Goal: Task Accomplishment & Management: Manage account settings

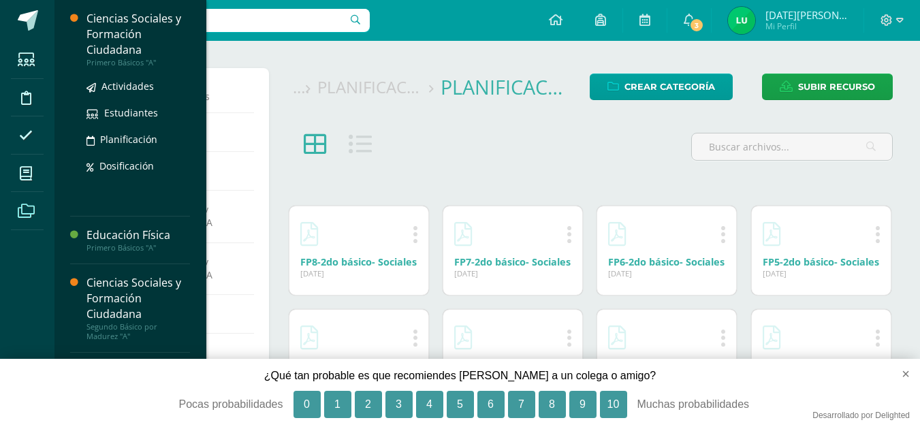
click at [113, 63] on div "Primero Básicos "A"" at bounding box center [139, 63] width 104 height 10
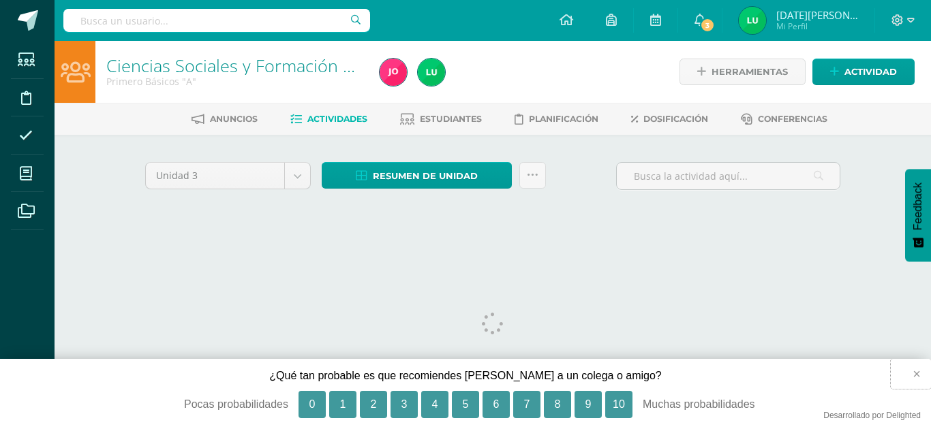
click at [919, 371] on button "×" at bounding box center [910, 374] width 40 height 30
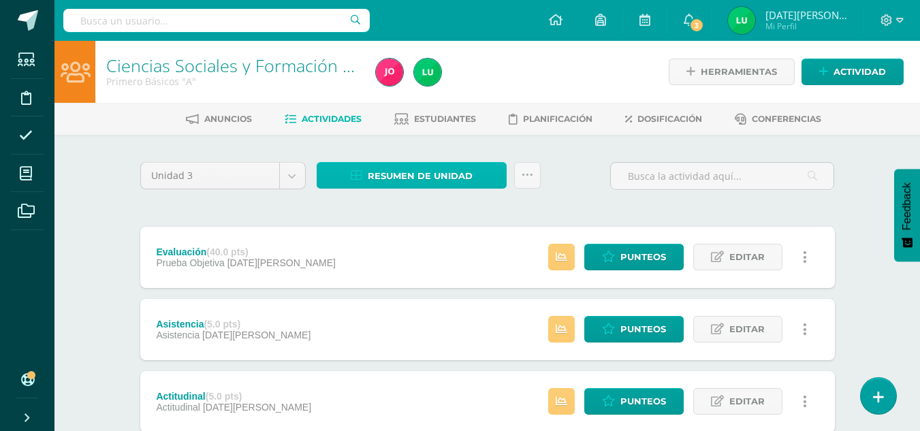
click at [416, 177] on span "Resumen de unidad" at bounding box center [420, 176] width 105 height 25
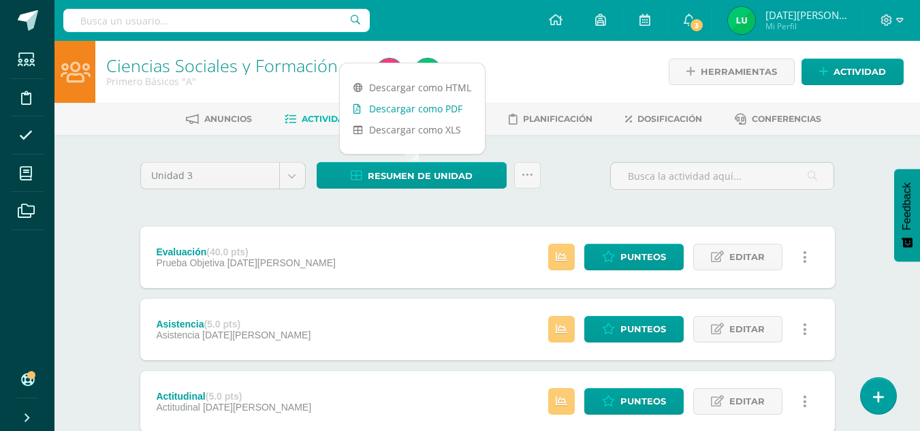
click at [437, 111] on link "Descargar como PDF" at bounding box center [412, 108] width 145 height 21
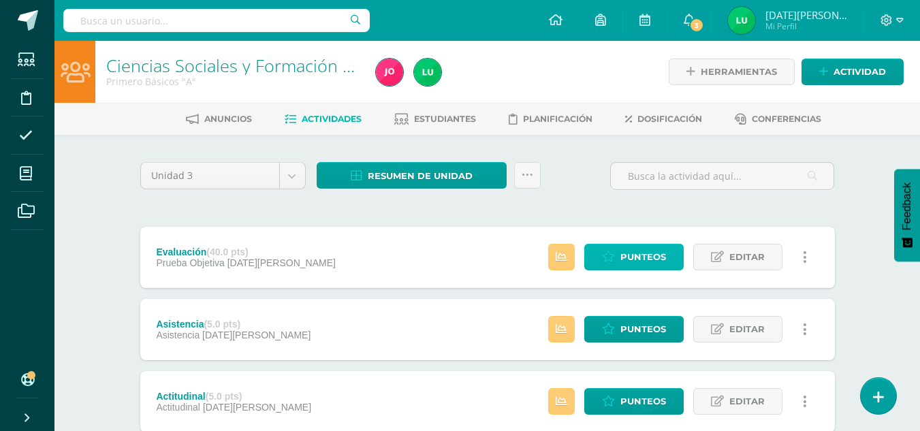
click at [666, 258] on span "Punteos" at bounding box center [644, 257] width 46 height 25
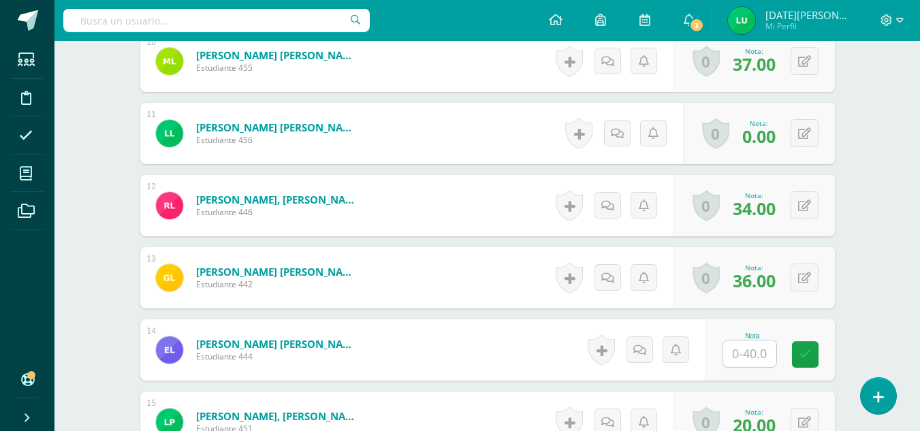
scroll to position [1094, 0]
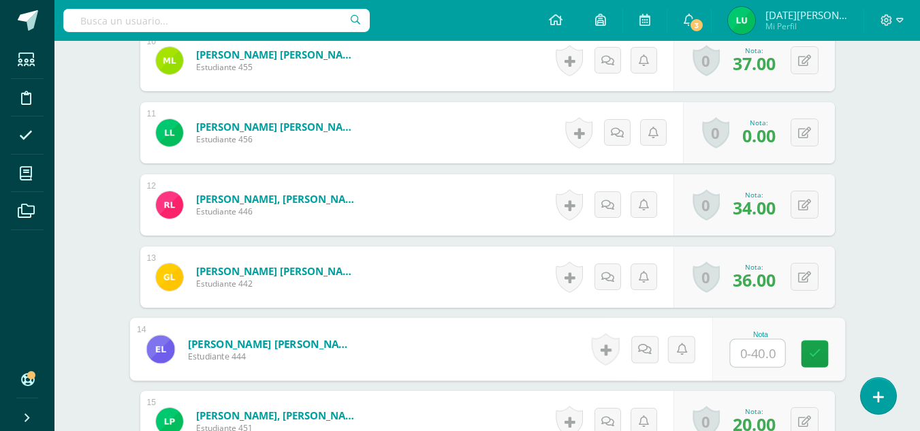
click at [764, 344] on input "text" at bounding box center [757, 353] width 55 height 27
type input "6"
click at [811, 358] on icon at bounding box center [815, 354] width 12 height 12
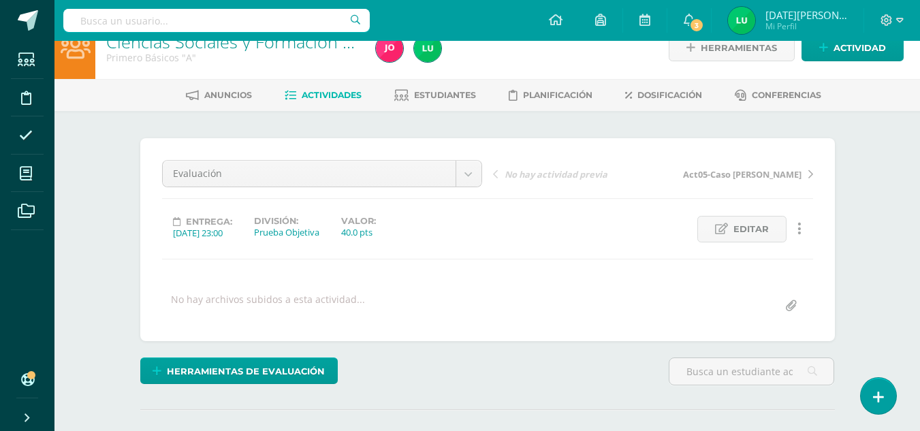
scroll to position [0, 0]
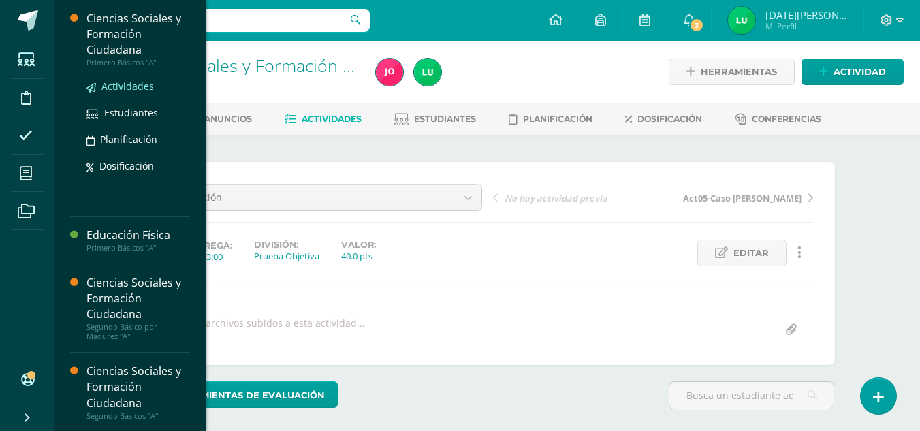
click at [126, 83] on span "Actividades" at bounding box center [128, 86] width 52 height 13
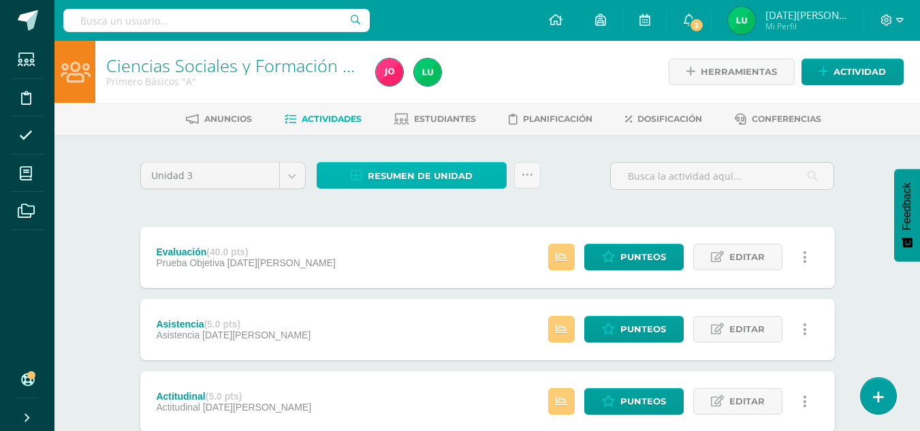
click at [431, 181] on span "Resumen de unidad" at bounding box center [420, 176] width 105 height 25
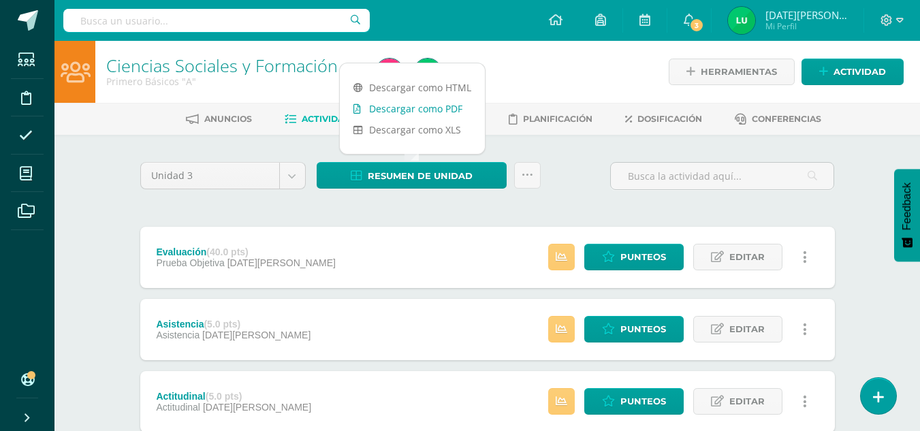
click at [427, 108] on link "Descargar como PDF" at bounding box center [412, 108] width 145 height 21
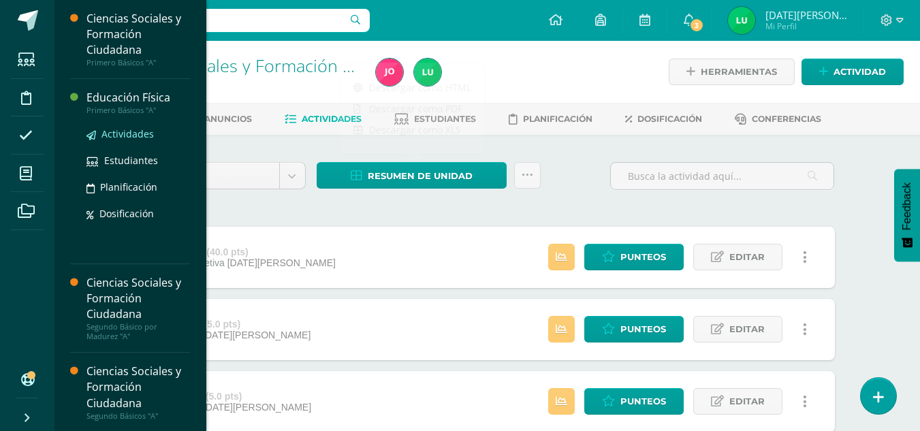
click at [117, 134] on span "Actividades" at bounding box center [128, 133] width 52 height 13
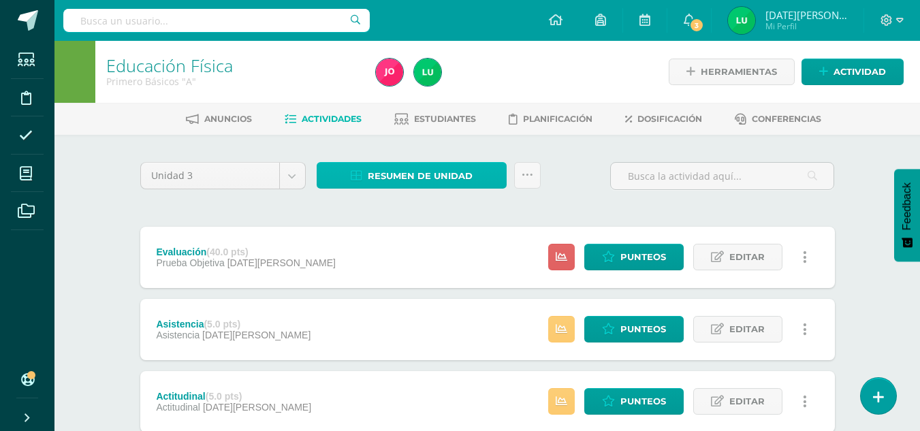
click at [423, 179] on span "Resumen de unidad" at bounding box center [420, 176] width 105 height 25
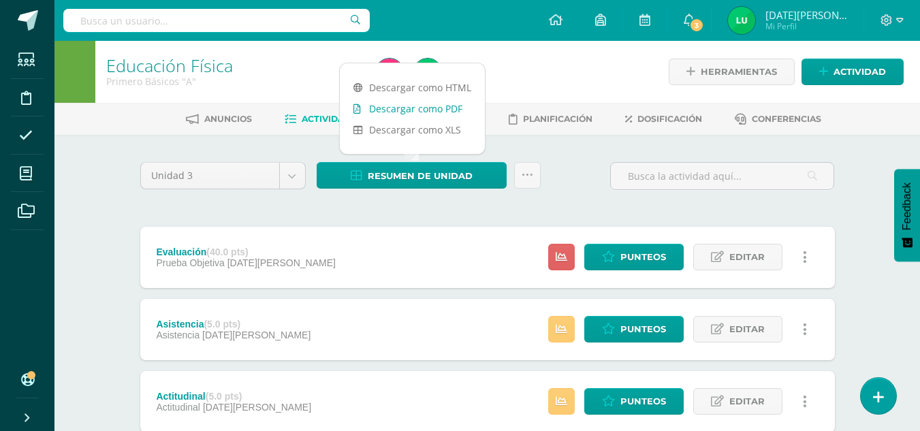
click at [433, 109] on link "Descargar como PDF" at bounding box center [412, 108] width 145 height 21
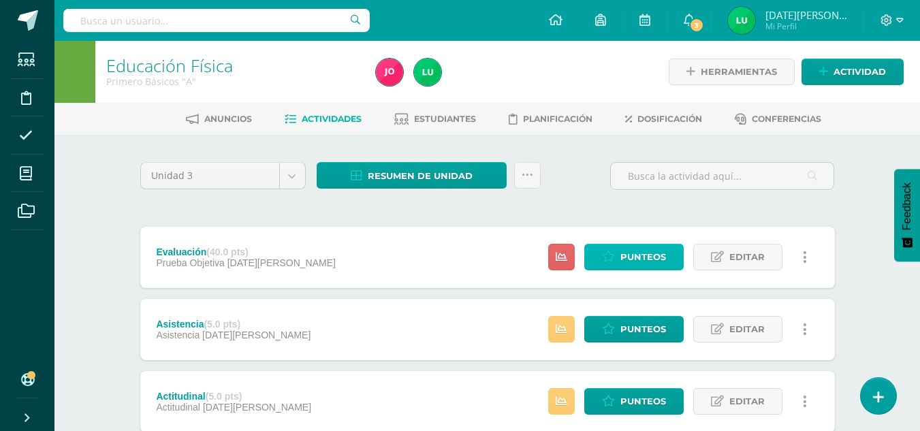
click at [634, 251] on span "Punteos" at bounding box center [644, 257] width 46 height 25
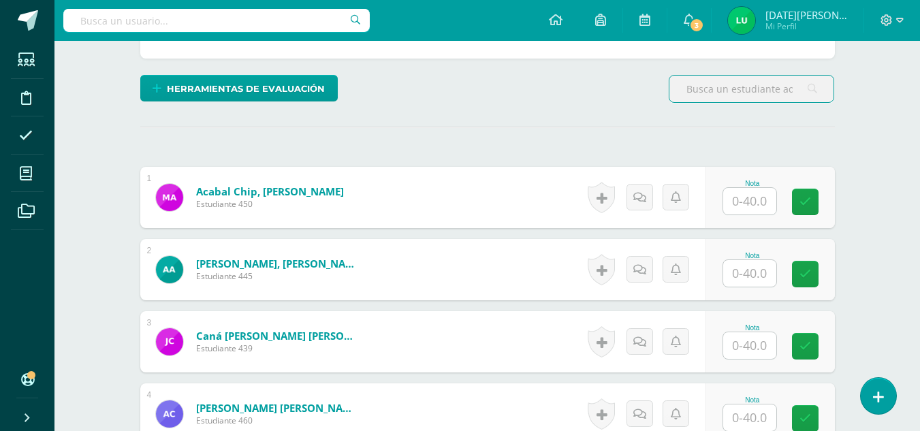
scroll to position [318, 0]
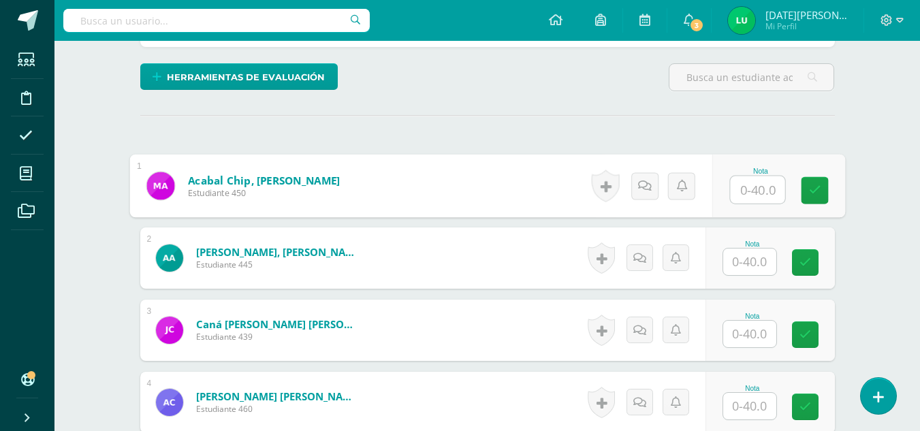
click at [759, 193] on input "text" at bounding box center [757, 189] width 55 height 27
type input "40"
click at [813, 202] on link at bounding box center [814, 190] width 27 height 27
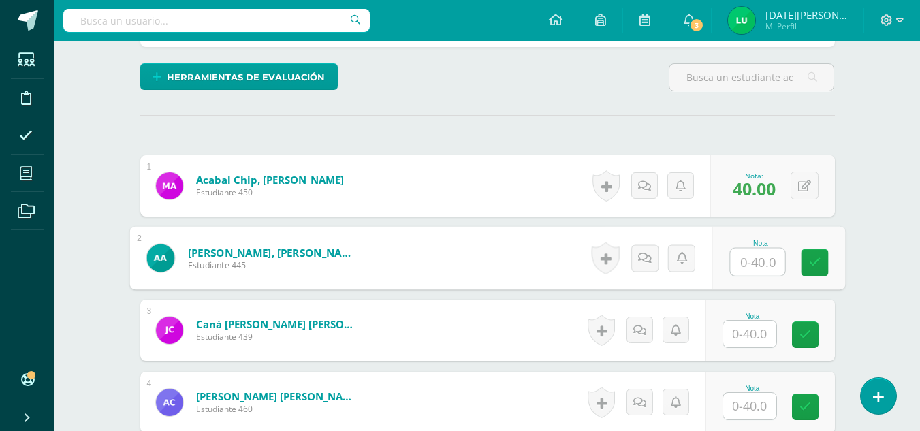
click at [742, 260] on input "text" at bounding box center [757, 262] width 55 height 27
type input "0"
click at [811, 267] on icon at bounding box center [815, 263] width 12 height 12
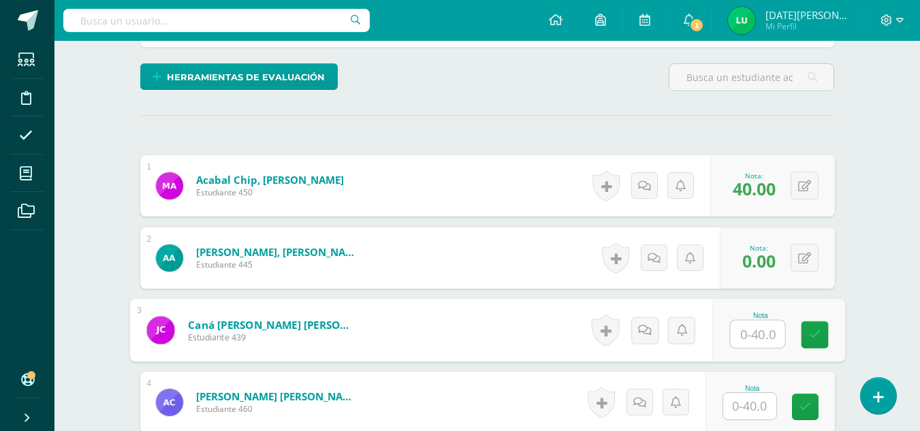
click at [757, 335] on input "text" at bounding box center [757, 334] width 55 height 27
type input "40"
click at [824, 329] on link at bounding box center [814, 335] width 27 height 27
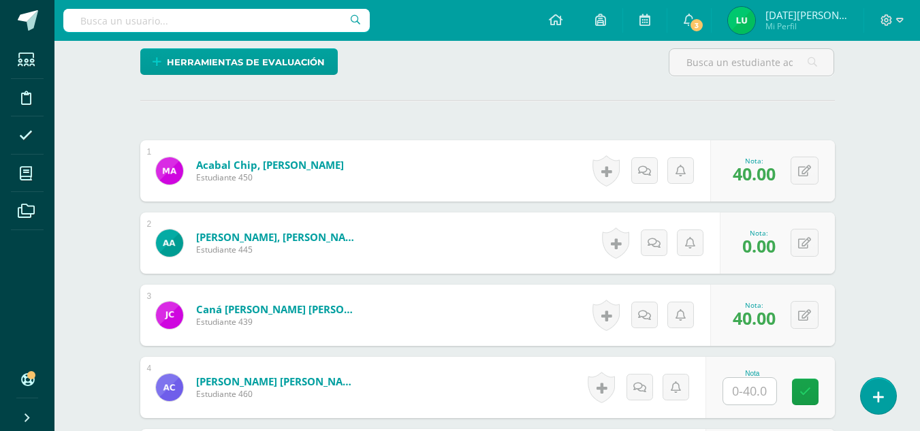
scroll to position [352, 0]
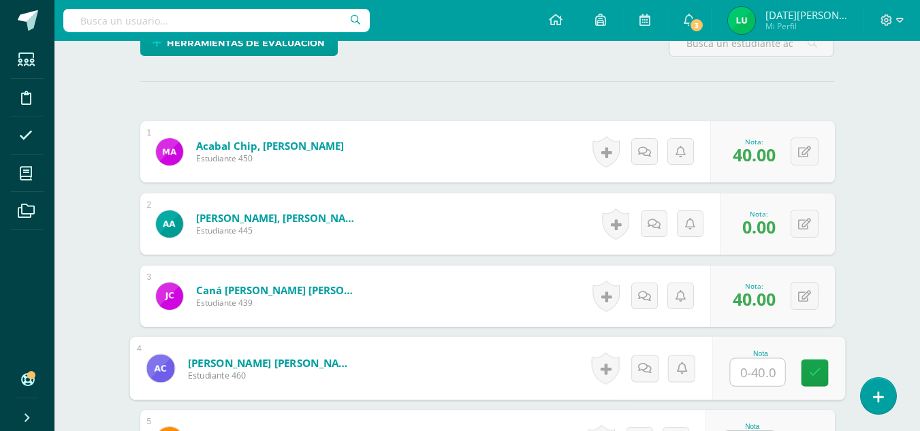
click at [747, 364] on input "text" at bounding box center [757, 372] width 55 height 27
type input "40"
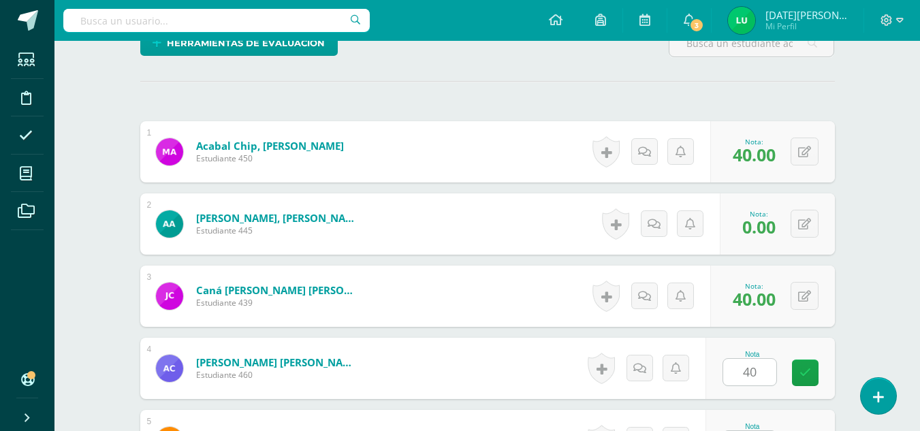
click at [809, 344] on div "Nota 40" at bounding box center [770, 368] width 129 height 61
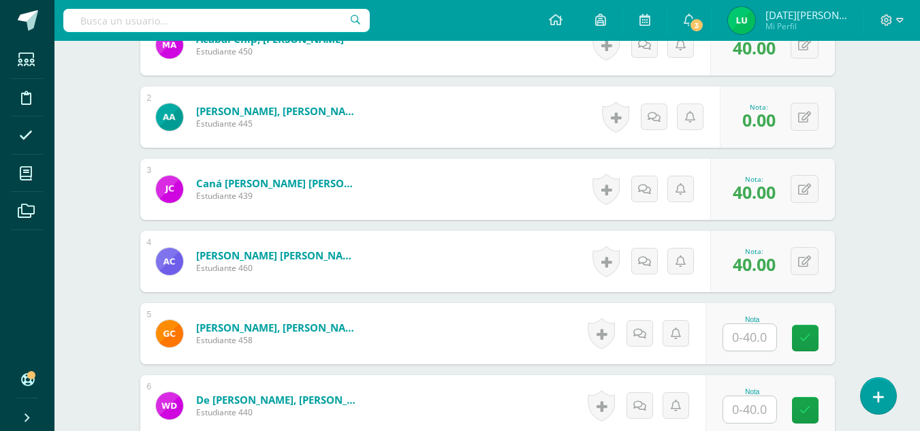
scroll to position [475, 0]
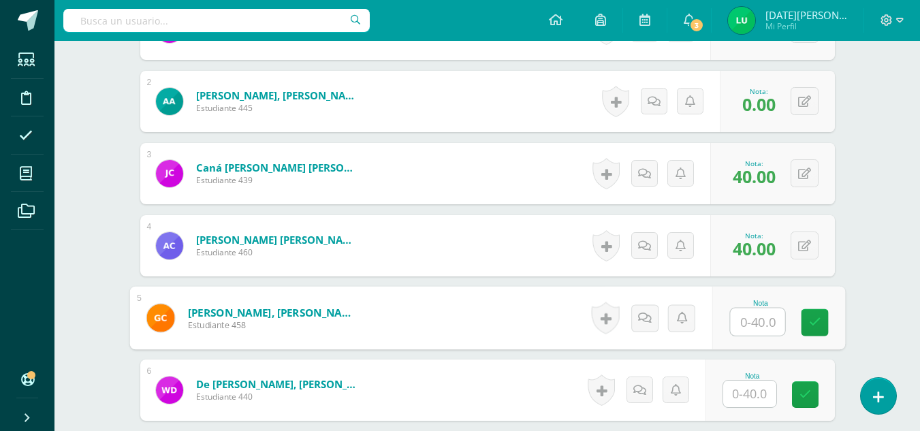
click at [755, 326] on input "text" at bounding box center [757, 322] width 55 height 27
click at [755, 326] on input "4" at bounding box center [757, 322] width 55 height 27
type input "40"
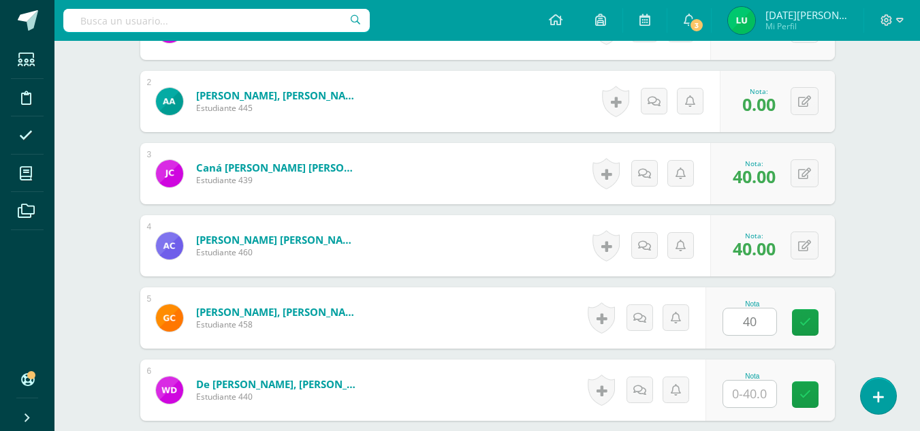
click at [797, 329] on div "Nota 40" at bounding box center [770, 318] width 129 height 61
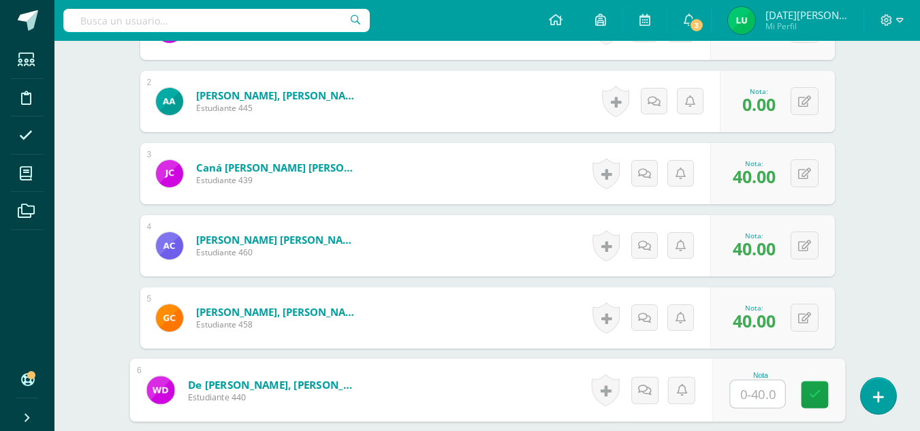
click at [749, 401] on input "text" at bounding box center [757, 394] width 55 height 27
type input "40"
click at [820, 396] on icon at bounding box center [815, 395] width 12 height 12
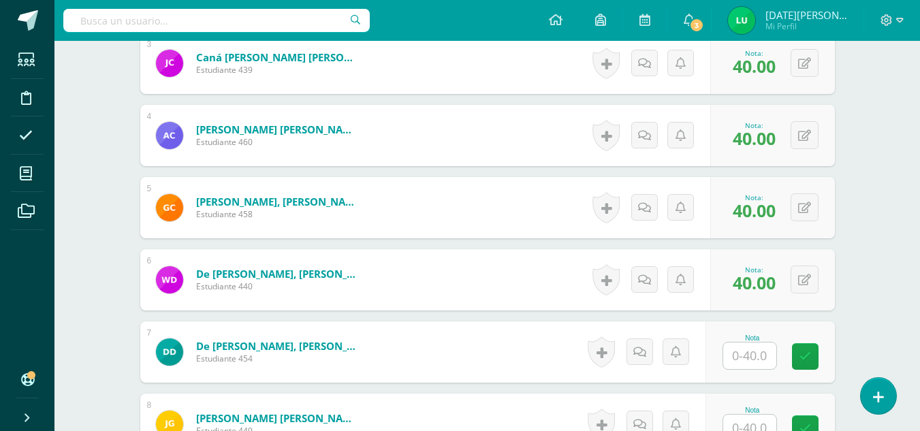
scroll to position [593, 0]
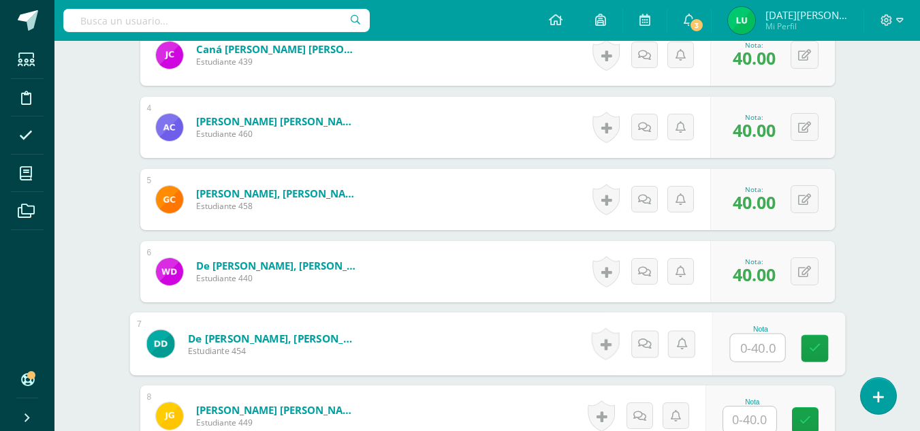
click at [775, 339] on input "text" at bounding box center [757, 348] width 55 height 27
type input "40"
click at [801, 348] on link at bounding box center [814, 348] width 27 height 27
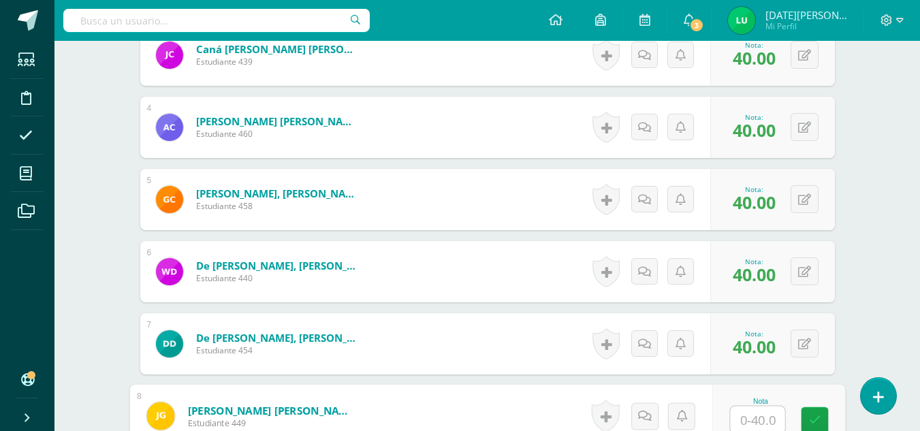
click at [754, 412] on input "text" at bounding box center [757, 420] width 55 height 27
type input "0"
click at [803, 419] on link at bounding box center [814, 420] width 27 height 27
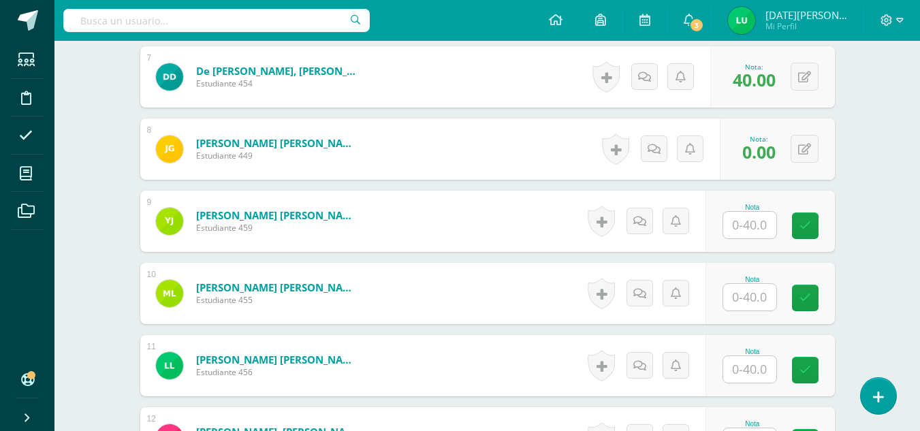
scroll to position [884, 0]
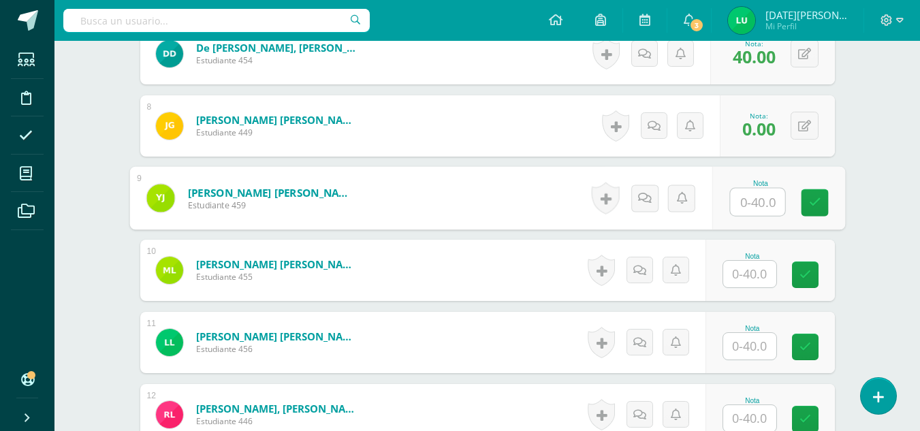
click at [739, 209] on input "text" at bounding box center [757, 202] width 55 height 27
type input "40"
click at [811, 210] on link at bounding box center [814, 202] width 27 height 27
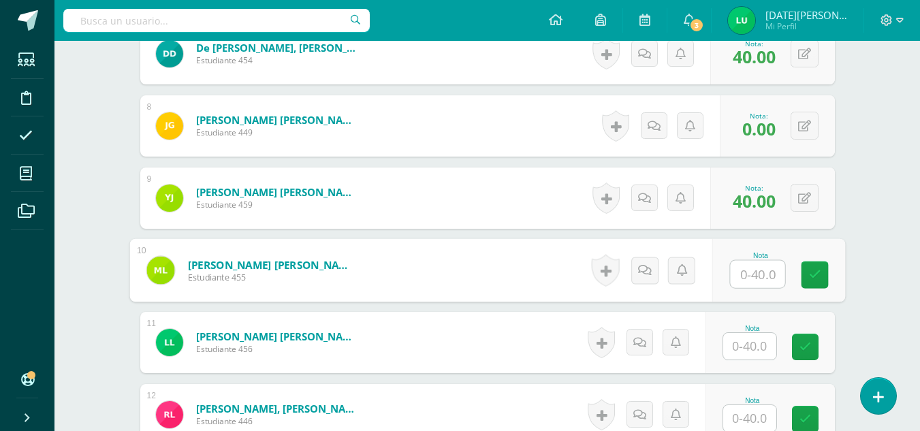
click at [751, 285] on input "text" at bounding box center [757, 274] width 55 height 27
type input "40"
click at [820, 288] on link at bounding box center [814, 275] width 27 height 27
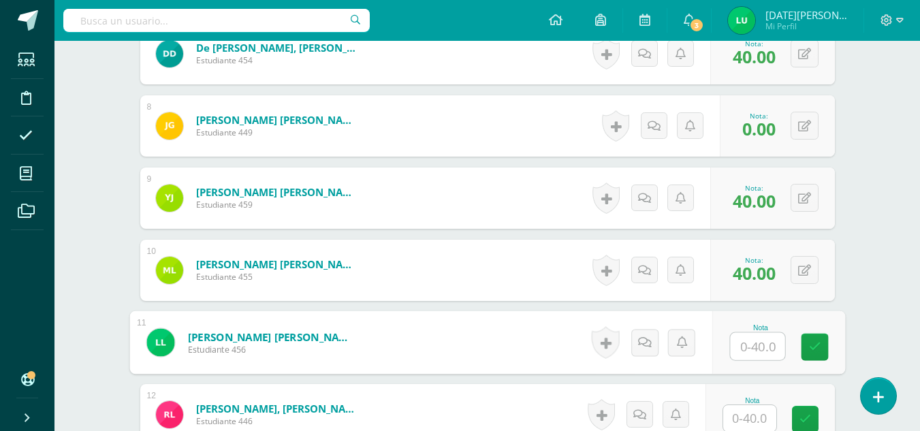
click at [771, 342] on input "text" at bounding box center [757, 346] width 55 height 27
type input "0"
click at [818, 355] on link at bounding box center [814, 347] width 27 height 27
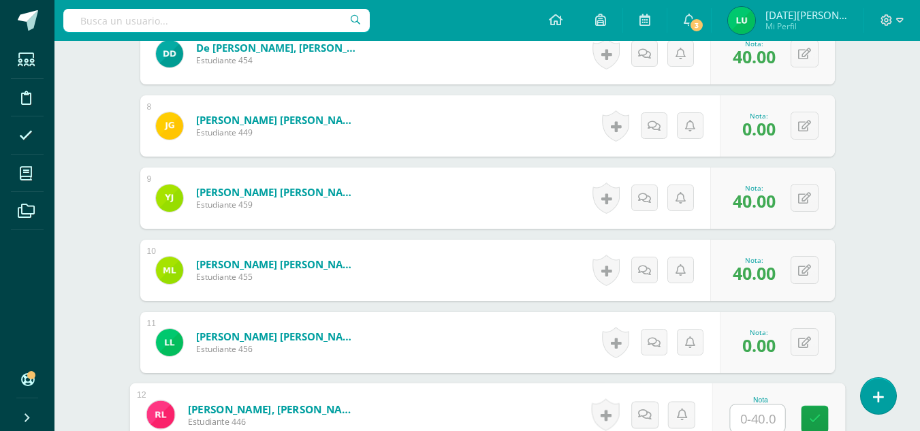
click at [747, 405] on input "text" at bounding box center [757, 418] width 55 height 27
type input "40"
click at [820, 418] on icon at bounding box center [815, 420] width 12 height 12
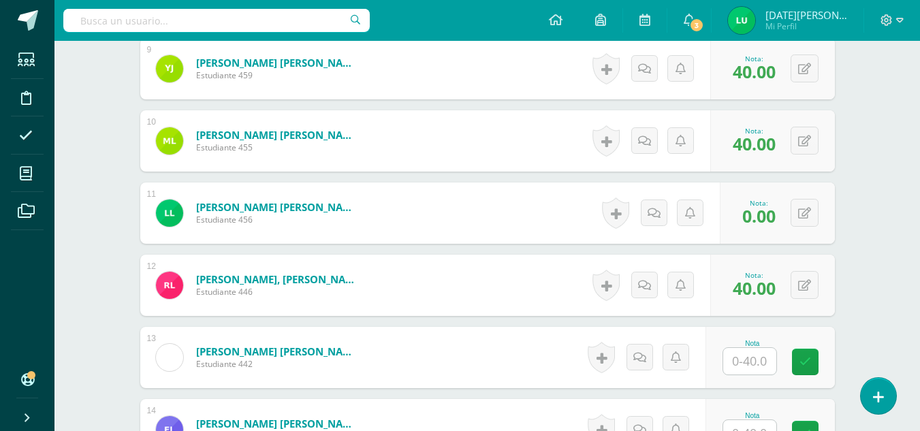
scroll to position [1017, 0]
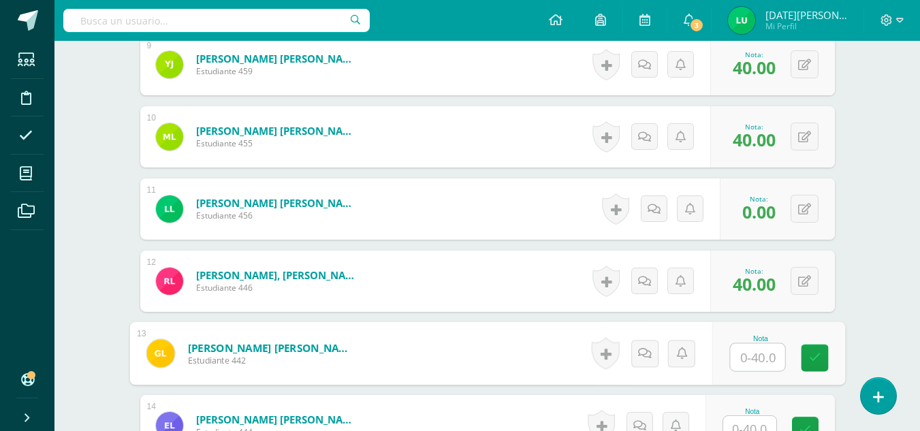
click at [764, 356] on input "text" at bounding box center [757, 357] width 55 height 27
type input "40"
click at [813, 361] on icon at bounding box center [815, 358] width 12 height 12
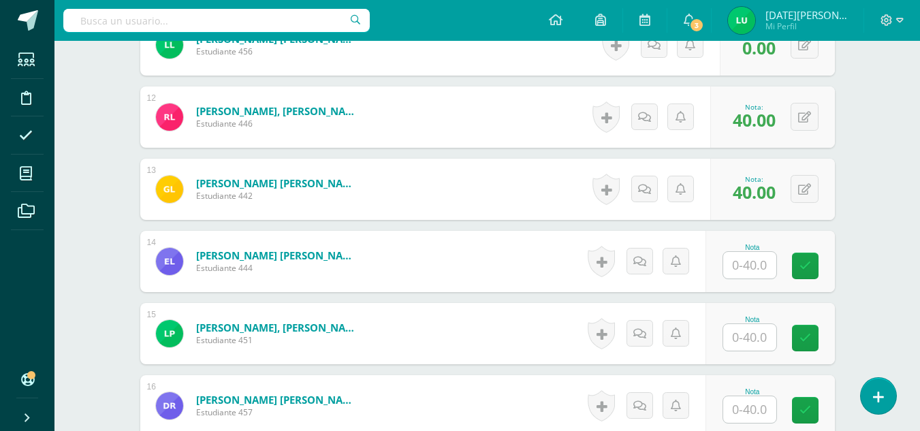
scroll to position [1189, 0]
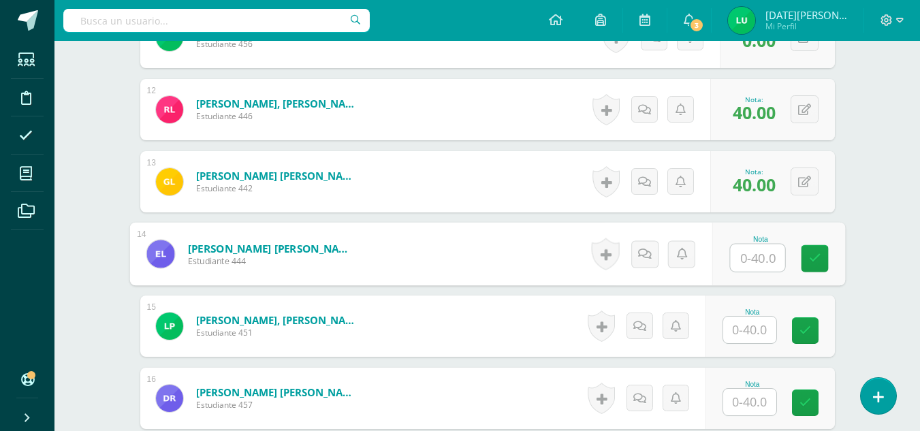
click at [755, 265] on input "text" at bounding box center [757, 258] width 55 height 27
type input "40"
click at [805, 277] on div "Nota 40" at bounding box center [778, 254] width 133 height 63
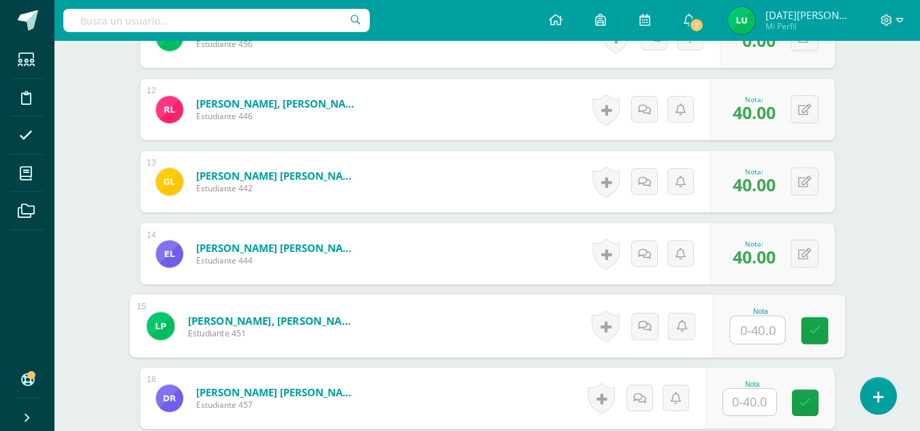
click at [763, 327] on input "text" at bounding box center [757, 330] width 55 height 27
type input "40"
click at [810, 335] on icon at bounding box center [815, 331] width 12 height 12
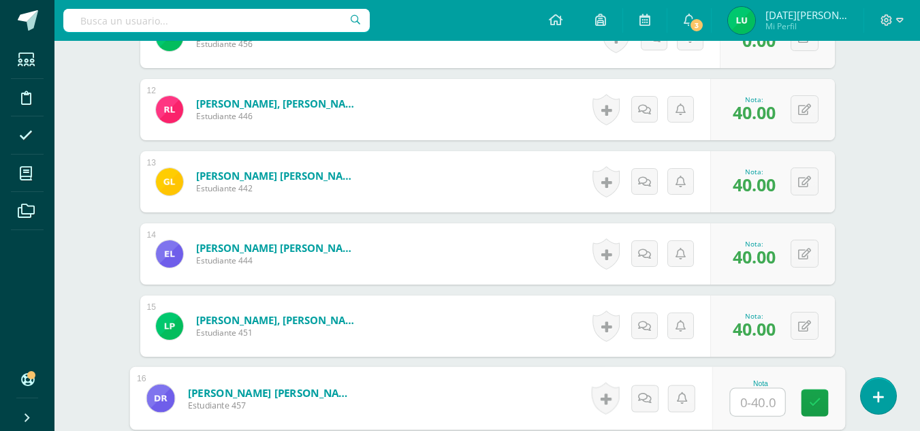
click at [751, 397] on input "text" at bounding box center [757, 402] width 55 height 27
type input "40"
click at [808, 404] on link at bounding box center [814, 403] width 27 height 27
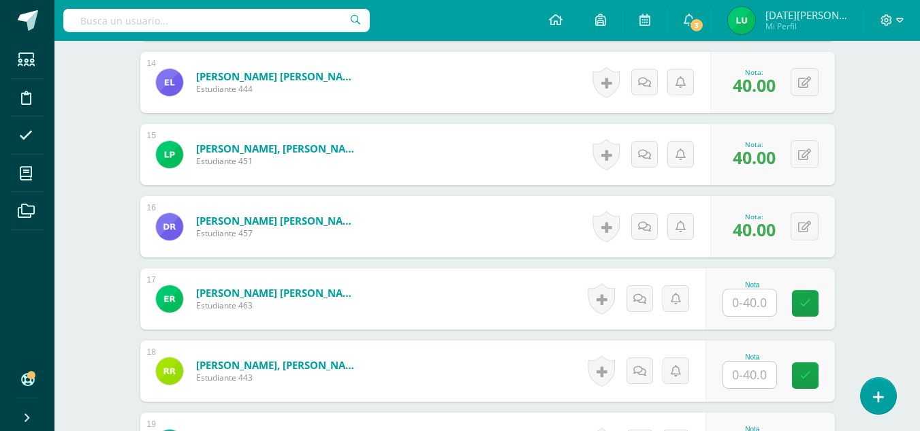
scroll to position [1365, 0]
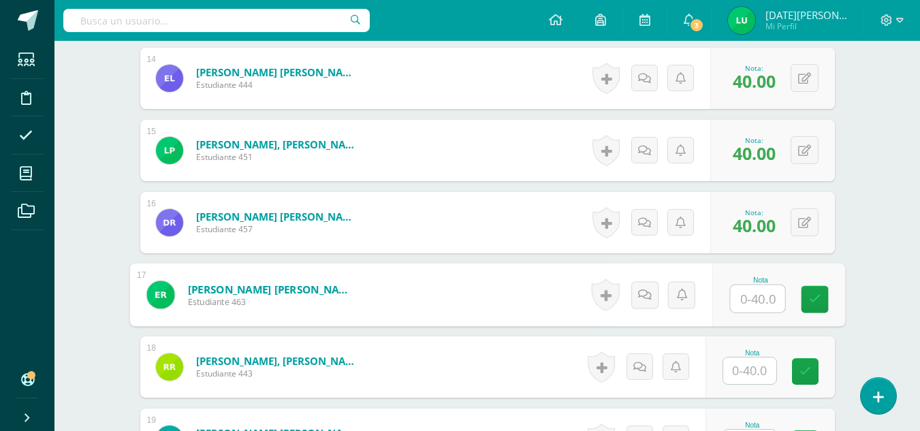
click at [743, 301] on input "text" at bounding box center [757, 298] width 55 height 27
type input "0"
click at [809, 303] on icon at bounding box center [815, 300] width 12 height 12
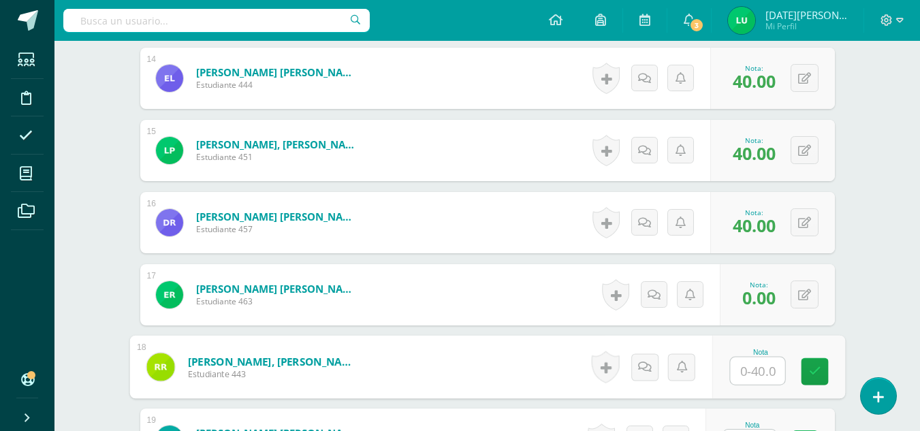
click at [743, 363] on input "text" at bounding box center [757, 371] width 55 height 27
type input "40"
click at [801, 371] on link at bounding box center [814, 371] width 27 height 27
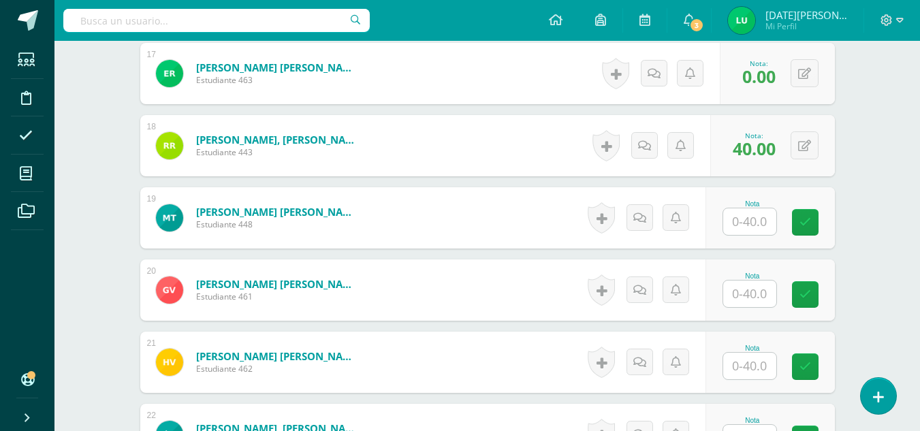
scroll to position [1594, 0]
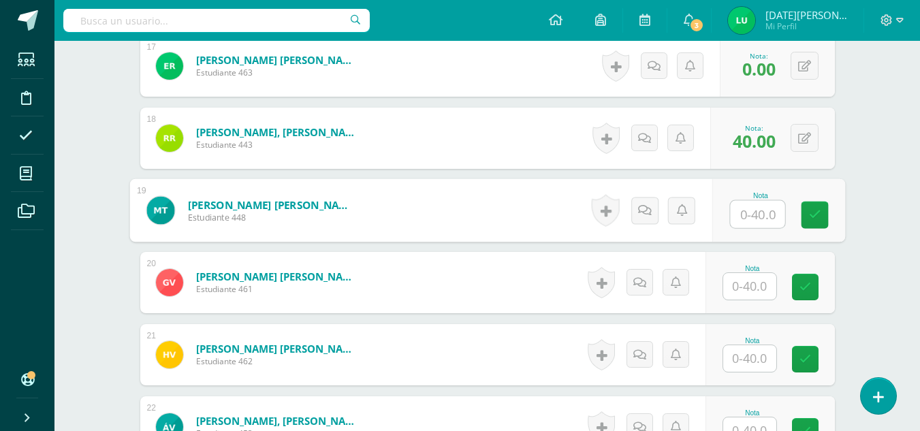
click at [747, 217] on input "text" at bounding box center [757, 214] width 55 height 27
type input "40"
click at [804, 223] on link at bounding box center [814, 215] width 27 height 27
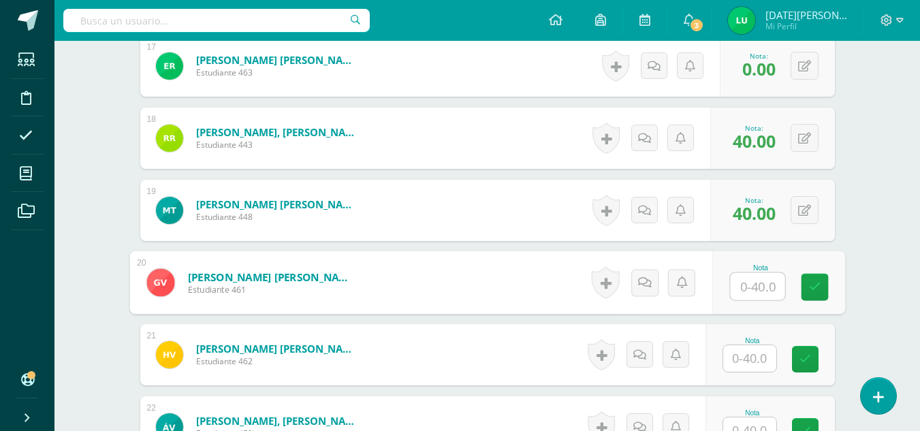
click at [758, 292] on input "text" at bounding box center [757, 286] width 55 height 27
type input "40"
click at [811, 300] on link at bounding box center [814, 287] width 27 height 27
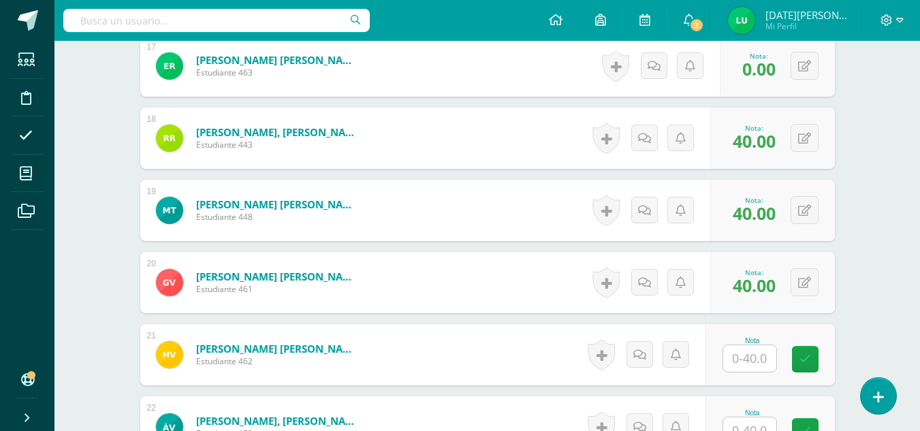
click at [758, 350] on input "text" at bounding box center [750, 358] width 53 height 27
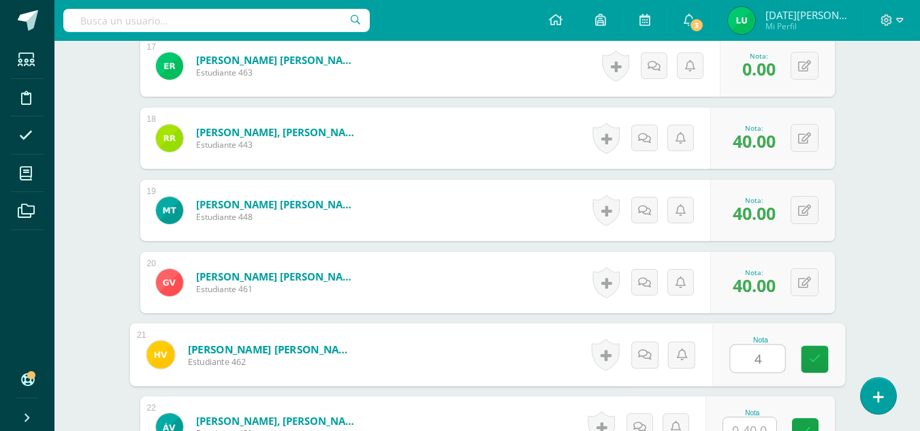
type input "40"
click at [808, 363] on link at bounding box center [814, 359] width 27 height 27
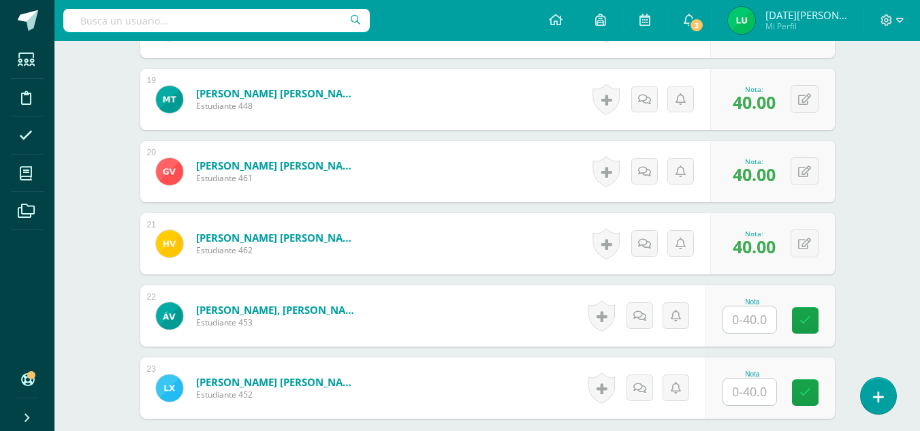
scroll to position [1708, 0]
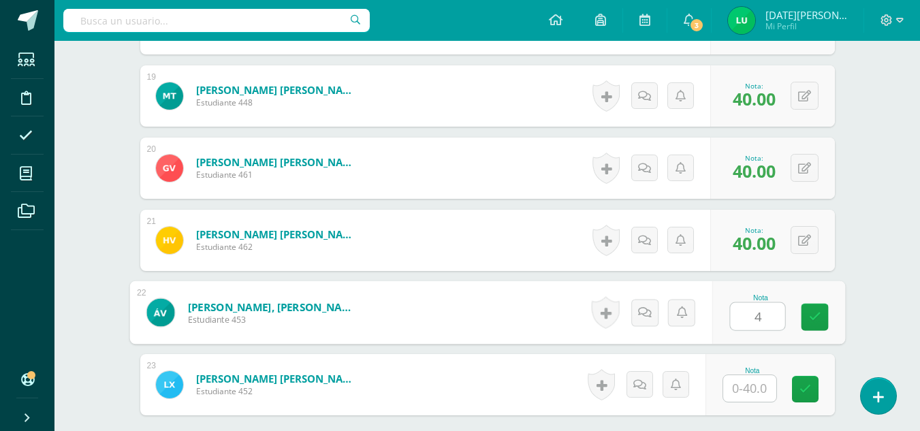
click at [738, 315] on input "4" at bounding box center [757, 316] width 55 height 27
click at [810, 323] on icon at bounding box center [815, 317] width 12 height 12
type input "40"
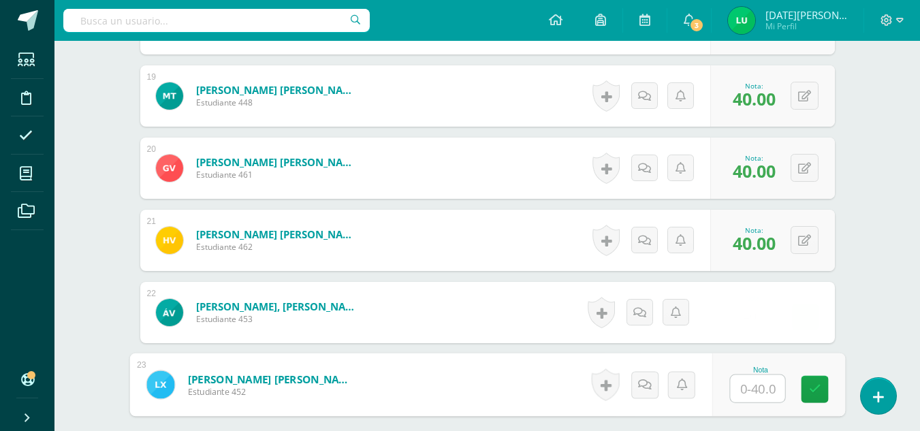
click at [752, 391] on input "text" at bounding box center [757, 388] width 55 height 27
type input "40"
click at [813, 392] on icon at bounding box center [815, 390] width 12 height 12
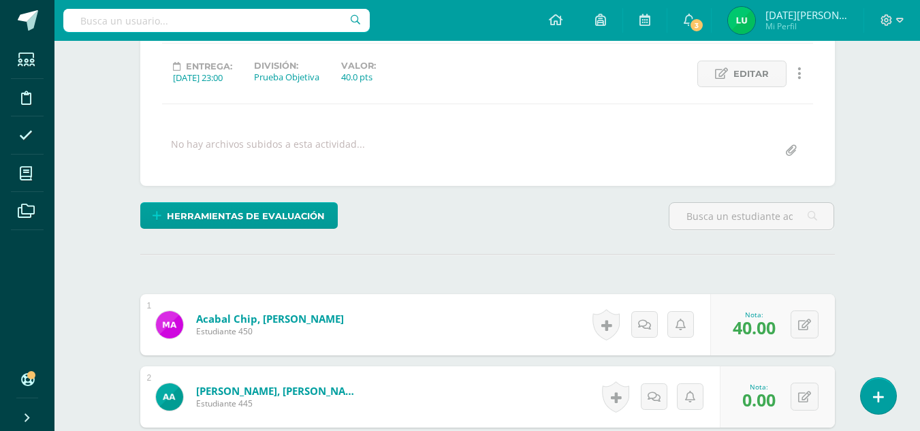
scroll to position [0, 0]
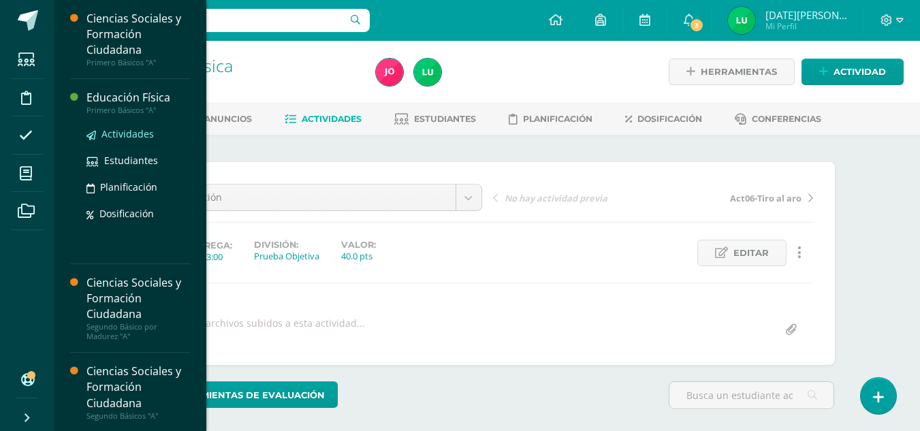
click at [117, 135] on span "Actividades" at bounding box center [128, 133] width 52 height 13
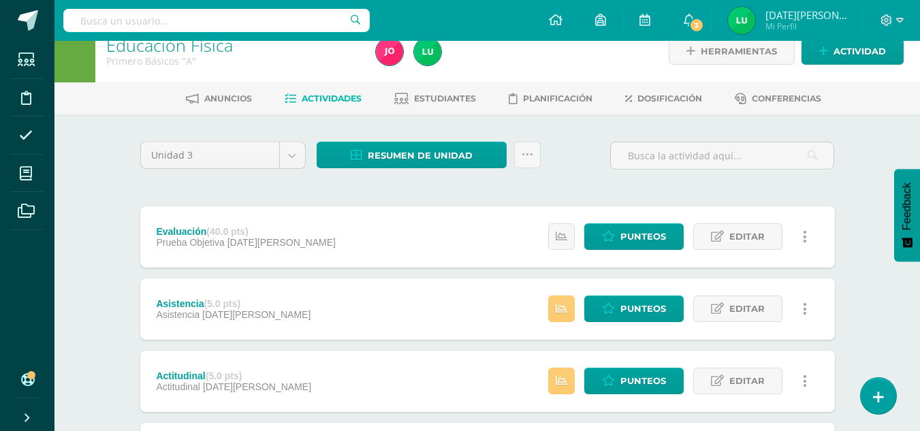
scroll to position [27, 0]
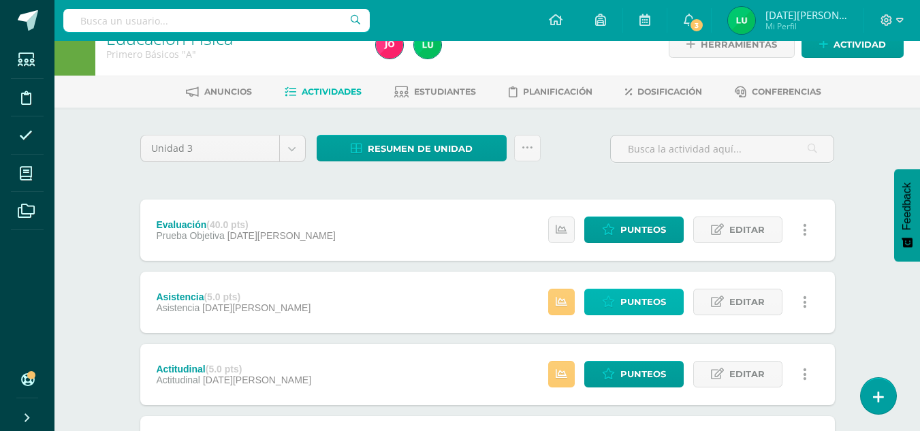
click at [627, 294] on span "Punteos" at bounding box center [644, 302] width 46 height 25
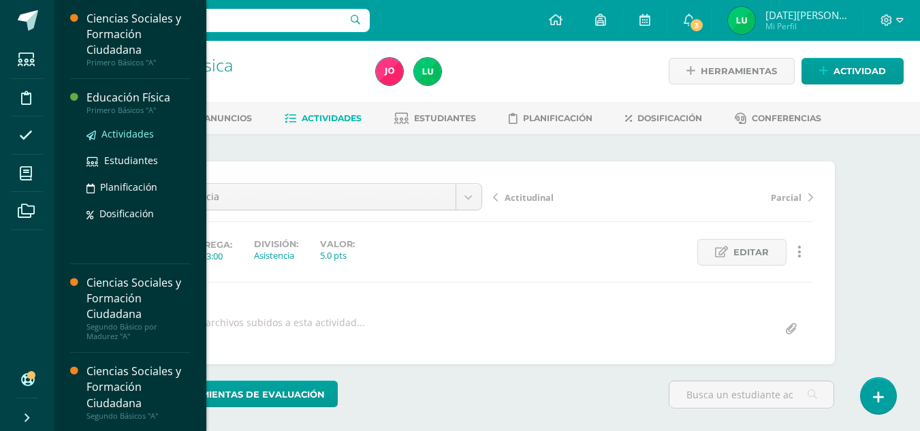
scroll to position [1, 0]
click at [131, 136] on span "Actividades" at bounding box center [128, 133] width 52 height 13
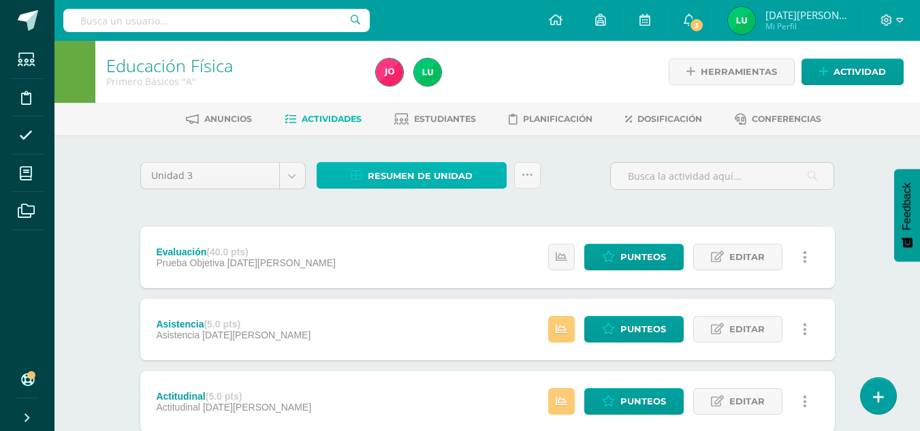
click at [394, 178] on span "Resumen de unidad" at bounding box center [420, 176] width 105 height 25
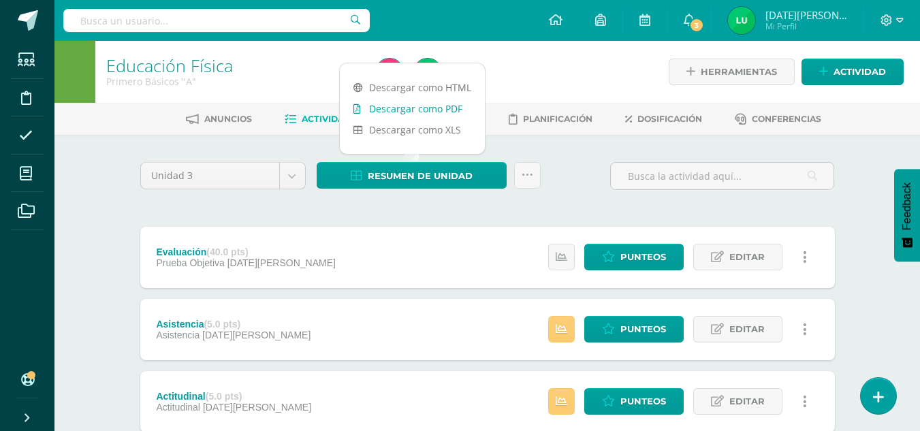
click at [426, 114] on link "Descargar como PDF" at bounding box center [412, 108] width 145 height 21
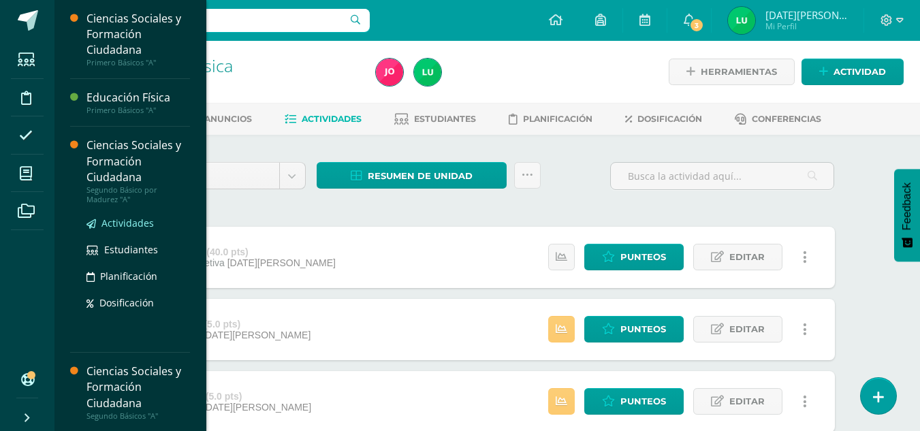
click at [120, 223] on span "Actividades" at bounding box center [128, 223] width 52 height 13
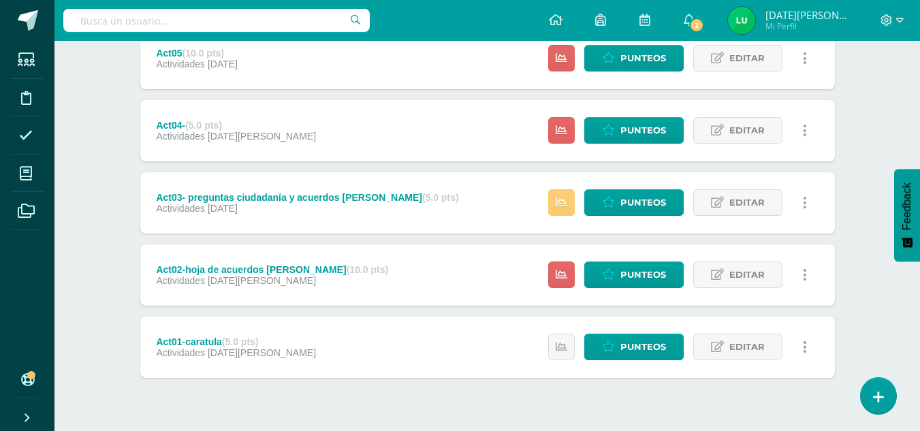
scroll to position [593, 0]
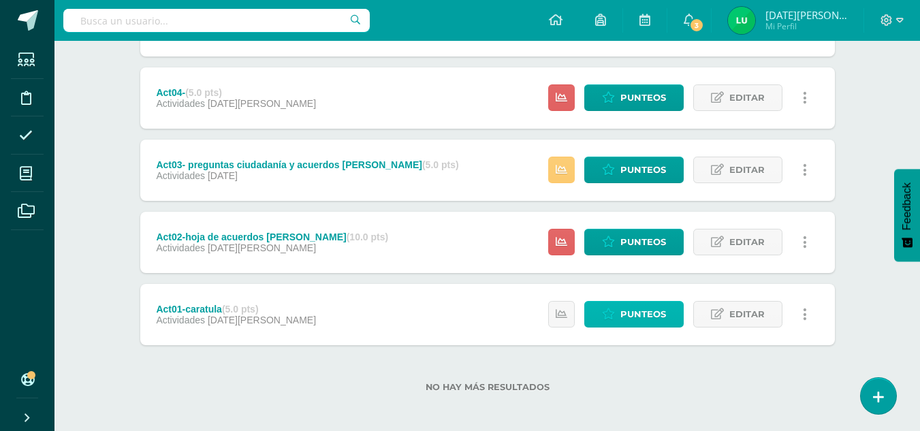
click at [659, 318] on span "Punteos" at bounding box center [644, 314] width 46 height 25
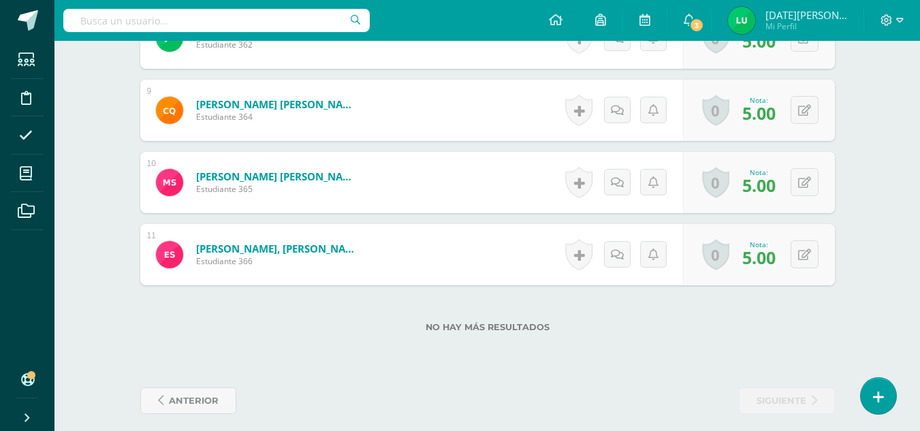
scroll to position [982, 0]
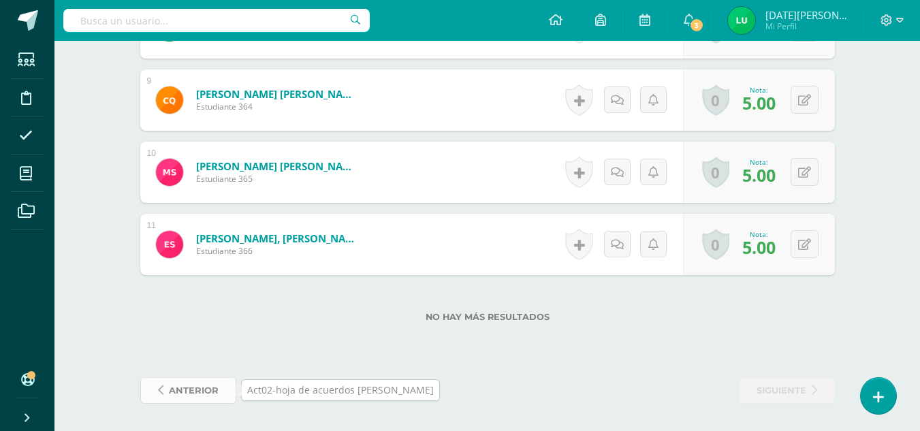
click at [211, 394] on span "anterior" at bounding box center [194, 390] width 50 height 25
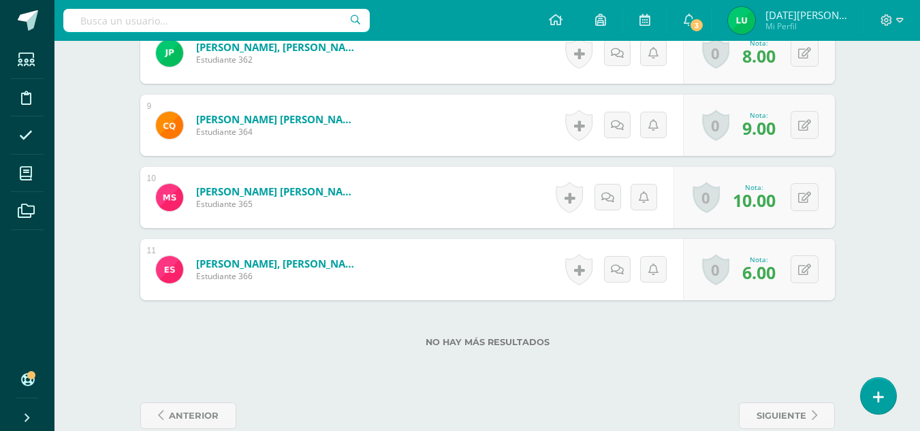
scroll to position [982, 0]
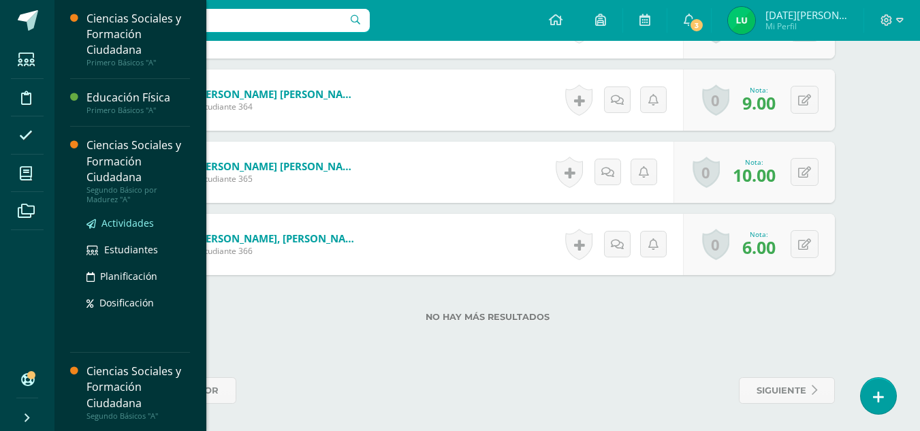
click at [121, 221] on span "Actividades" at bounding box center [128, 223] width 52 height 13
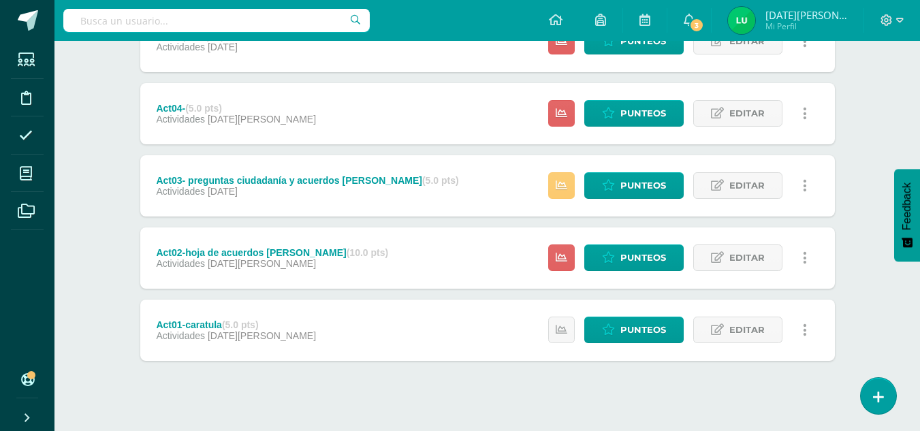
scroll to position [593, 0]
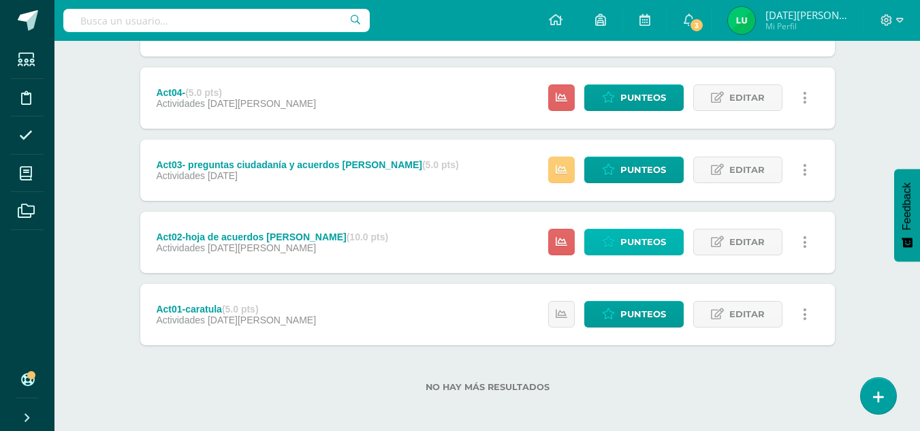
click at [655, 240] on span "Punteos" at bounding box center [644, 242] width 46 height 25
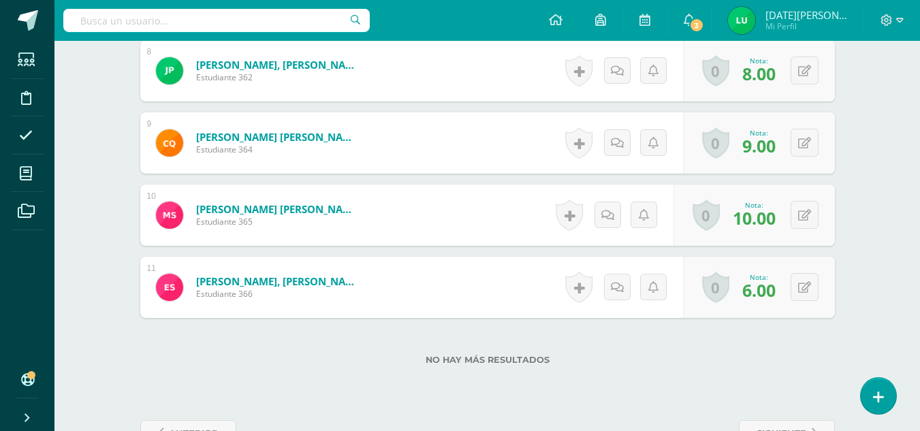
scroll to position [982, 0]
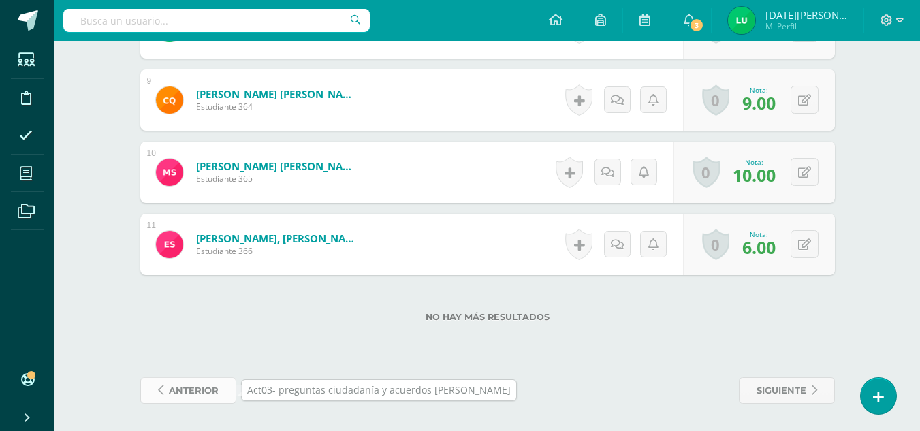
click at [181, 386] on span "anterior" at bounding box center [194, 390] width 50 height 25
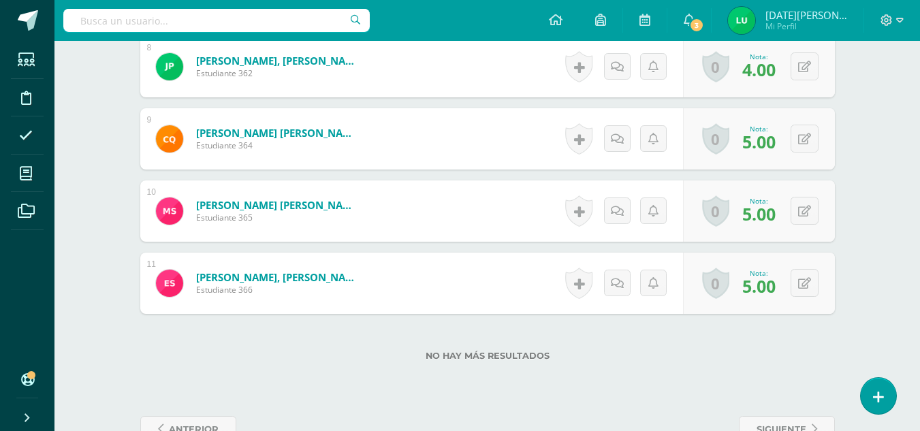
scroll to position [982, 0]
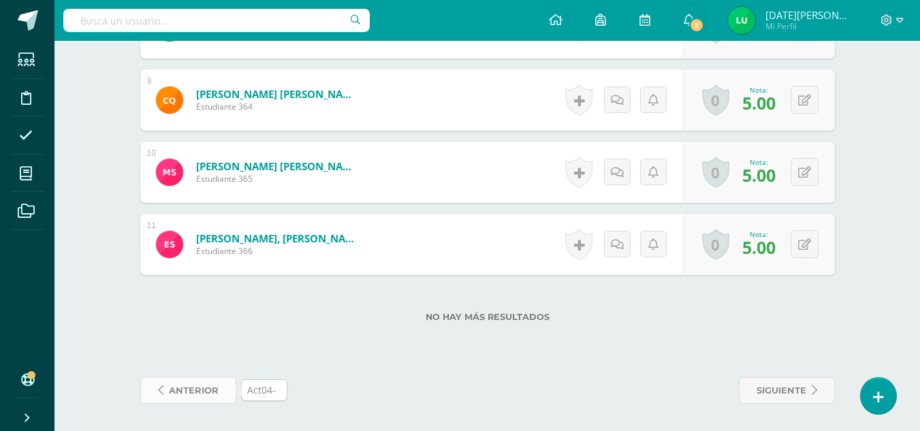
click at [211, 386] on span "anterior" at bounding box center [194, 390] width 50 height 25
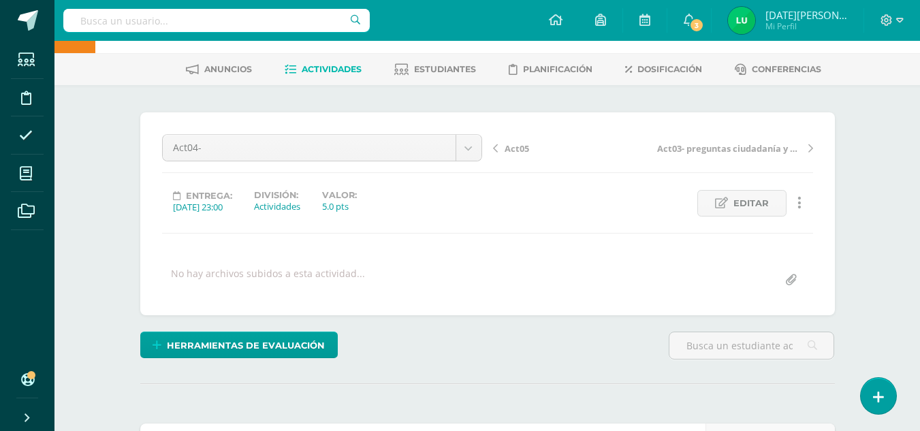
scroll to position [52, 0]
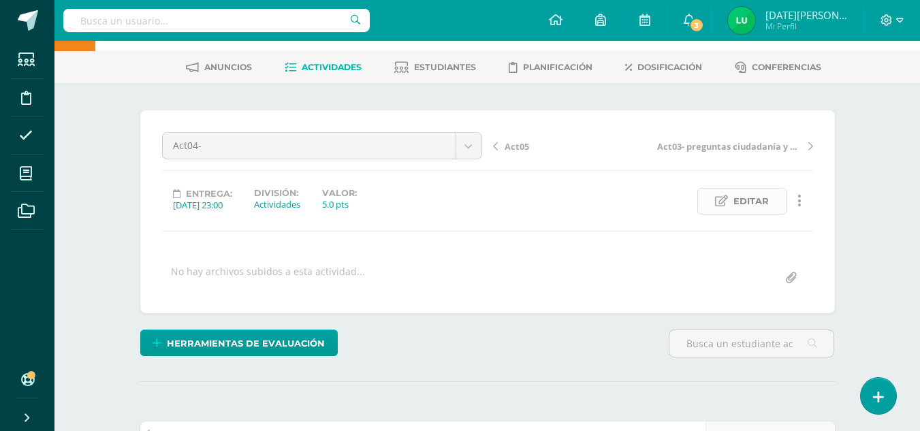
click at [758, 202] on span "Editar" at bounding box center [751, 201] width 35 height 25
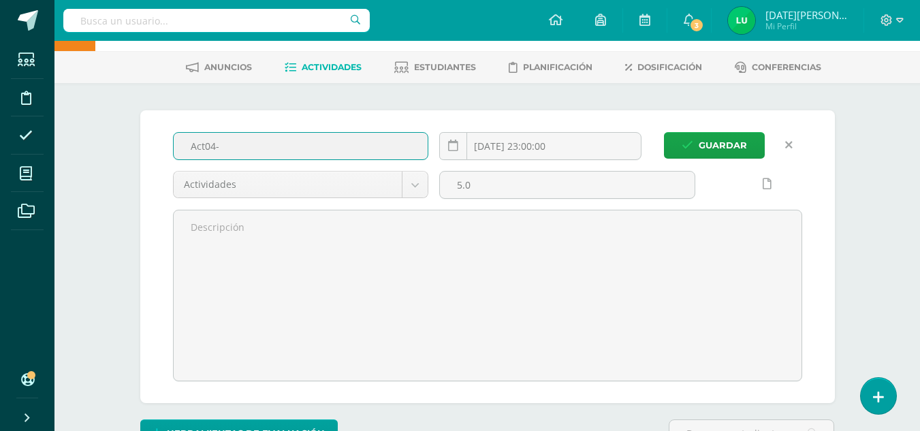
click at [245, 151] on input "Act04-" at bounding box center [301, 146] width 255 height 27
click at [330, 146] on input "Act04-Hoja de participación social y politica de [GEOGRAPHIC_DATA]" at bounding box center [301, 146] width 255 height 27
type input "Act04-Hoja de participación social y política de [GEOGRAPHIC_DATA]"
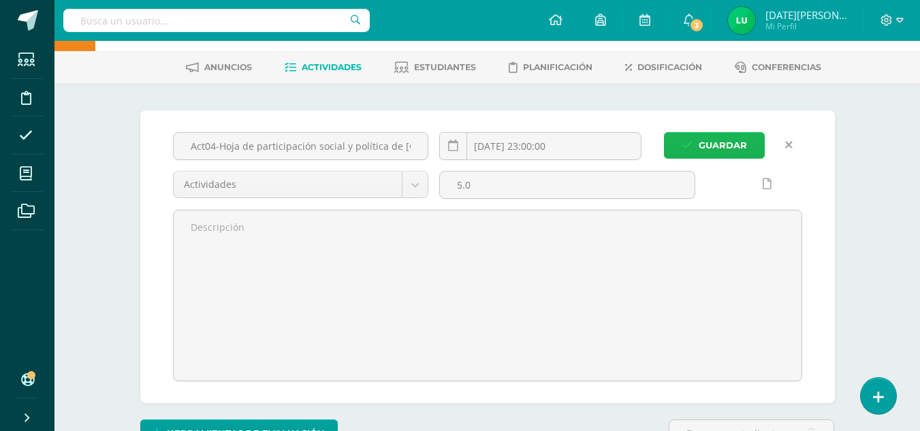
click at [701, 146] on span "Guardar" at bounding box center [723, 145] width 48 height 25
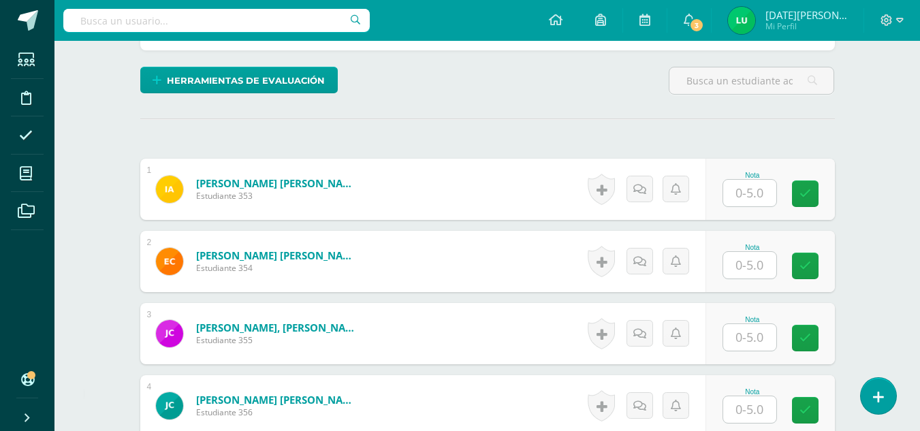
scroll to position [317, 0]
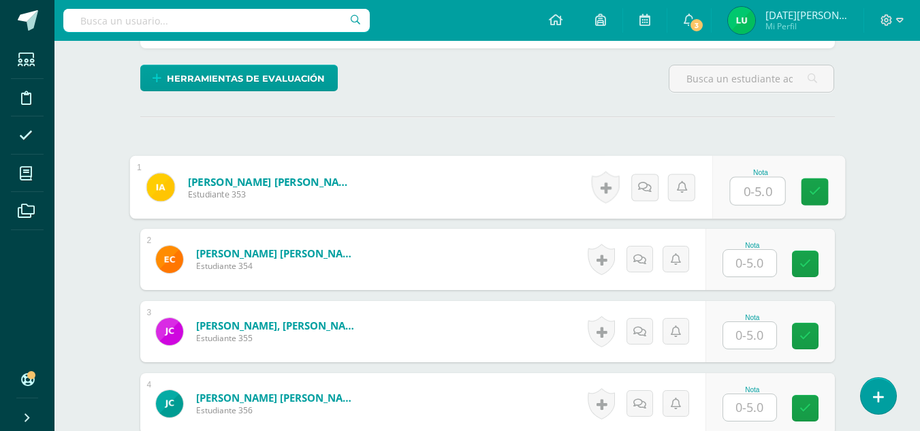
click at [769, 188] on input "text" at bounding box center [757, 191] width 55 height 27
type input "5"
click at [813, 202] on link at bounding box center [814, 192] width 27 height 27
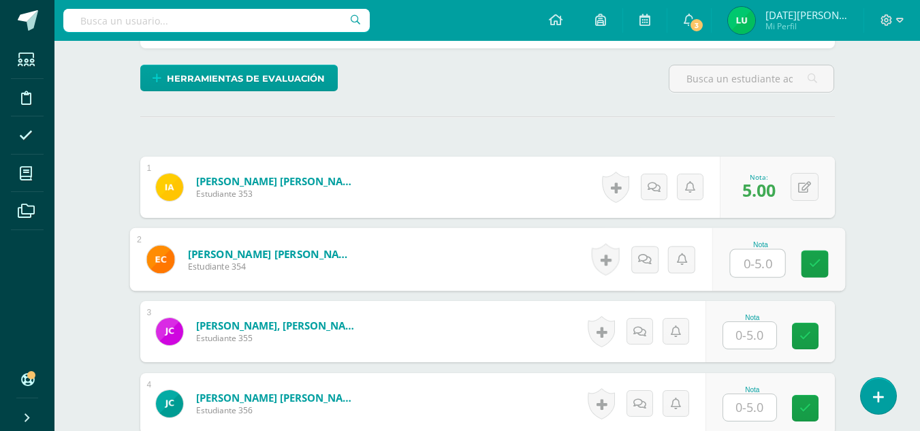
click at [754, 250] on input "text" at bounding box center [757, 263] width 55 height 27
type input "5"
click at [805, 270] on link at bounding box center [814, 264] width 27 height 27
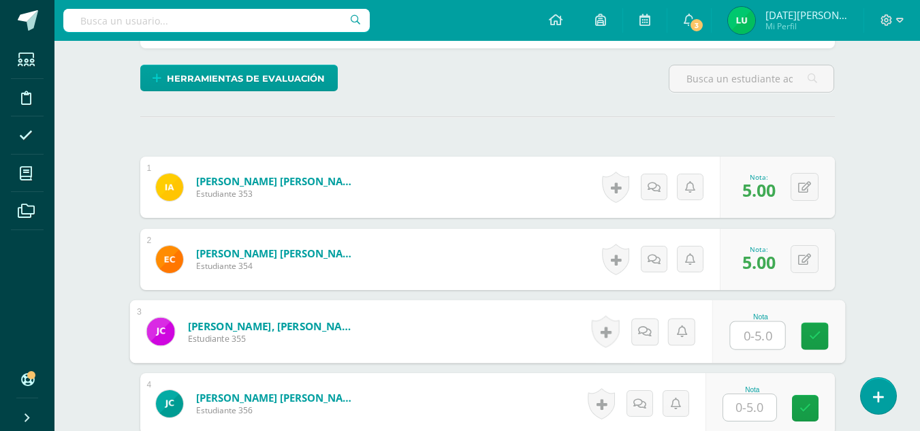
click at [749, 339] on input "text" at bounding box center [757, 335] width 55 height 27
type input "4"
click at [817, 334] on icon at bounding box center [815, 336] width 12 height 12
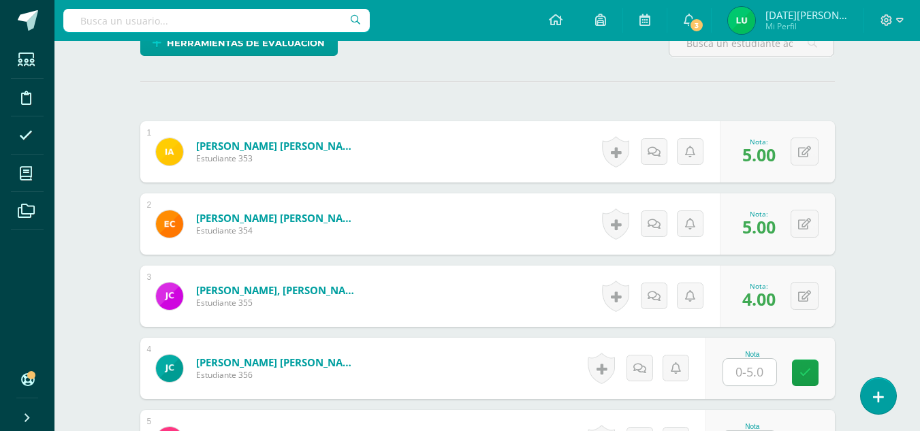
scroll to position [360, 0]
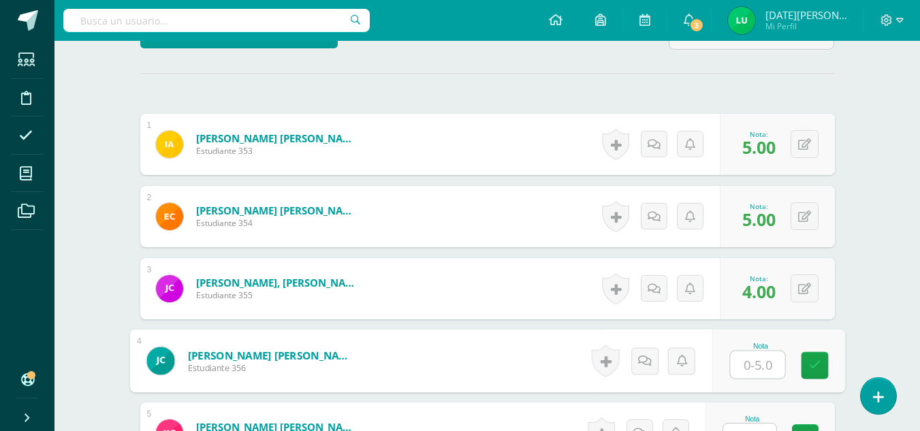
click at [747, 365] on input "text" at bounding box center [757, 365] width 55 height 27
type input "4"
click at [805, 369] on link at bounding box center [814, 365] width 27 height 27
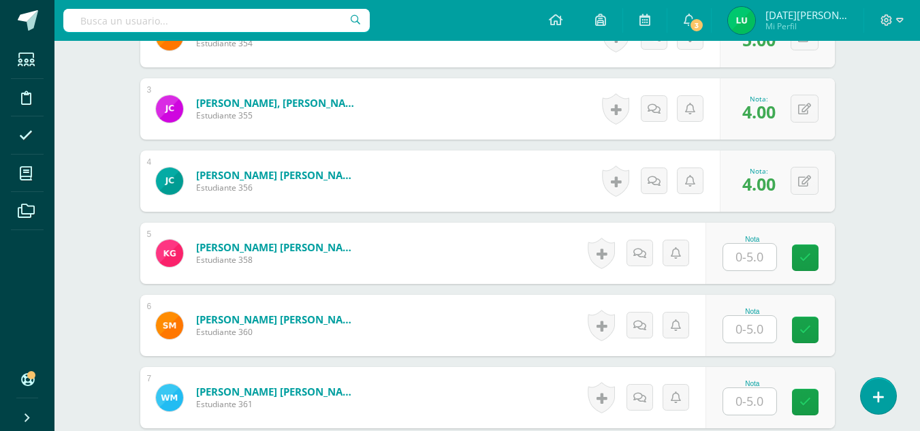
scroll to position [553, 0]
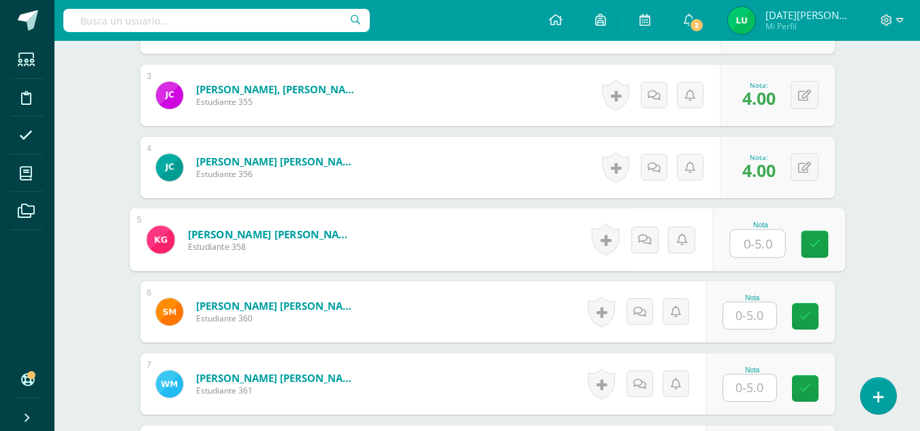
click at [759, 245] on input "text" at bounding box center [757, 243] width 55 height 27
type input "0"
click at [809, 247] on icon at bounding box center [815, 244] width 12 height 12
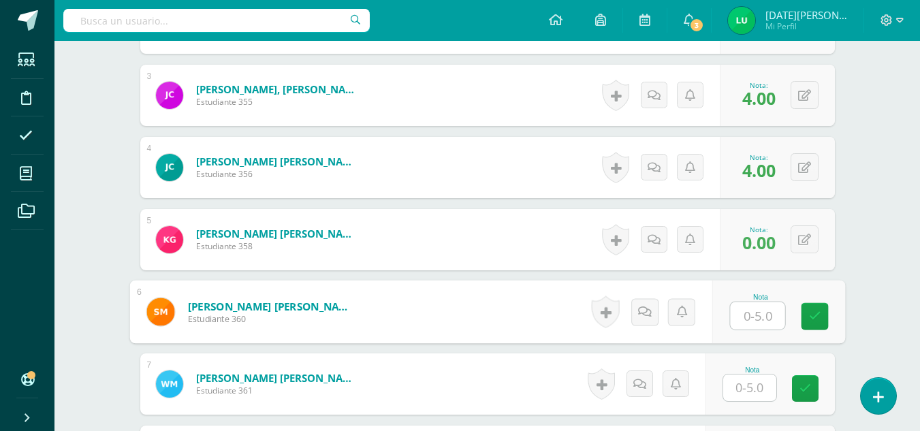
click at [744, 315] on input "text" at bounding box center [757, 316] width 55 height 27
type input "0"
click at [822, 311] on link at bounding box center [814, 316] width 27 height 27
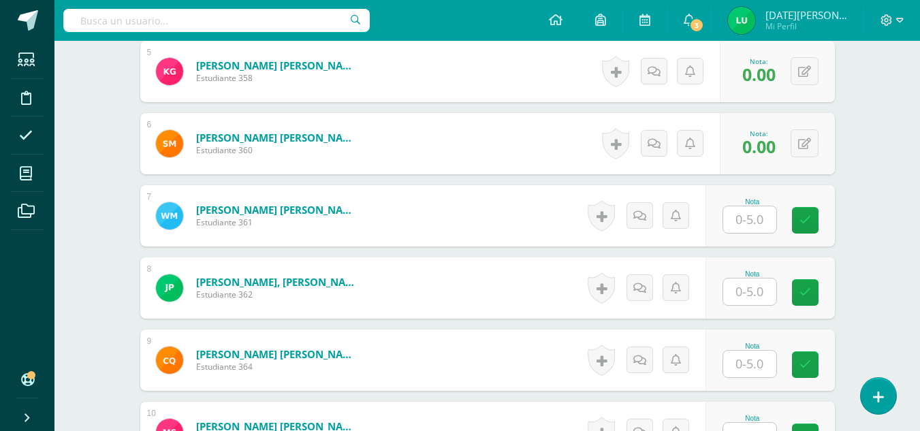
scroll to position [728, 0]
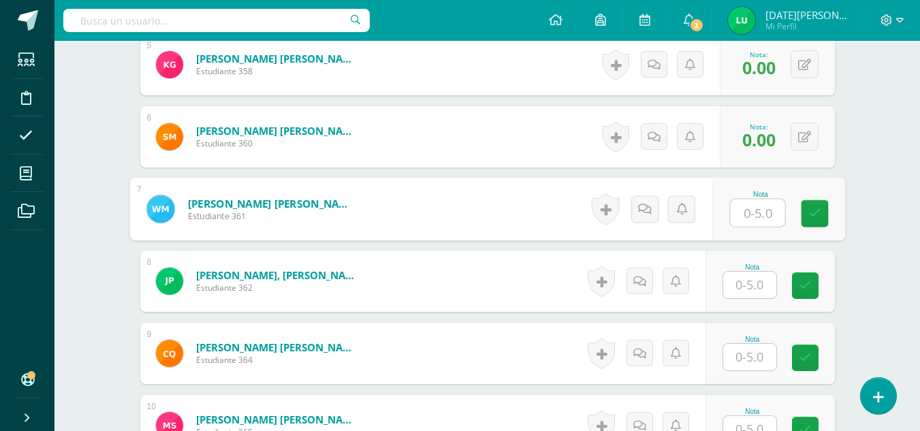
click at [750, 211] on input "text" at bounding box center [757, 213] width 55 height 27
type input "5"
click at [818, 226] on link at bounding box center [814, 213] width 27 height 27
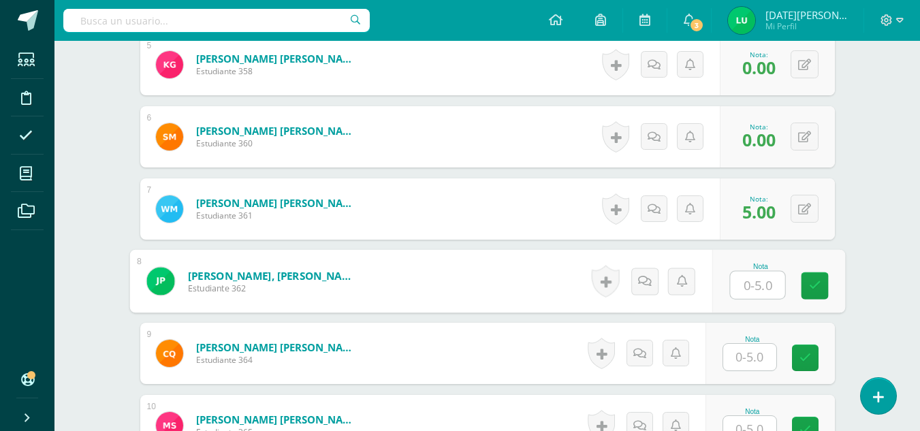
click at [754, 282] on input "text" at bounding box center [757, 285] width 55 height 27
type input "4"
click at [812, 287] on icon at bounding box center [815, 286] width 12 height 12
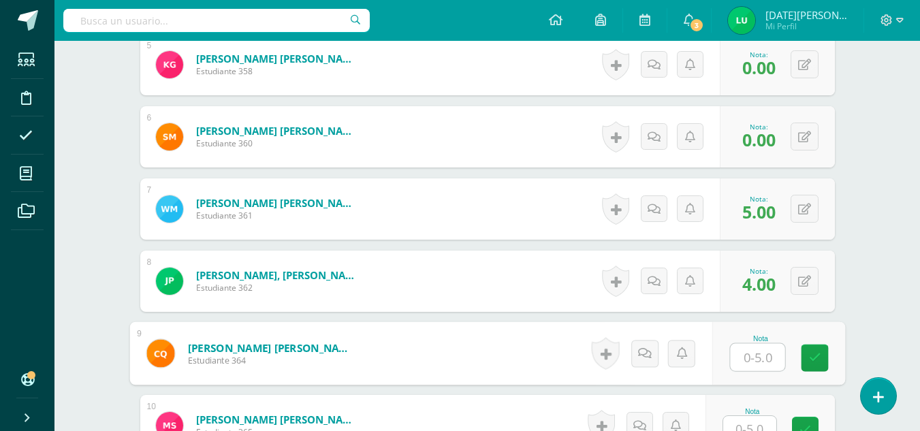
click at [766, 352] on input "text" at bounding box center [757, 357] width 55 height 27
type input "4"
click at [818, 354] on icon at bounding box center [815, 358] width 12 height 12
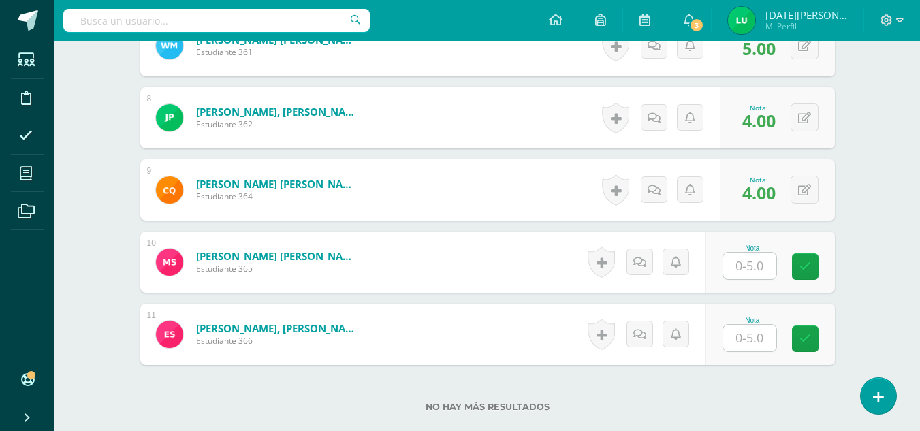
scroll to position [889, 0]
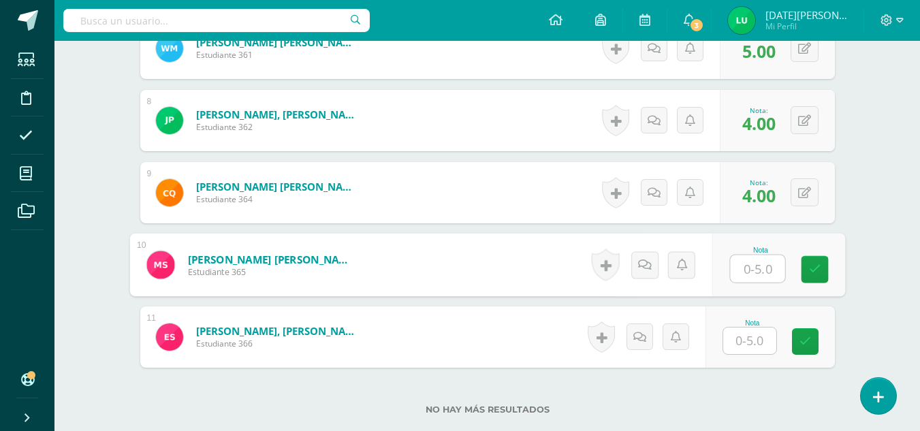
click at [752, 262] on input "text" at bounding box center [757, 268] width 55 height 27
type input "5"
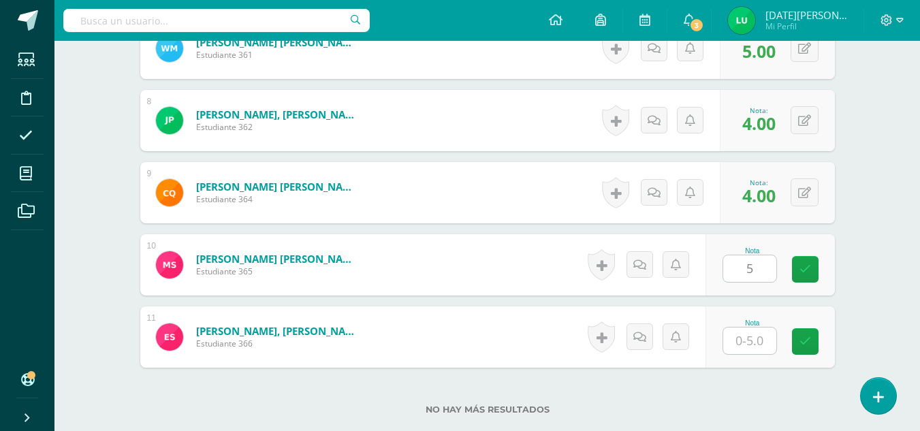
click at [800, 265] on div "Nota 5" at bounding box center [770, 264] width 129 height 61
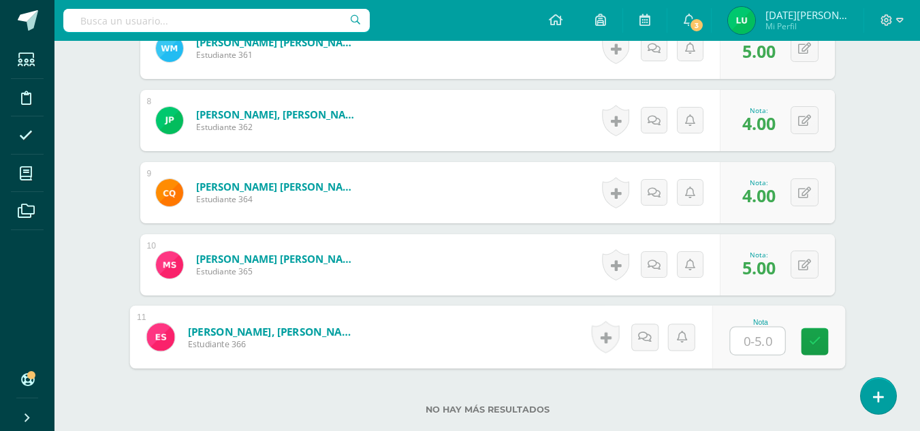
click at [761, 344] on input "text" at bounding box center [757, 341] width 55 height 27
type input "5"
click at [809, 343] on icon at bounding box center [815, 342] width 12 height 12
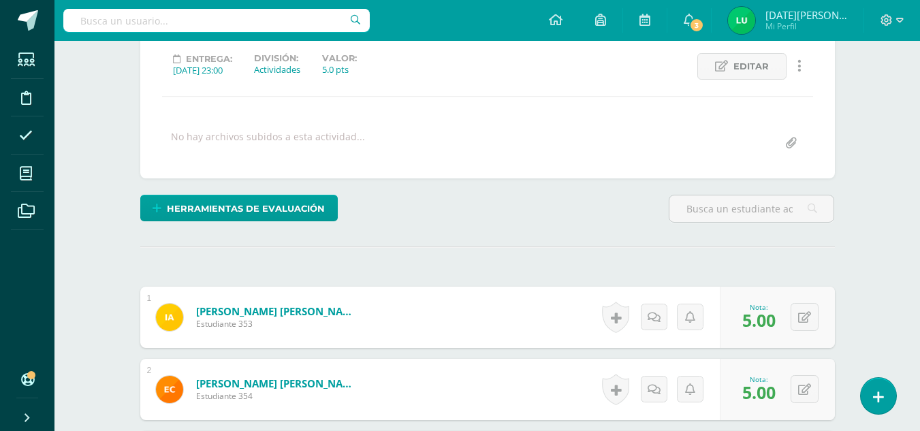
scroll to position [0, 0]
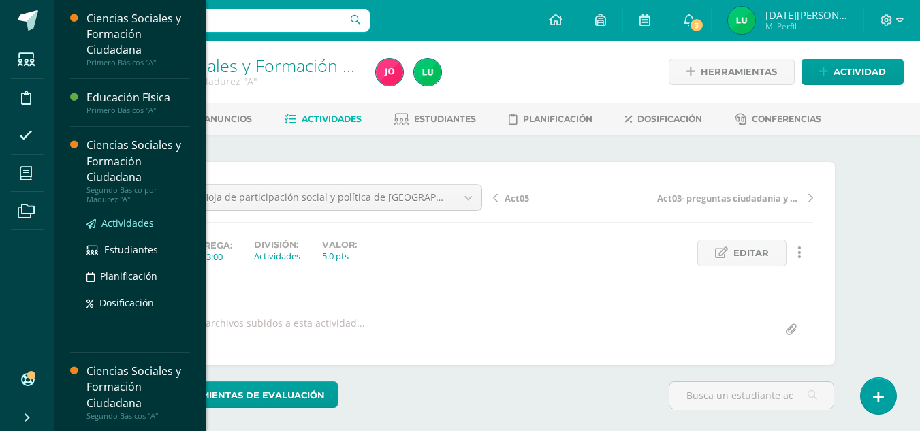
click at [130, 226] on span "Actividades" at bounding box center [128, 223] width 52 height 13
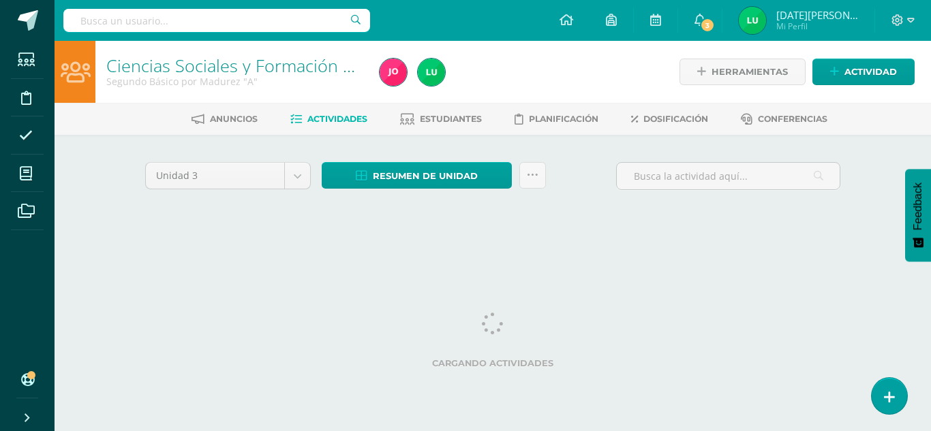
click div "Ciencias Sociales y Formación Ciudadana Segundo Básico por Madurez "A" Herramie…"
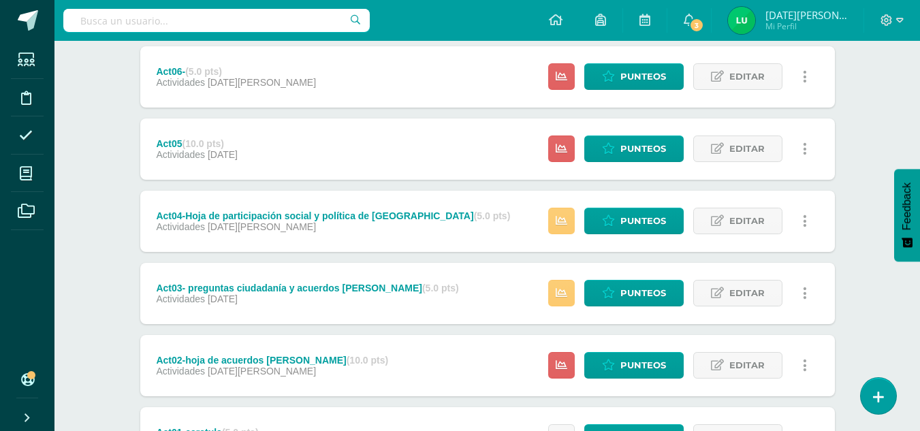
scroll to position [473, 0]
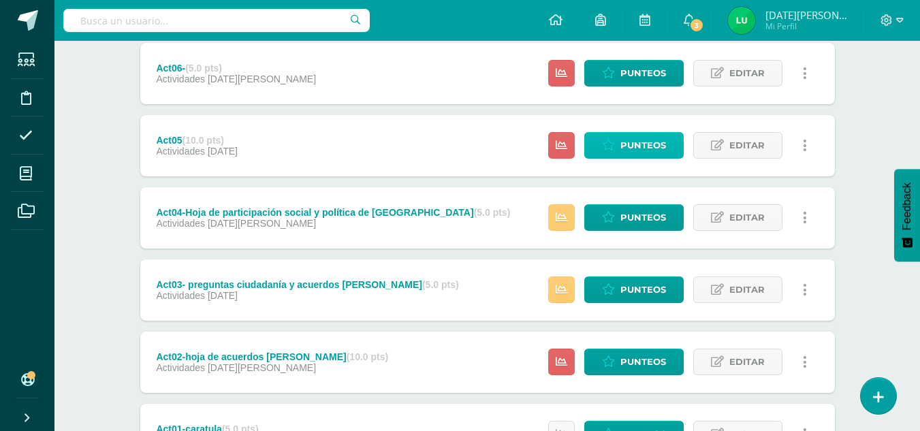
click span "Punteos"
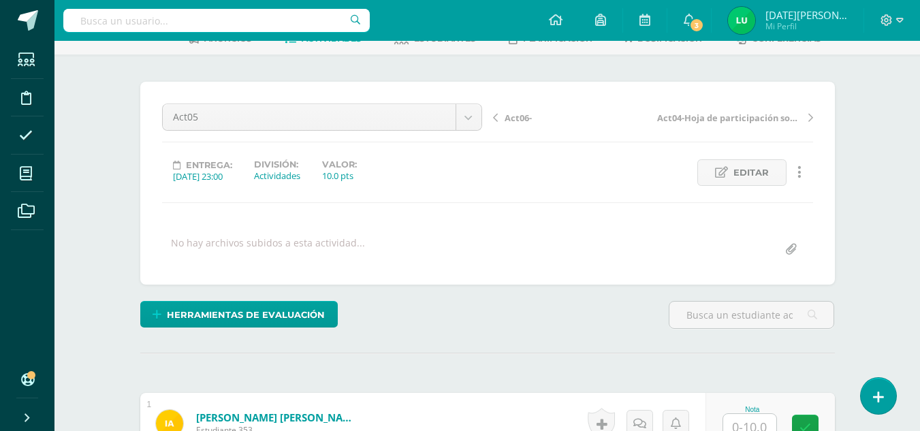
scroll to position [83, 0]
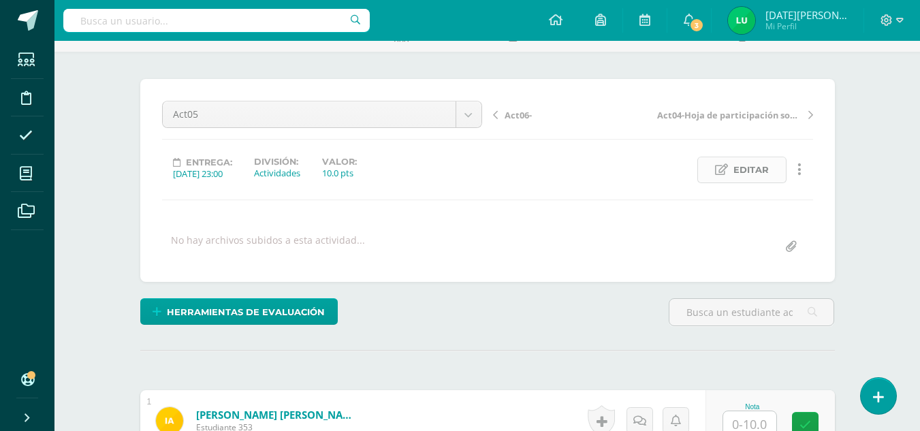
click at [762, 171] on span "Editar" at bounding box center [751, 169] width 35 height 25
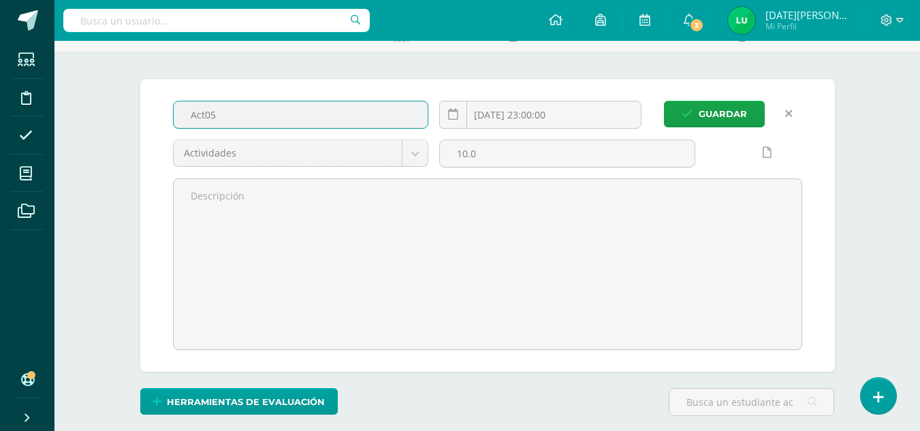
click at [253, 117] on input "Act05" at bounding box center [301, 115] width 255 height 27
type input "Act05- Caso "la [GEOGRAPHIC_DATA]""
click at [732, 118] on span "Guardar" at bounding box center [723, 114] width 48 height 25
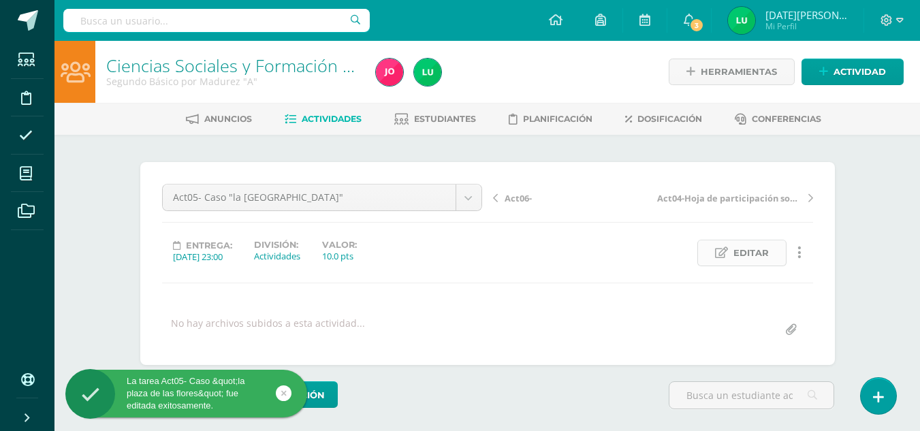
click at [764, 258] on span "Editar" at bounding box center [751, 253] width 35 height 25
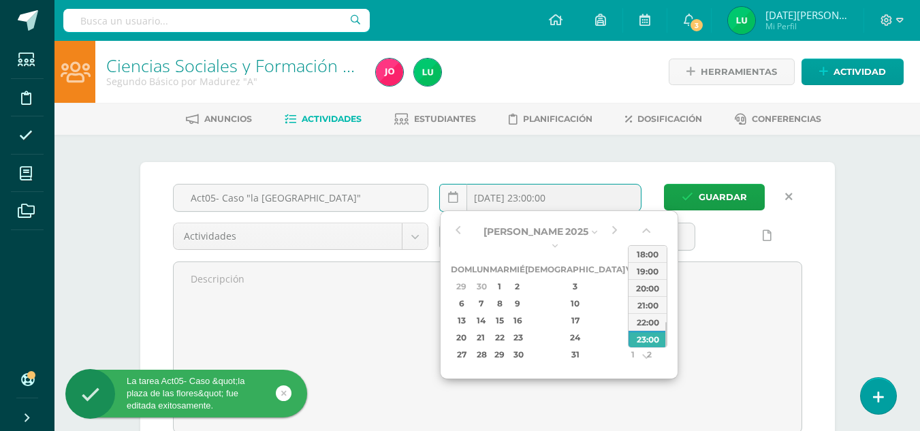
click at [526, 204] on input "[DATE] 23:00:00" at bounding box center [540, 198] width 201 height 27
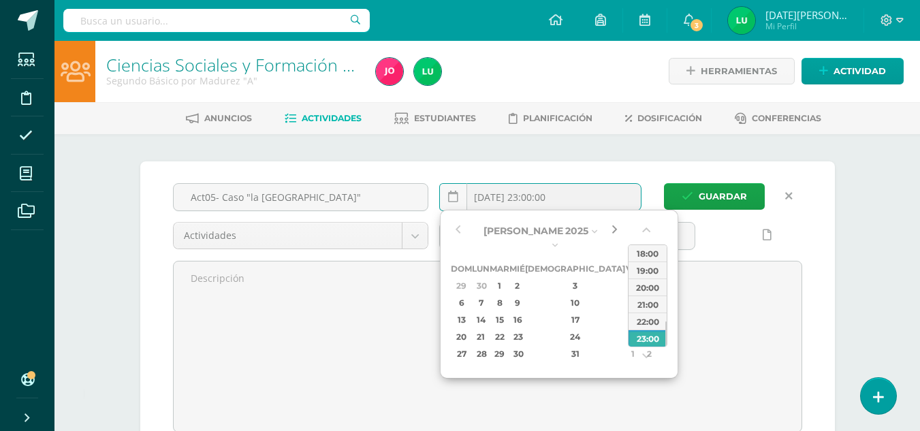
scroll to position [1, 0]
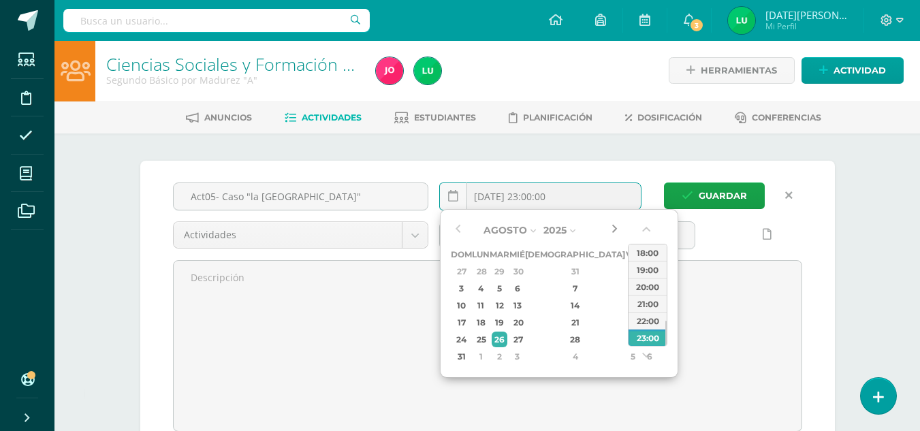
click at [611, 231] on button "button" at bounding box center [615, 230] width 14 height 20
click at [643, 285] on div "9" at bounding box center [650, 289] width 14 height 16
type input "[DATE] 23:00"
click at [636, 337] on div "23:00" at bounding box center [648, 337] width 38 height 17
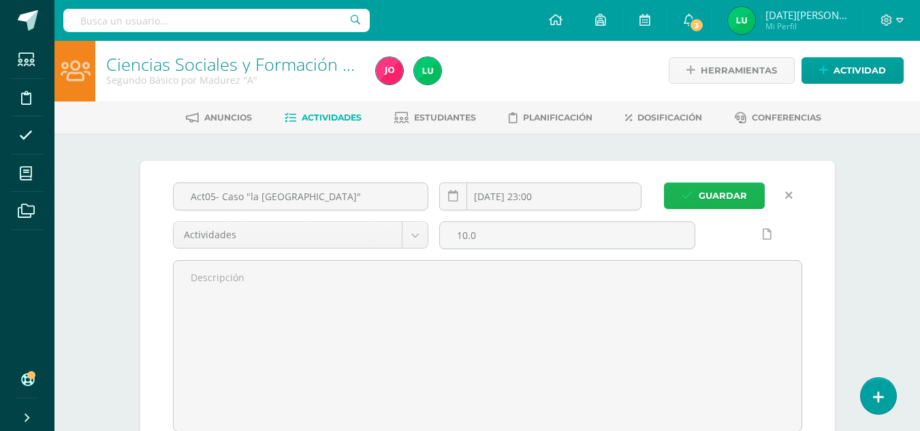
click at [720, 190] on span "Guardar" at bounding box center [723, 195] width 48 height 25
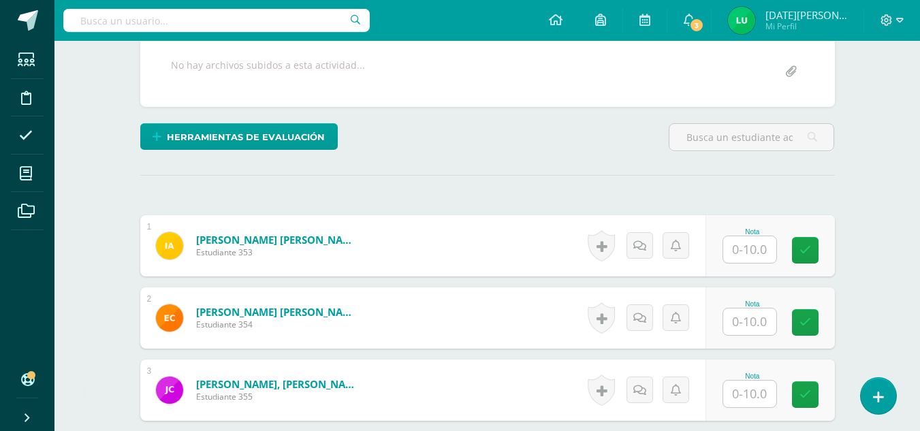
scroll to position [289, 0]
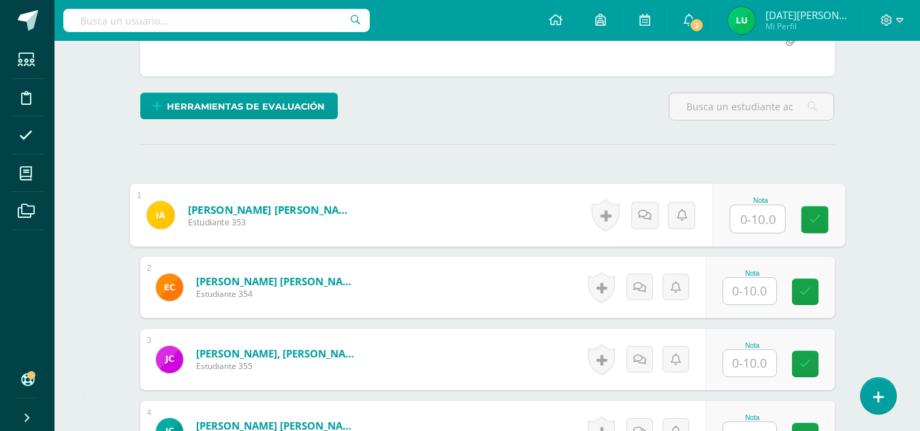
click at [760, 215] on input "text" at bounding box center [757, 219] width 55 height 27
click at [758, 214] on input "text" at bounding box center [757, 218] width 55 height 27
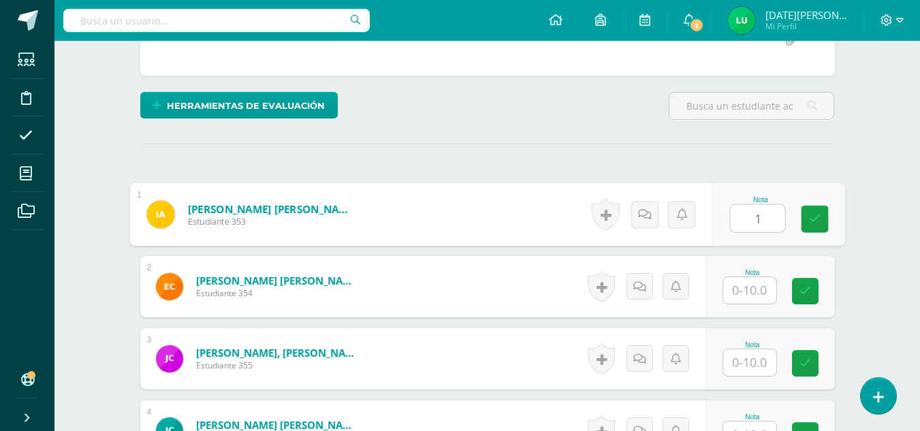
type input "10"
click at [803, 224] on link at bounding box center [814, 219] width 27 height 27
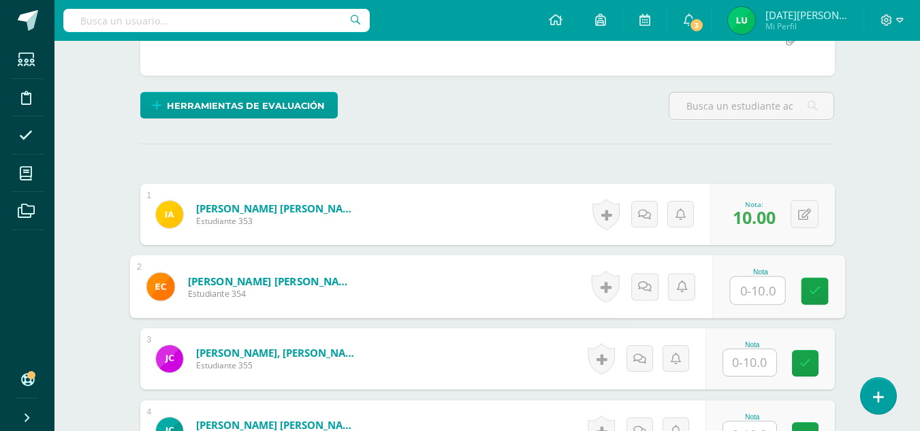
click at [744, 295] on input "text" at bounding box center [757, 290] width 55 height 27
type input "8"
click at [811, 293] on icon at bounding box center [815, 291] width 12 height 12
type input "10"
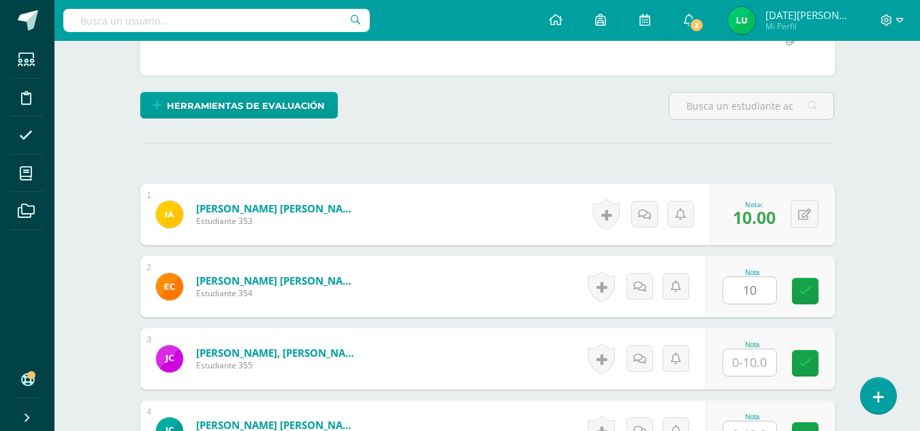
click at [754, 377] on div "Nota" at bounding box center [770, 358] width 129 height 61
click at [754, 370] on input "text" at bounding box center [750, 363] width 53 height 27
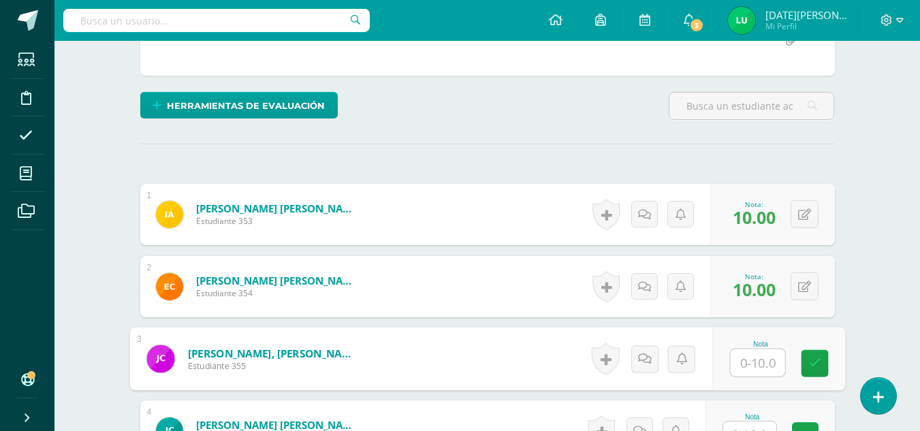
type input "8"
click at [801, 369] on link at bounding box center [814, 363] width 27 height 27
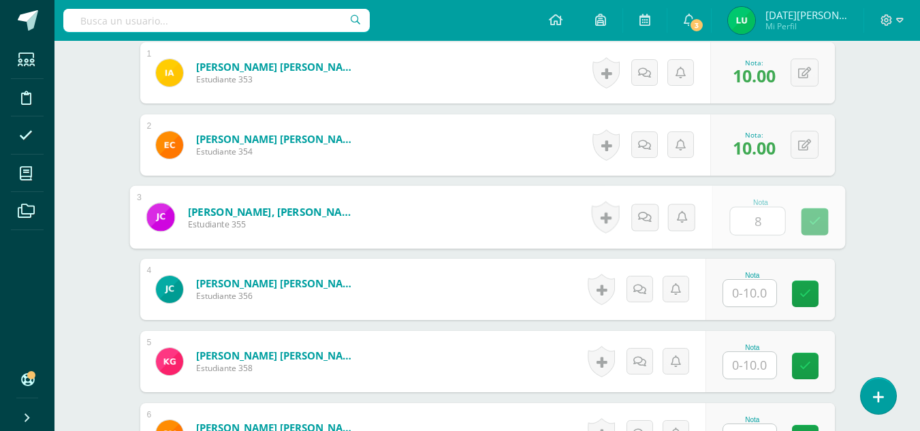
scroll to position [436, 0]
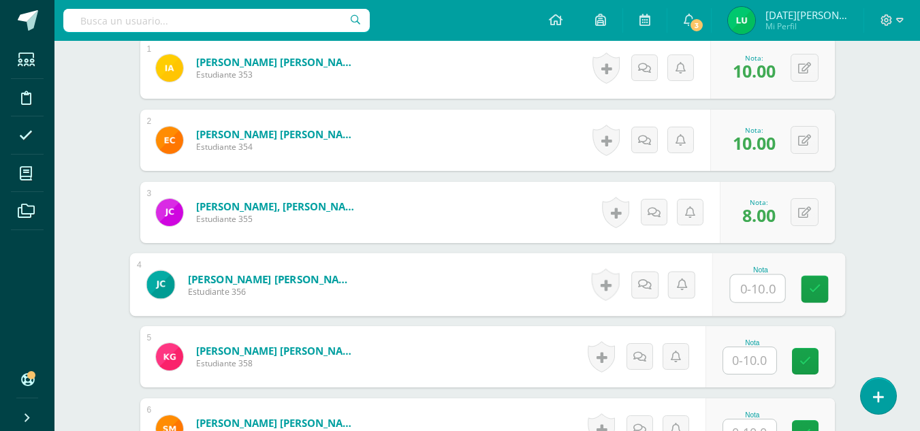
click at [764, 281] on input "text" at bounding box center [757, 288] width 55 height 27
type input "8"
click at [806, 289] on link at bounding box center [814, 289] width 27 height 27
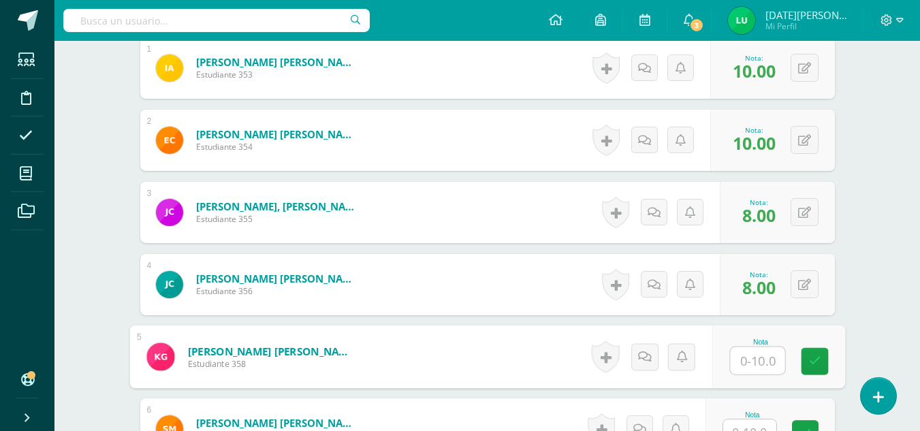
click at [751, 365] on input "text" at bounding box center [757, 360] width 55 height 27
type input "0"
click at [806, 368] on link at bounding box center [814, 361] width 27 height 27
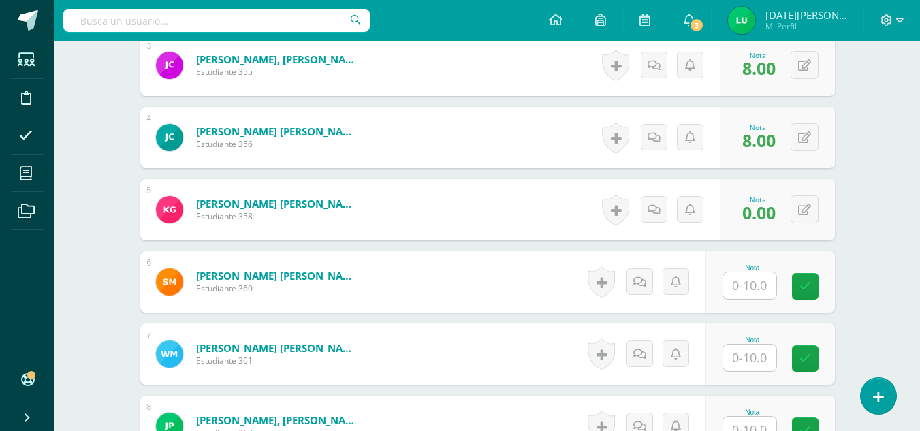
scroll to position [609, 0]
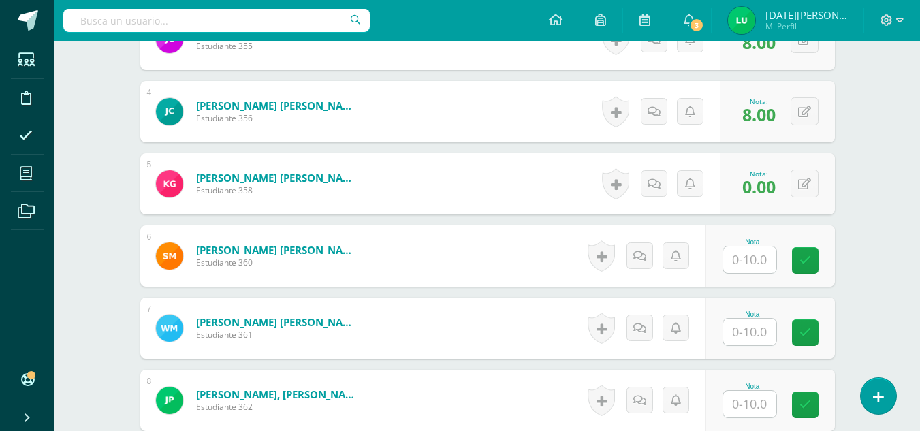
click at [732, 260] on input "text" at bounding box center [750, 260] width 53 height 27
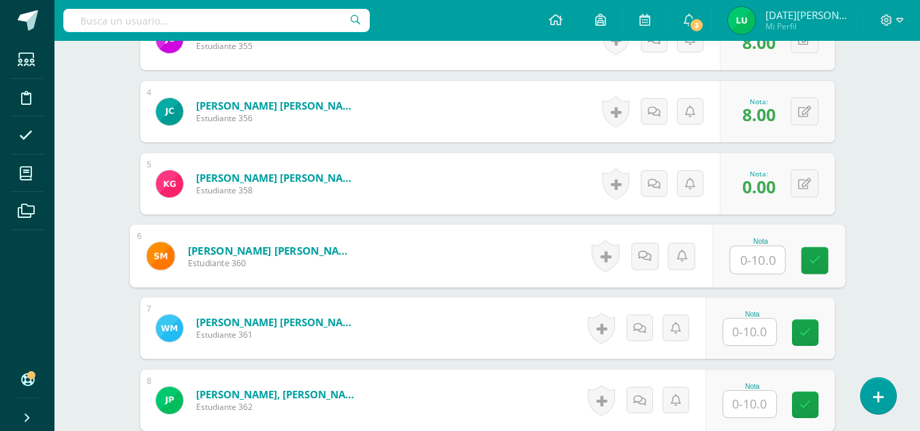
type input "0"
click at [815, 268] on link at bounding box center [814, 260] width 27 height 27
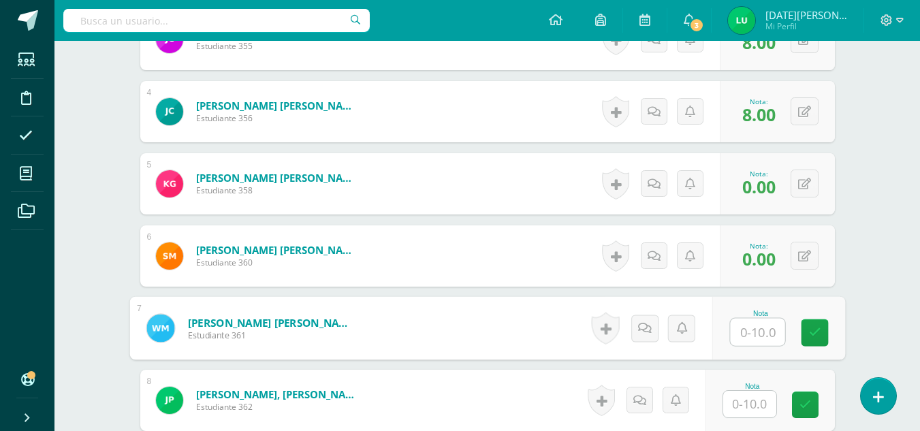
click at [754, 337] on input "text" at bounding box center [757, 332] width 55 height 27
type input "8"
click at [803, 341] on link at bounding box center [814, 333] width 27 height 27
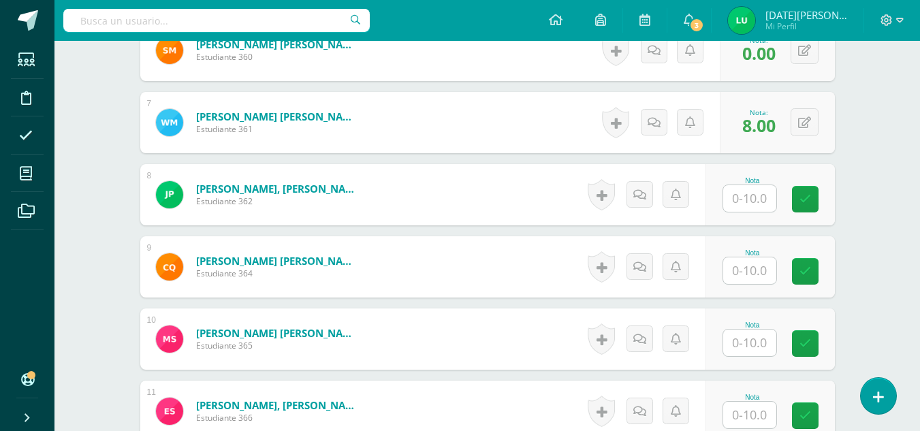
scroll to position [817, 0]
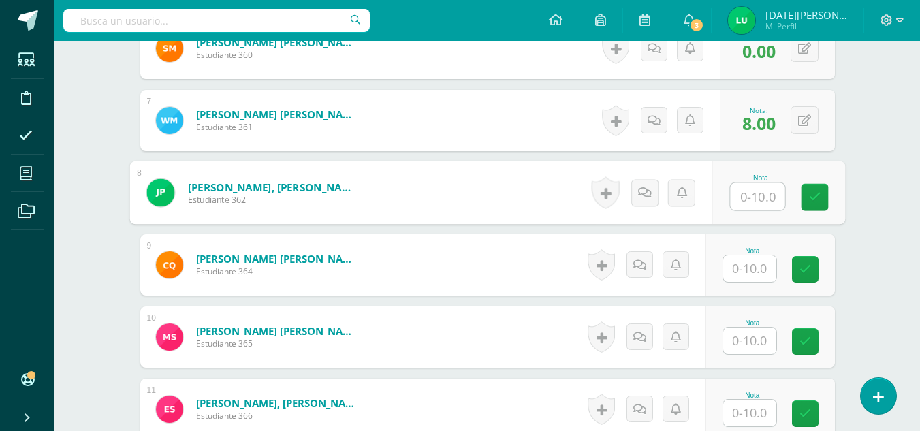
click at [755, 206] on input "text" at bounding box center [757, 196] width 55 height 27
type input "10"
click at [817, 193] on icon at bounding box center [815, 197] width 12 height 12
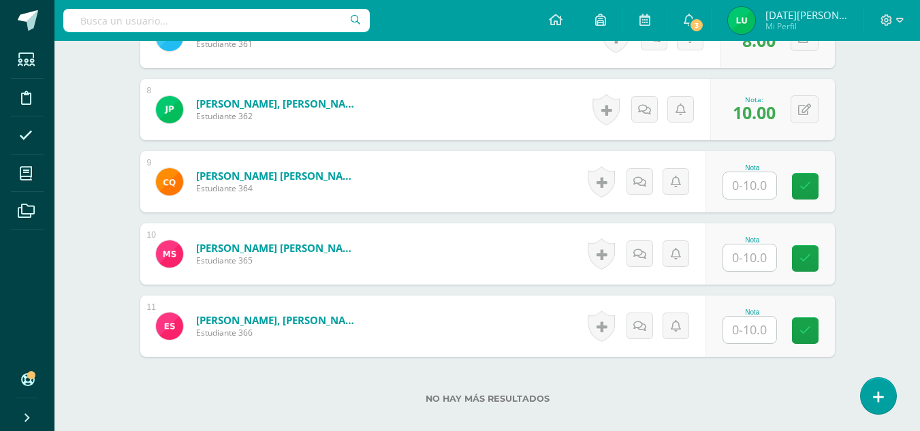
scroll to position [902, 0]
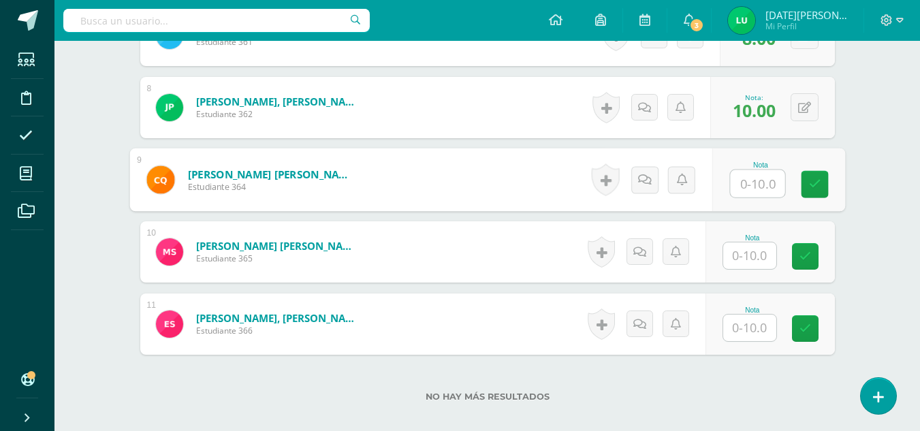
click at [755, 181] on input "text" at bounding box center [757, 183] width 55 height 27
type input "8"
click at [809, 179] on icon at bounding box center [815, 185] width 12 height 12
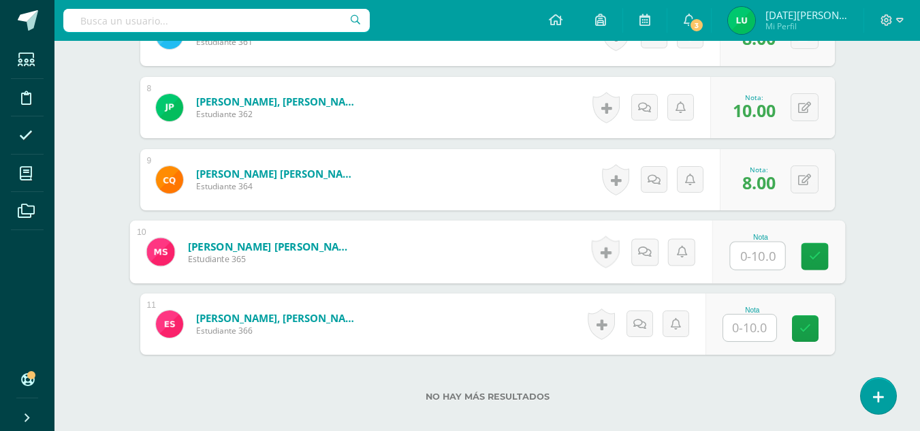
click at [754, 261] on input "text" at bounding box center [757, 256] width 55 height 27
click at [816, 264] on link at bounding box center [814, 256] width 27 height 27
type input "10"
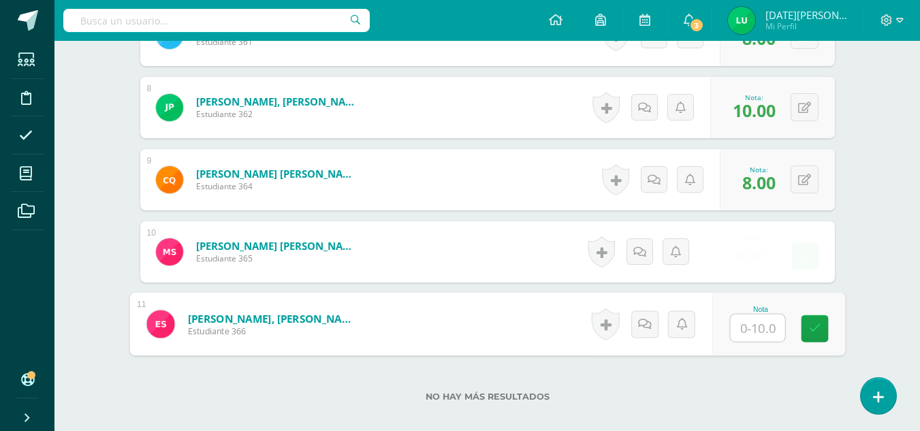
click at [745, 337] on input "text" at bounding box center [757, 328] width 55 height 27
type input "8"
click at [808, 341] on link at bounding box center [814, 328] width 27 height 27
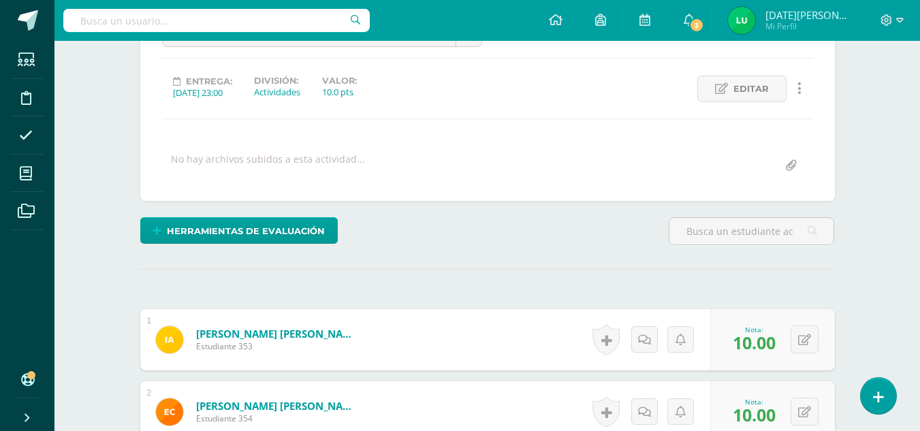
scroll to position [0, 0]
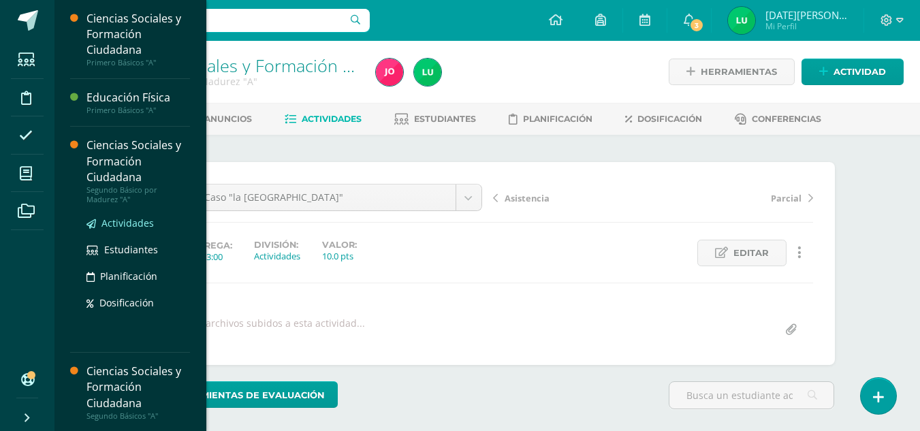
click at [123, 224] on span "Actividades" at bounding box center [128, 223] width 52 height 13
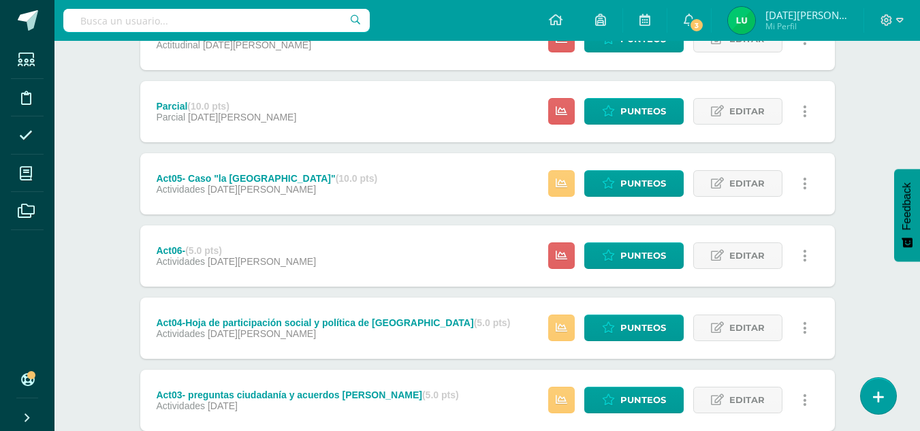
scroll to position [360, 0]
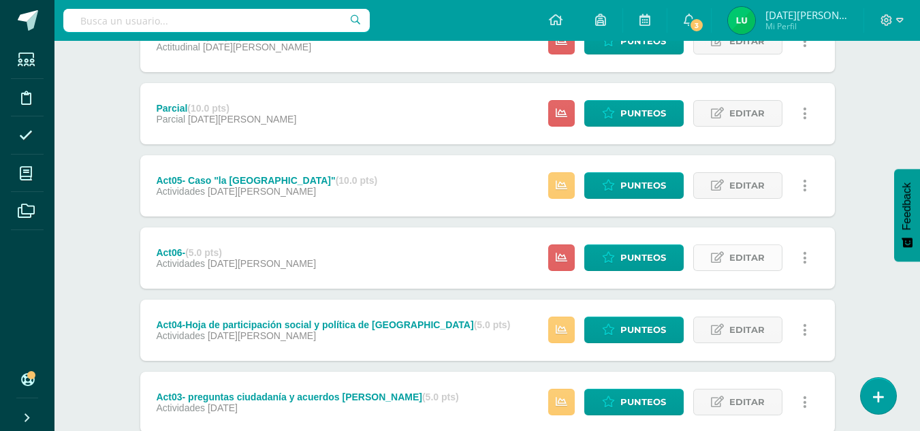
click at [741, 256] on span "Editar" at bounding box center [747, 257] width 35 height 25
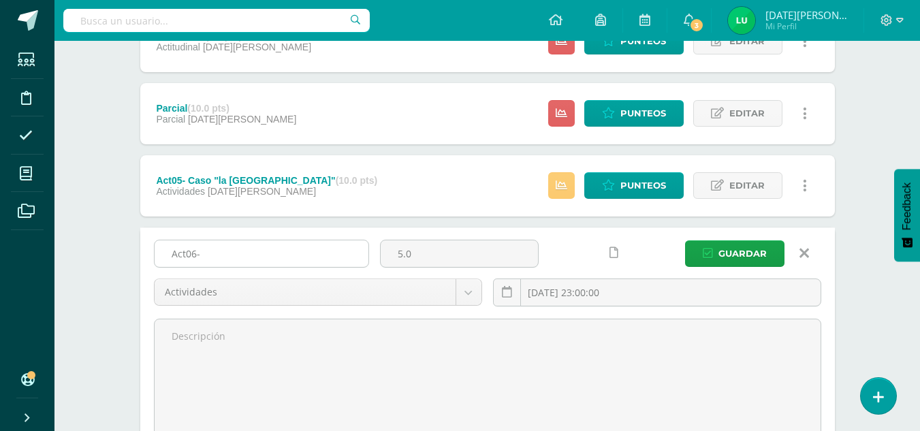
click at [233, 255] on input "Act06-" at bounding box center [262, 254] width 214 height 27
type input "Act06-Expo"
click at [651, 240] on div at bounding box center [600, 259] width 113 height 39
click at [713, 258] on icon "submit" at bounding box center [708, 254] width 10 height 12
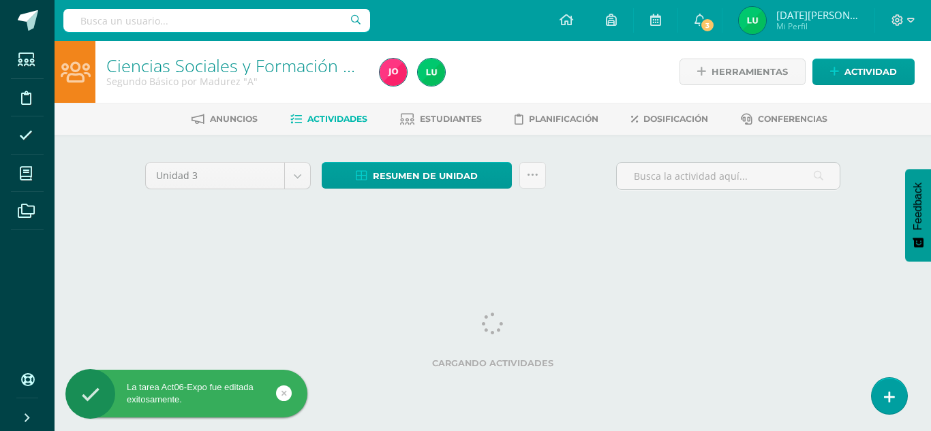
click at [818, 248] on div "Unidad 3 Unidad 1 Unidad 2 Unidad 3 Unidad 4 Resumen de unidad Descargar como H…" at bounding box center [492, 194] width 749 height 119
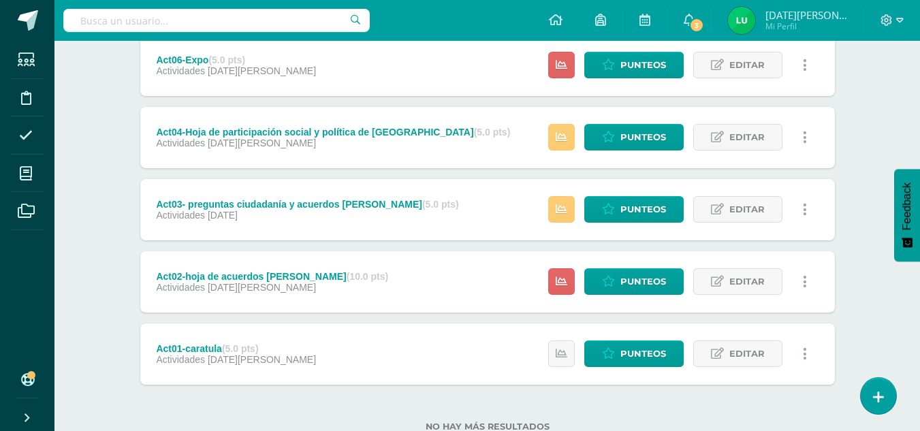
scroll to position [550, 0]
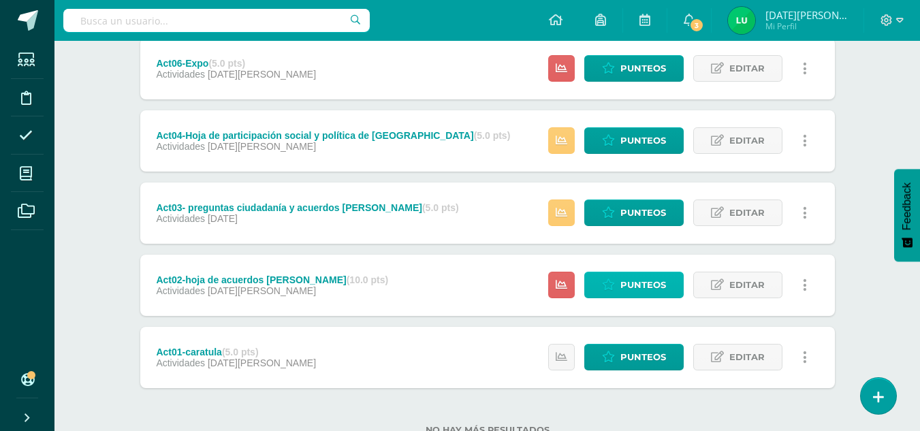
click at [666, 275] on span "Punteos" at bounding box center [644, 285] width 46 height 25
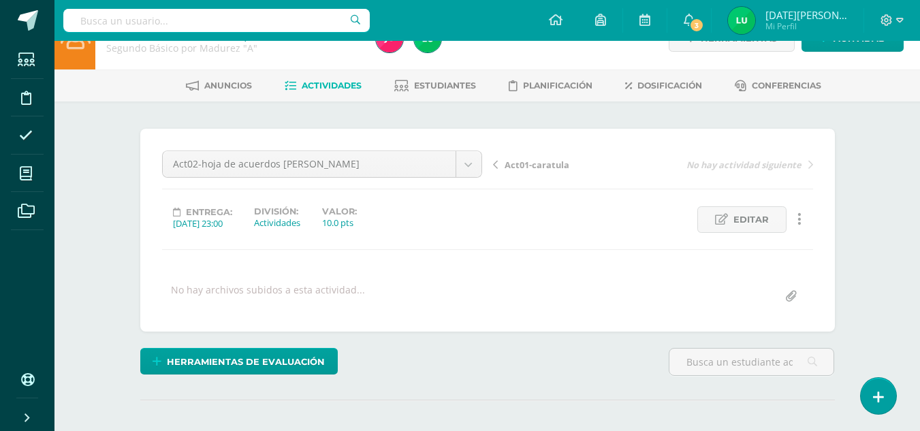
scroll to position [190, 0]
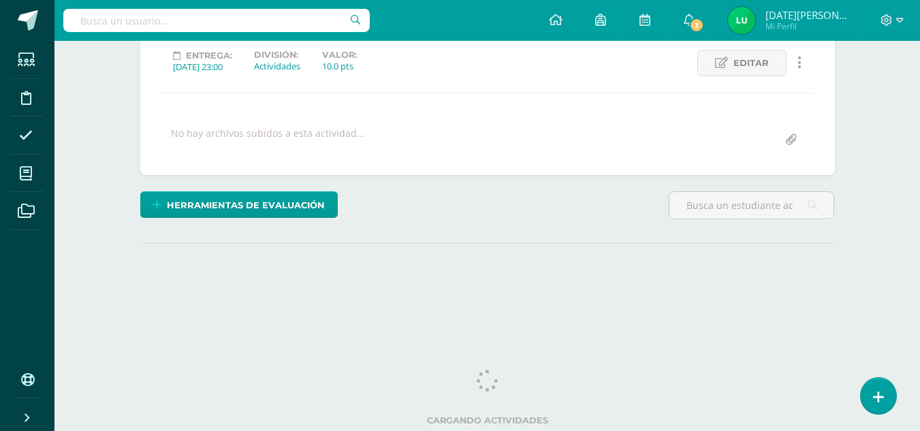
drag, startPoint x: 929, startPoint y: 57, endPoint x: 930, endPoint y: 277, distance: 220.1
click at [920, 278] on html "Estudiantes Disciplina Asistencia Mis cursos Archivos Soporte Ayuda Reportar un…" at bounding box center [460, 80] width 920 height 540
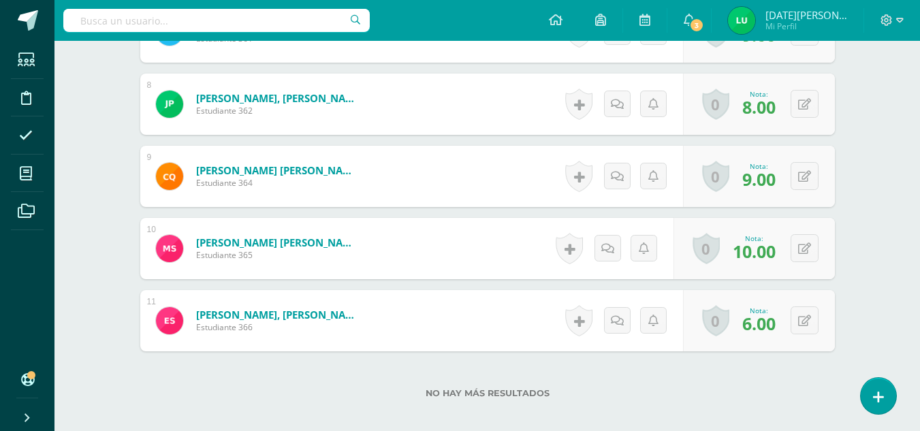
scroll to position [982, 0]
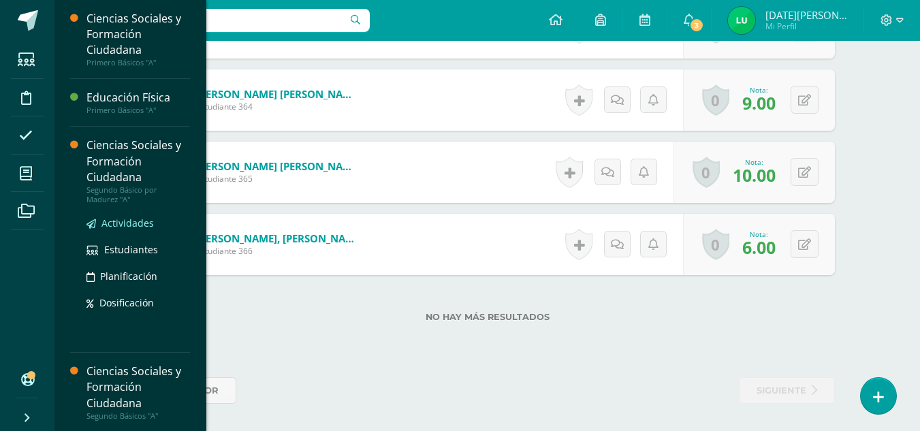
click at [123, 221] on span "Actividades" at bounding box center [128, 223] width 52 height 13
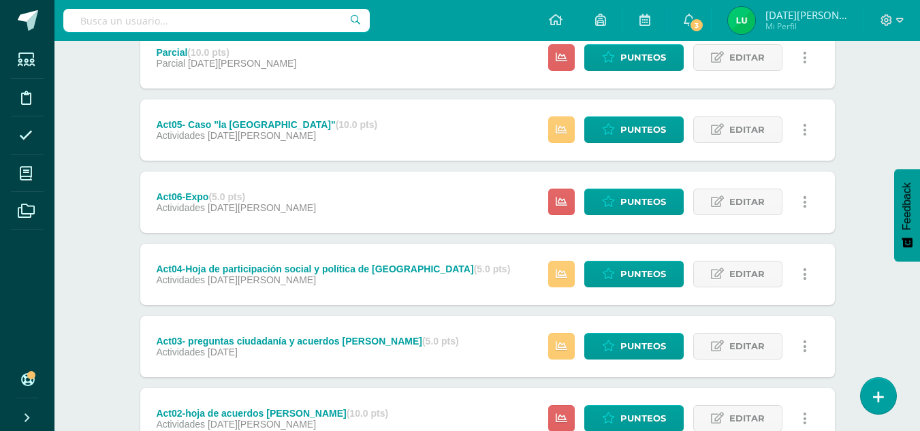
scroll to position [418, 0]
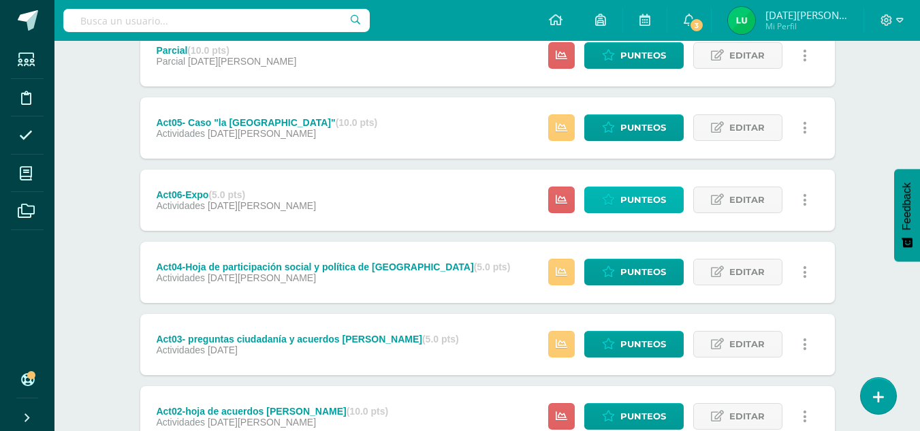
click at [655, 205] on span "Punteos" at bounding box center [644, 199] width 46 height 25
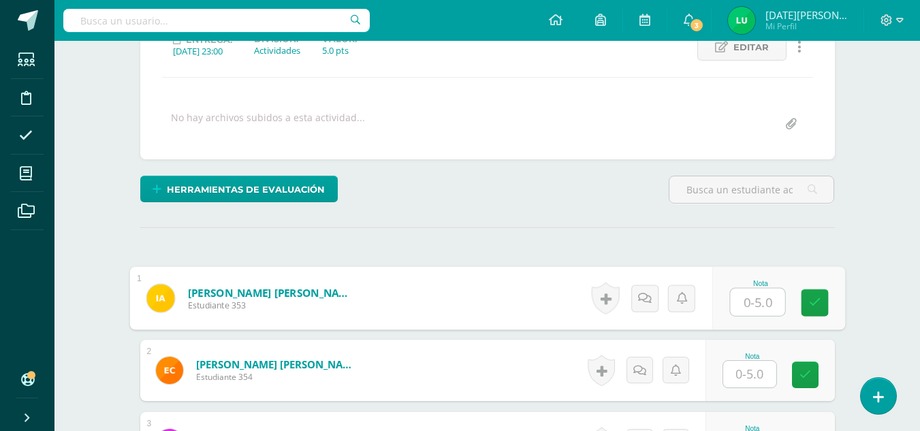
scroll to position [206, 0]
click at [754, 298] on input "text" at bounding box center [757, 301] width 55 height 27
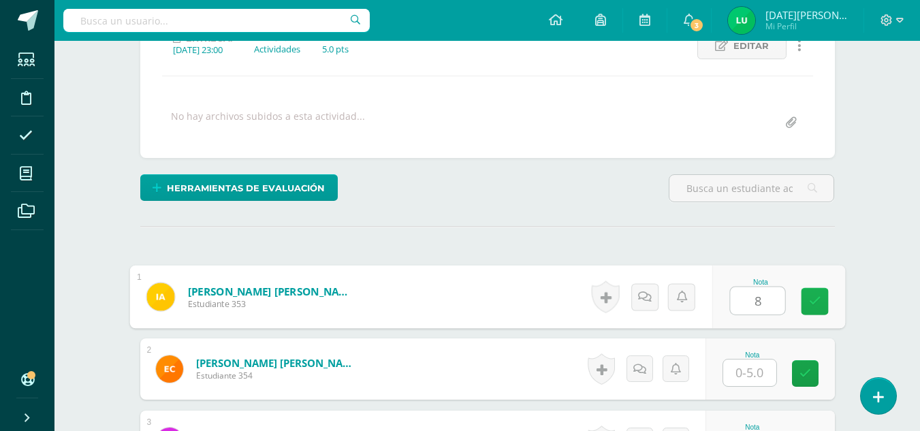
click at [816, 313] on link at bounding box center [814, 301] width 27 height 27
type input "0"
click at [774, 303] on input "0" at bounding box center [757, 301] width 55 height 27
click at [811, 305] on icon at bounding box center [815, 302] width 12 height 12
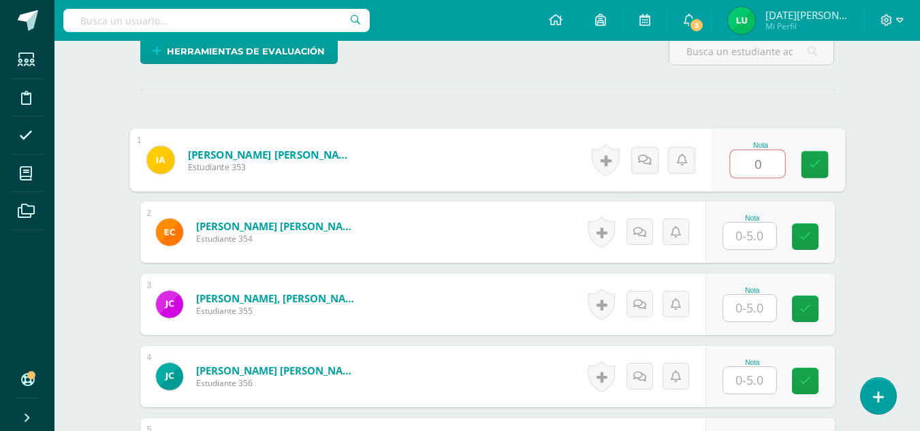
scroll to position [384, 0]
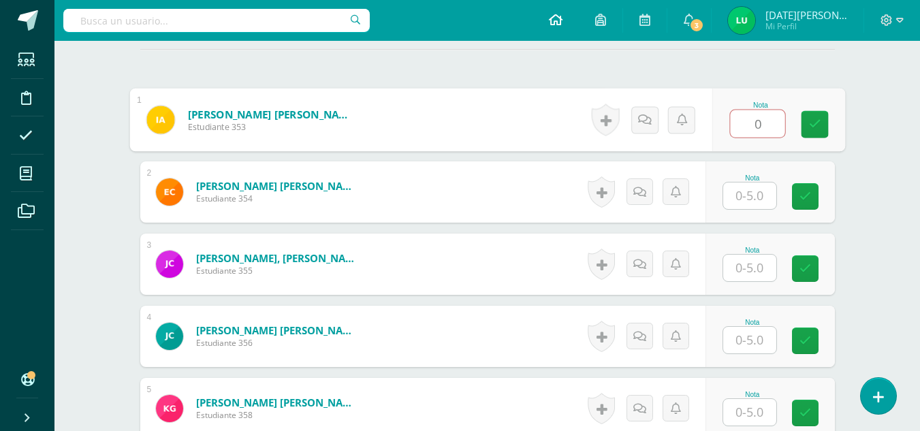
type input "0"
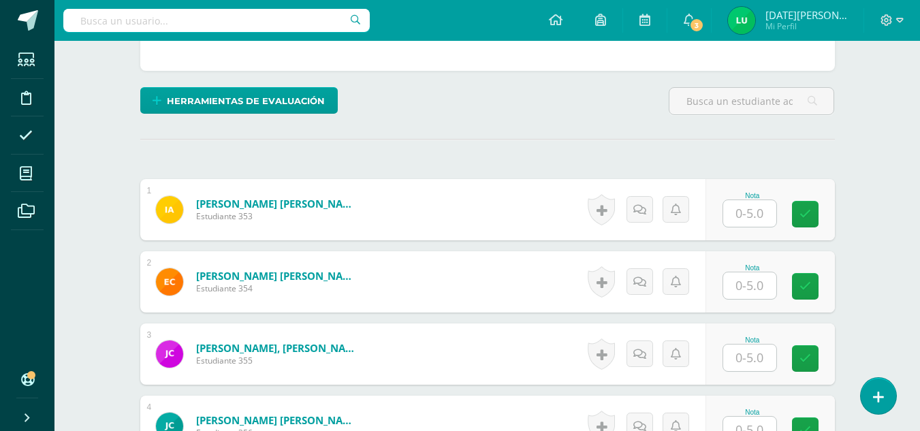
scroll to position [297, 0]
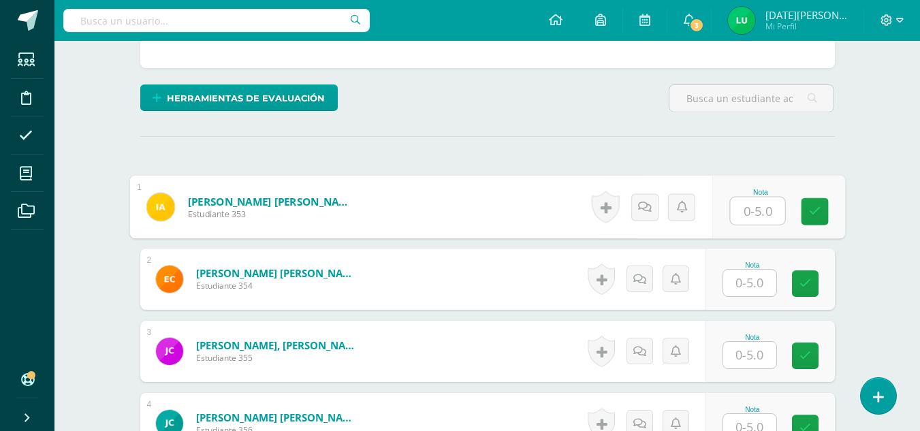
click at [743, 205] on input "text" at bounding box center [757, 211] width 55 height 27
type input "6"
type input "5"
click at [826, 221] on link at bounding box center [814, 211] width 27 height 27
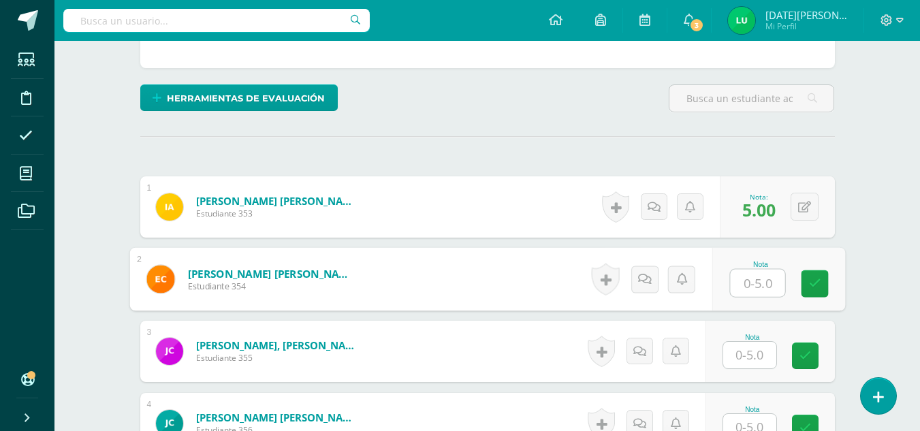
click at [749, 279] on input "text" at bounding box center [757, 283] width 55 height 27
type input "3"
click at [818, 289] on icon at bounding box center [815, 284] width 12 height 12
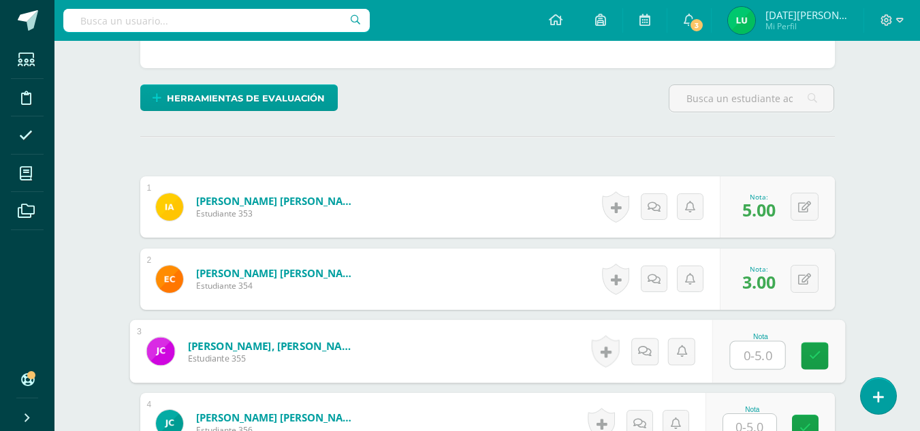
click at [744, 356] on input "text" at bounding box center [757, 355] width 55 height 27
type input "4"
click at [806, 362] on link at bounding box center [814, 356] width 27 height 27
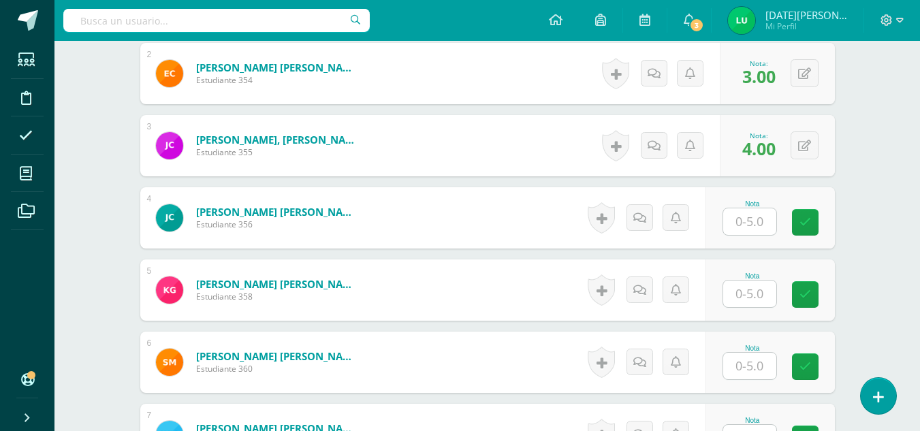
scroll to position [392, 0]
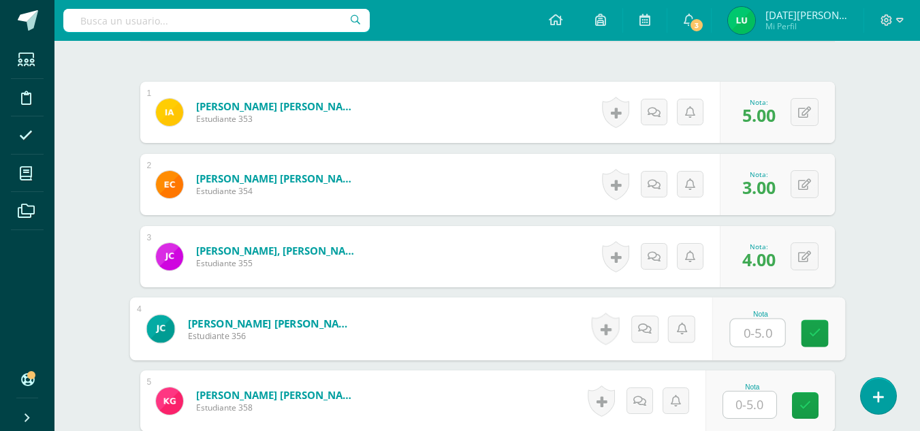
click at [744, 320] on input "text" at bounding box center [757, 333] width 55 height 27
type input "3"
click at [809, 335] on icon at bounding box center [815, 334] width 12 height 12
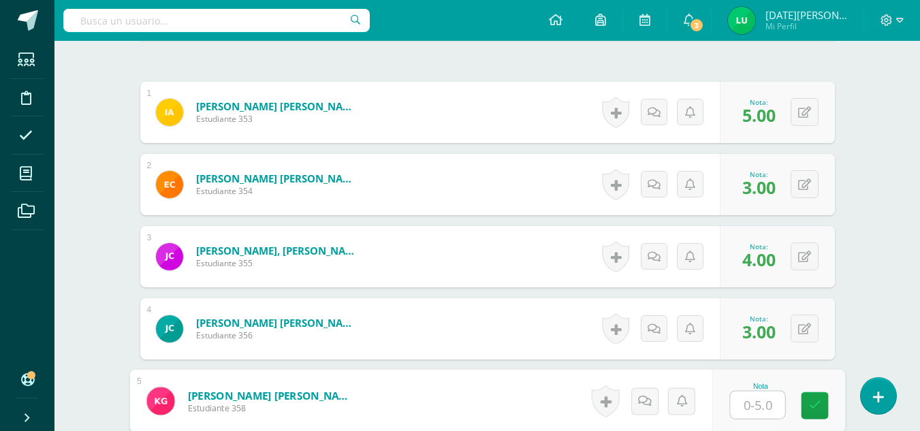
click at [754, 397] on input "text" at bounding box center [757, 405] width 55 height 27
type input "0"
click at [808, 411] on link at bounding box center [814, 405] width 27 height 27
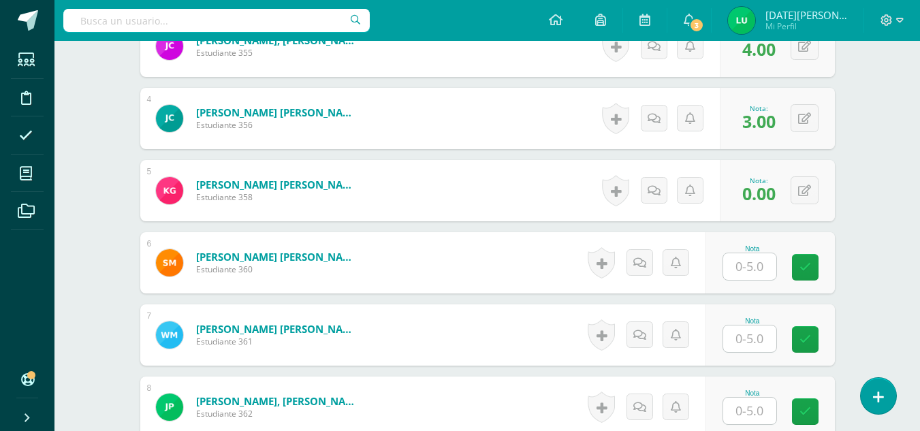
scroll to position [651, 0]
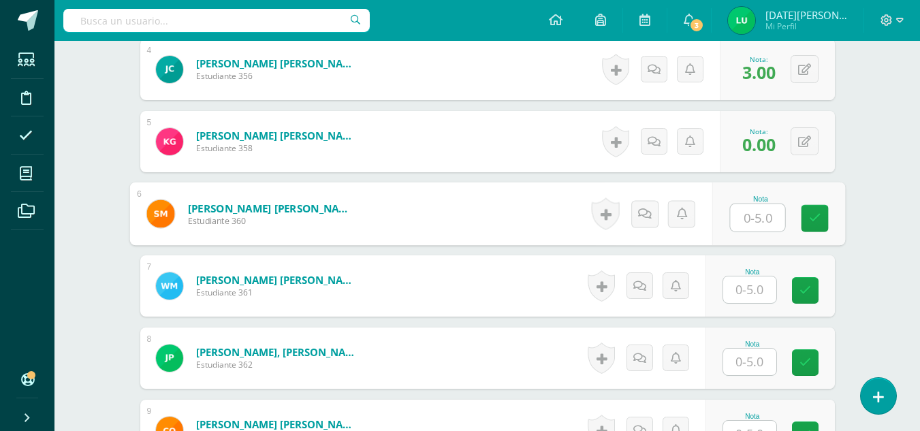
click at [758, 209] on input "text" at bounding box center [757, 217] width 55 height 27
type input "9"
type input "0"
click at [814, 218] on icon at bounding box center [815, 219] width 12 height 12
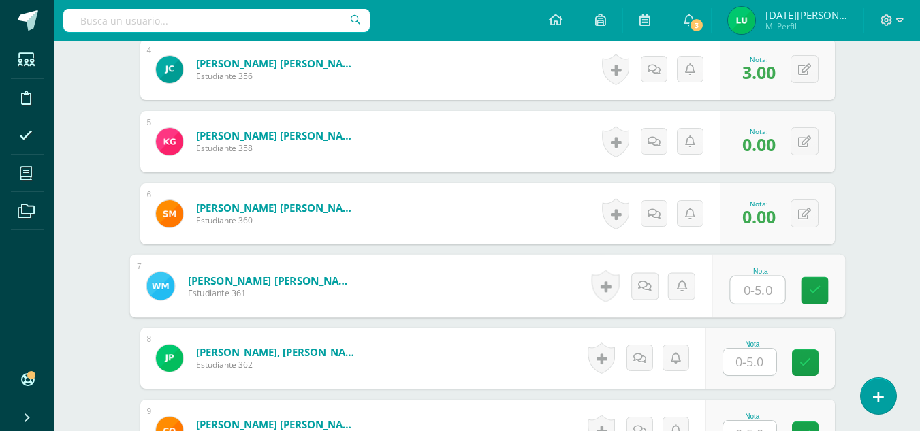
click at [754, 290] on input "text" at bounding box center [757, 290] width 55 height 27
type input "3"
click at [814, 292] on icon at bounding box center [815, 291] width 12 height 12
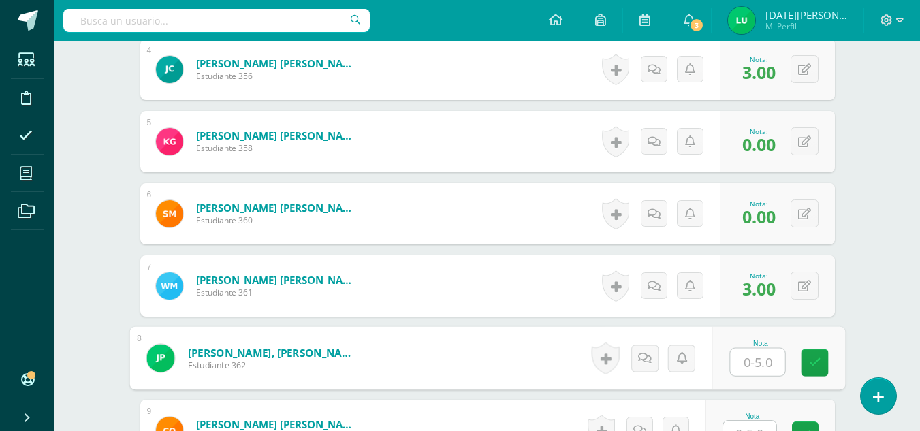
click at [755, 359] on input "text" at bounding box center [757, 362] width 55 height 27
type input "4"
click at [807, 374] on link at bounding box center [814, 363] width 27 height 27
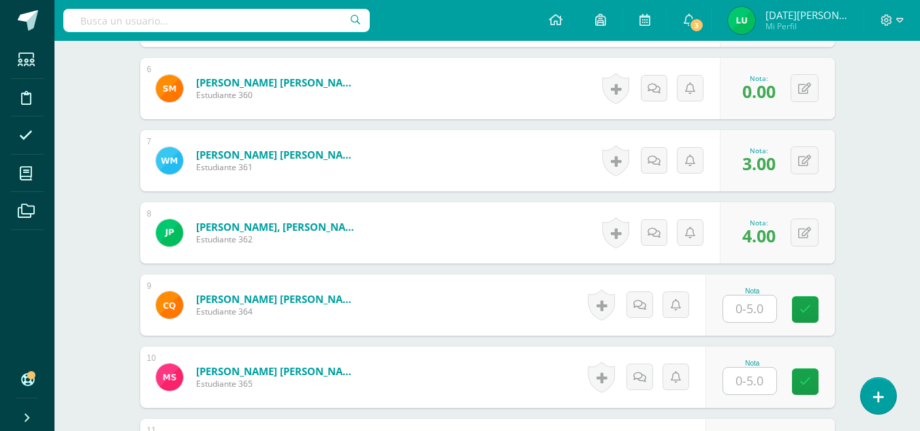
scroll to position [789, 0]
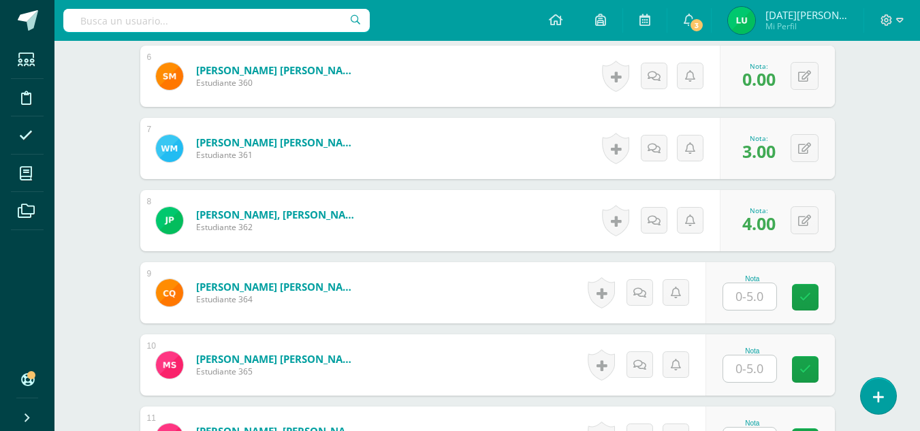
click at [756, 293] on input "text" at bounding box center [750, 296] width 53 height 27
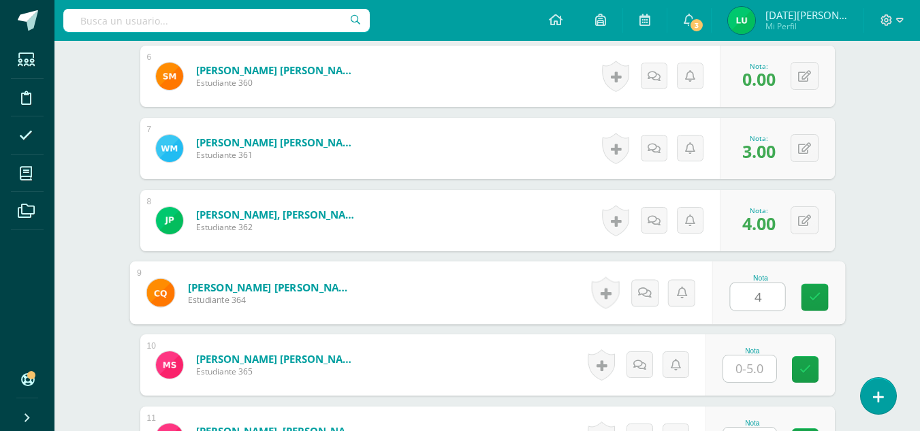
type input "4"
click at [792, 302] on div "Nota 4" at bounding box center [778, 293] width 133 height 63
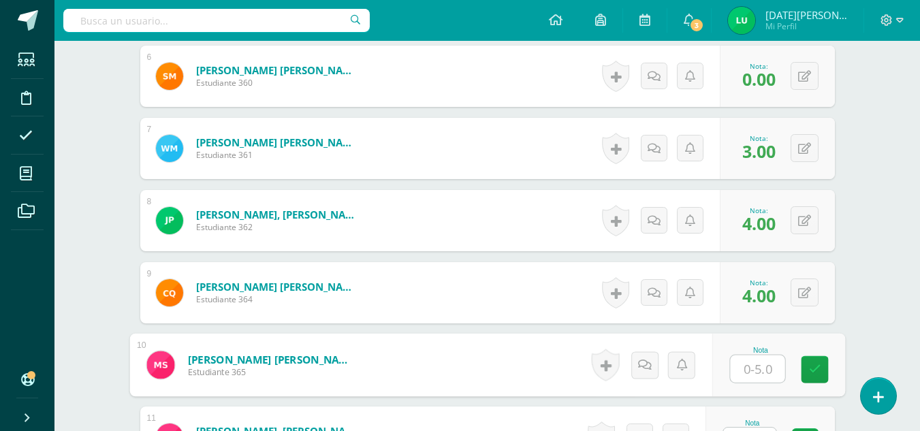
click at [754, 366] on input "text" at bounding box center [757, 369] width 55 height 27
type input "5"
click at [826, 379] on link at bounding box center [814, 369] width 27 height 27
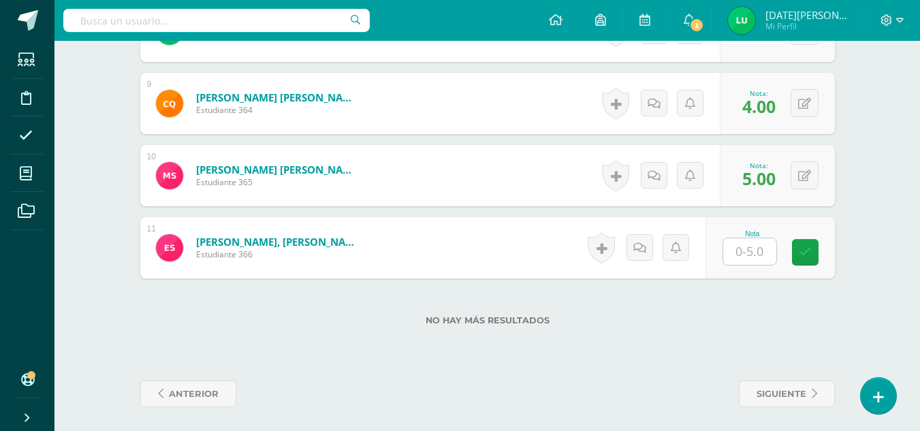
scroll to position [982, 0]
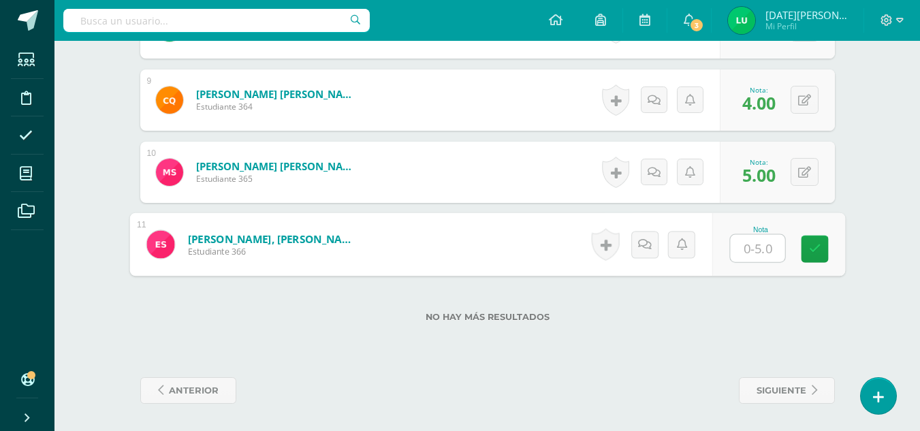
click at [773, 255] on input "text" at bounding box center [757, 248] width 55 height 27
type input "4"
click at [816, 259] on link at bounding box center [814, 249] width 27 height 27
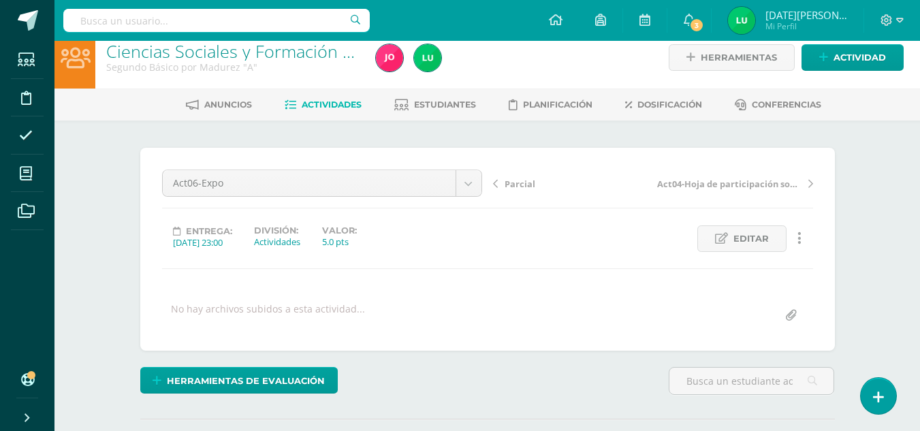
scroll to position [0, 0]
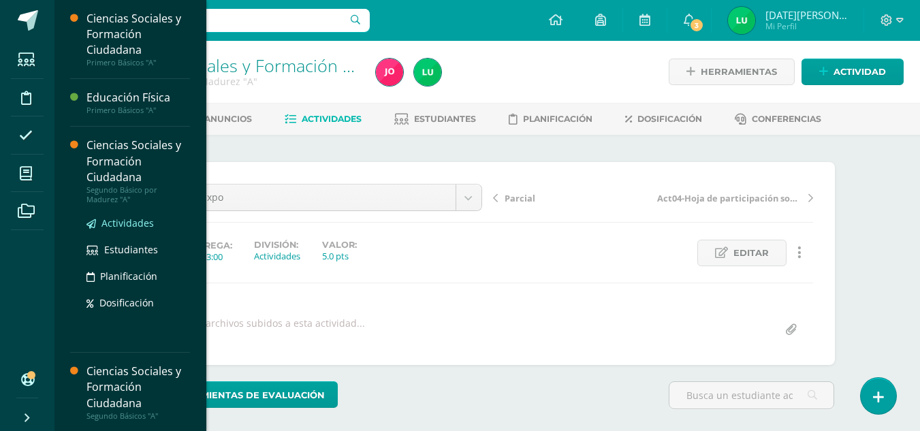
click at [134, 215] on link "Actividades" at bounding box center [139, 223] width 104 height 16
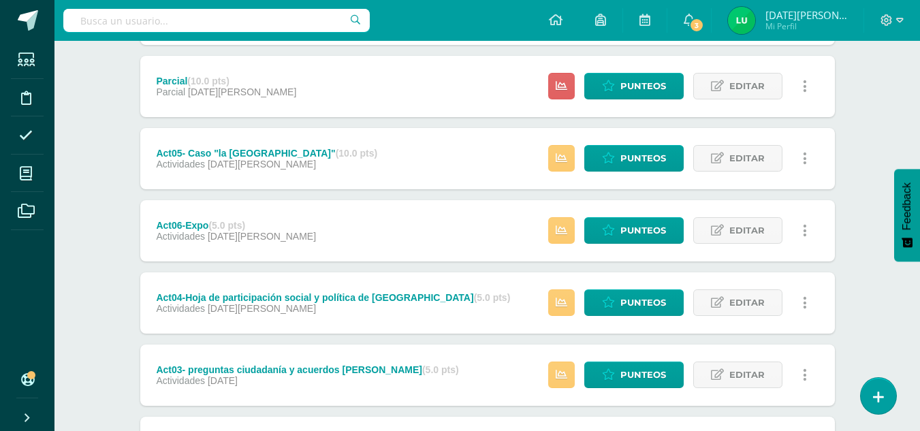
scroll to position [598, 0]
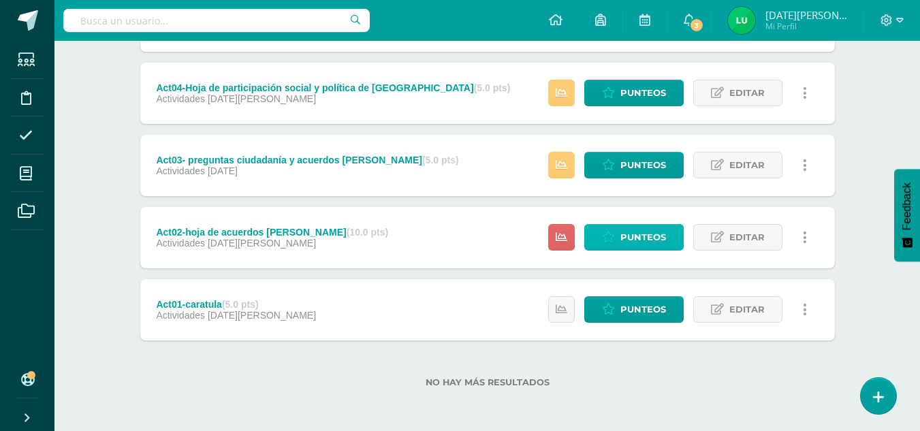
click at [667, 236] on link "Punteos" at bounding box center [634, 237] width 99 height 27
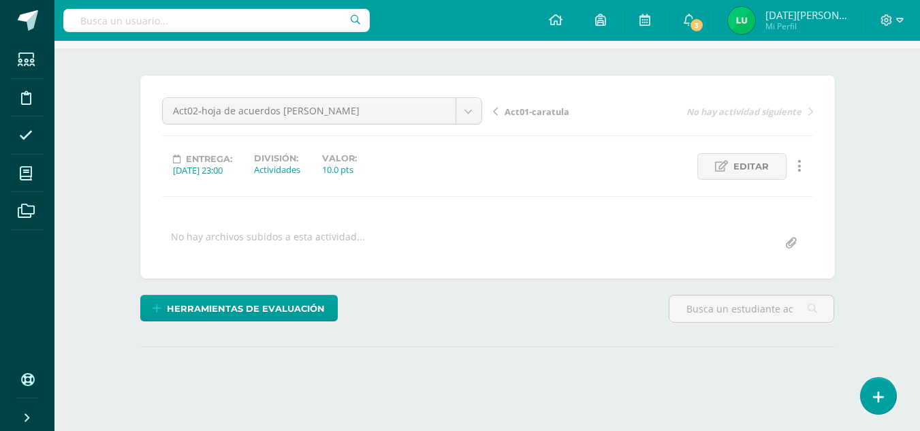
scroll to position [190, 0]
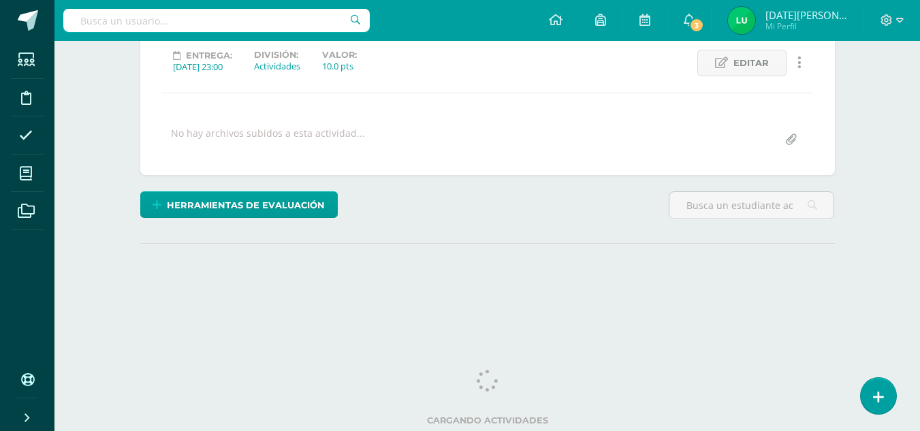
drag, startPoint x: 930, startPoint y: 100, endPoint x: 930, endPoint y: 303, distance: 203.0
click at [920, 303] on html "Estudiantes Disciplina Asistencia Mis cursos Archivos Soporte Ayuda Reportar un…" at bounding box center [460, 80] width 920 height 540
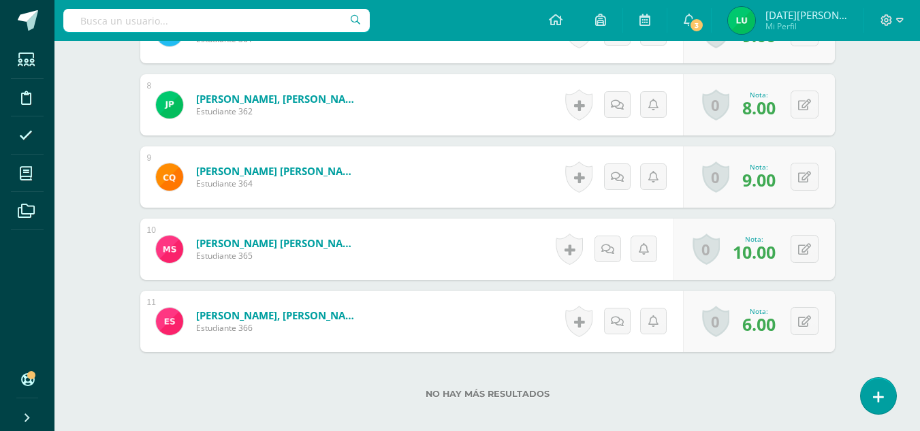
scroll to position [905, 0]
